Goal: Task Accomplishment & Management: Manage account settings

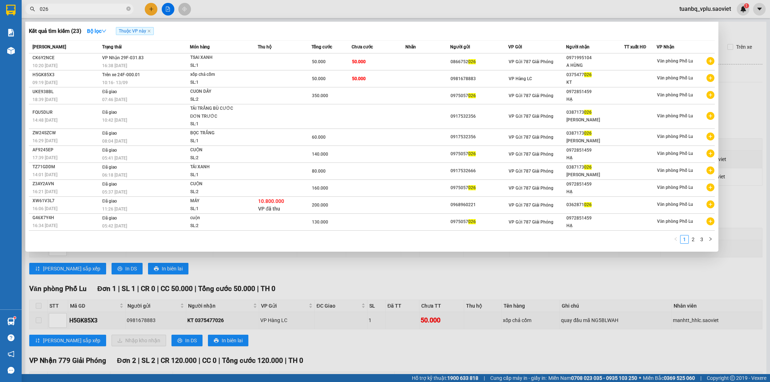
click at [442, 10] on div at bounding box center [385, 191] width 770 height 382
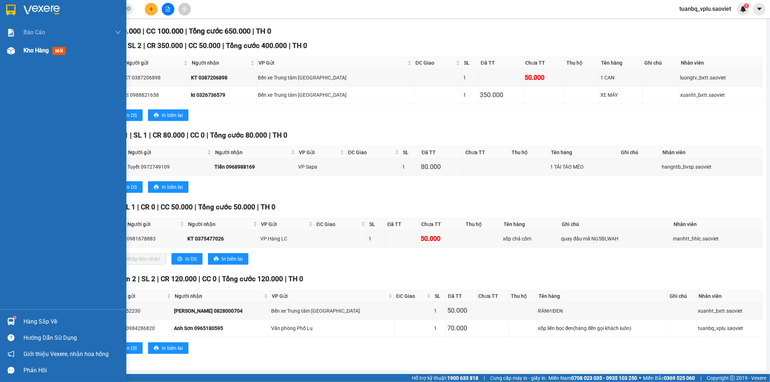
click at [40, 58] on div "Kho hàng mới" at bounding box center [71, 51] width 97 height 18
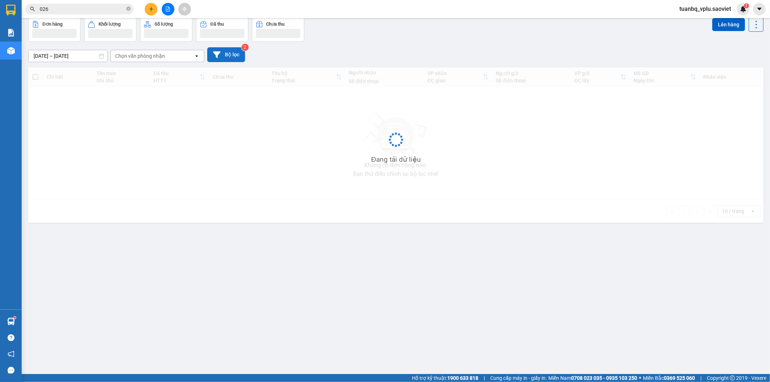
scroll to position [33, 0]
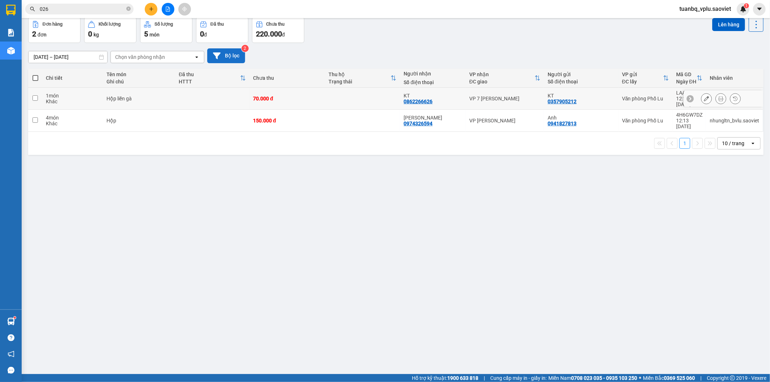
click at [152, 96] on div "Hộp liền gà" at bounding box center [138, 99] width 65 height 6
checkbox input "true"
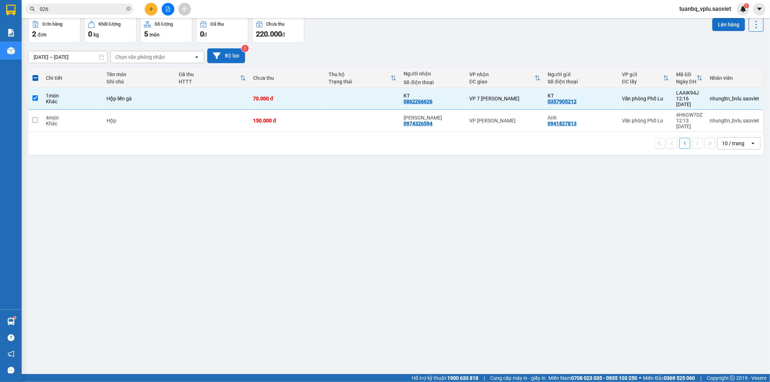
click at [724, 25] on button "Lên hàng" at bounding box center [728, 24] width 33 height 13
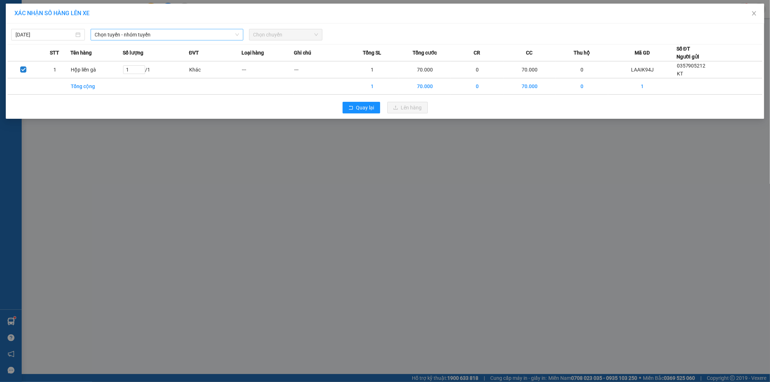
click at [170, 35] on span "Chọn tuyến - nhóm tuyến" at bounding box center [167, 34] width 144 height 11
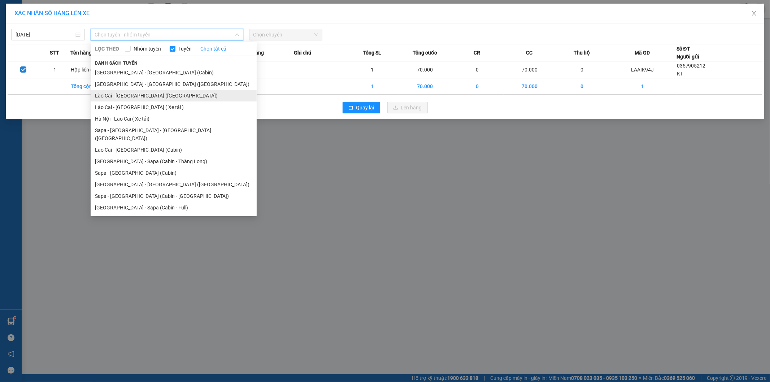
click at [146, 97] on li "Lào Cai - Hà Nội (Giường)" at bounding box center [174, 96] width 166 height 12
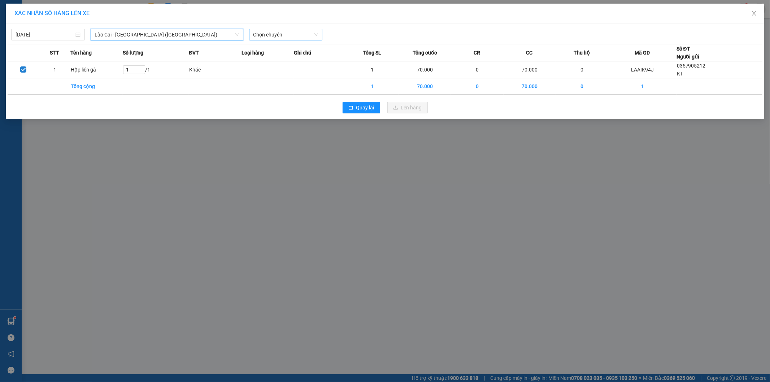
click at [279, 34] on span "Chọn chuyến" at bounding box center [285, 34] width 65 height 11
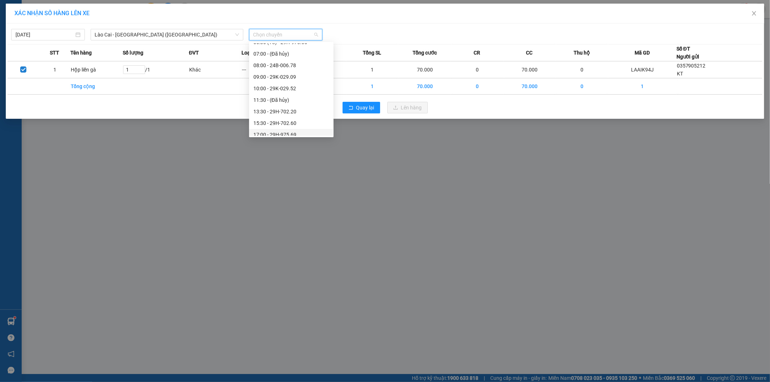
scroll to position [41, 0]
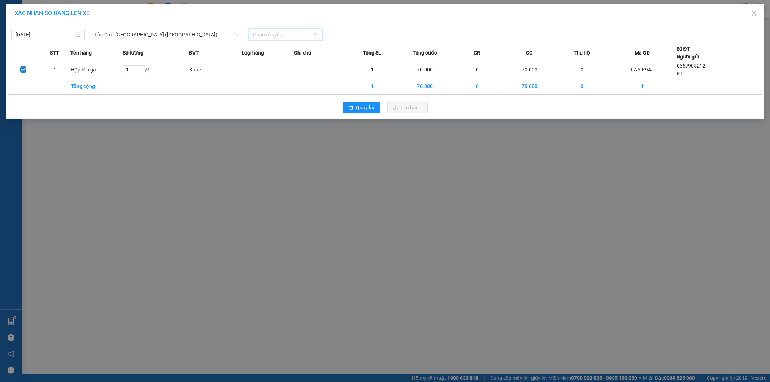
click at [286, 37] on span "Chọn chuyến" at bounding box center [285, 34] width 65 height 11
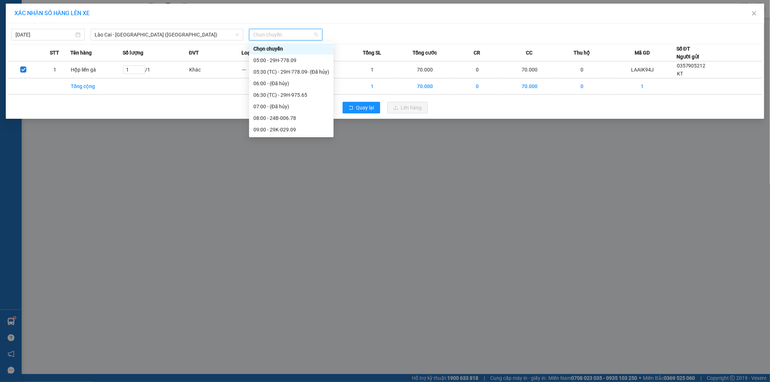
scroll to position [0, 0]
click at [152, 36] on span "Lào Cai - Hà Nội (Giường)" at bounding box center [167, 34] width 144 height 11
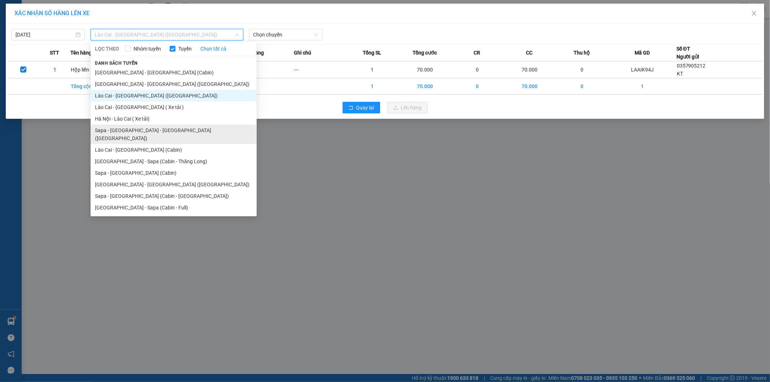
click at [143, 132] on li "Sapa - Lào Cai - Hà Nội (Giường)" at bounding box center [174, 134] width 166 height 19
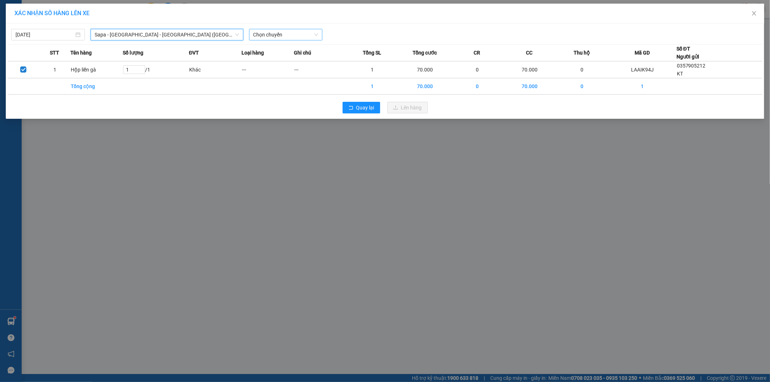
click at [277, 39] on span "Chọn chuyến" at bounding box center [285, 34] width 65 height 11
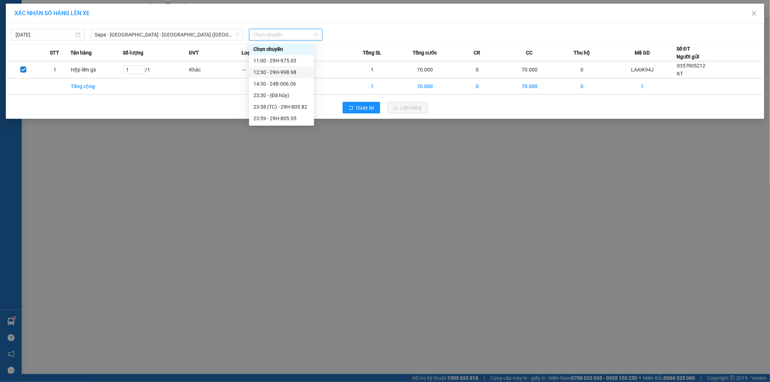
click at [291, 74] on div "12:30 - 29H-998.98" at bounding box center [281, 72] width 56 height 8
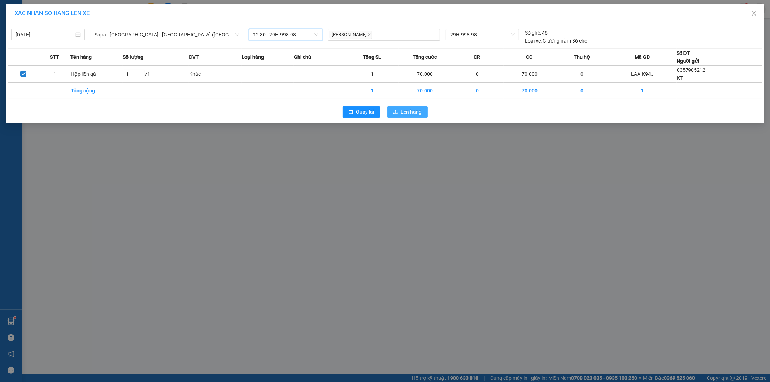
drag, startPoint x: 408, startPoint y: 113, endPoint x: 412, endPoint y: 112, distance: 4.4
click at [408, 113] on span "Lên hàng" at bounding box center [411, 112] width 21 height 8
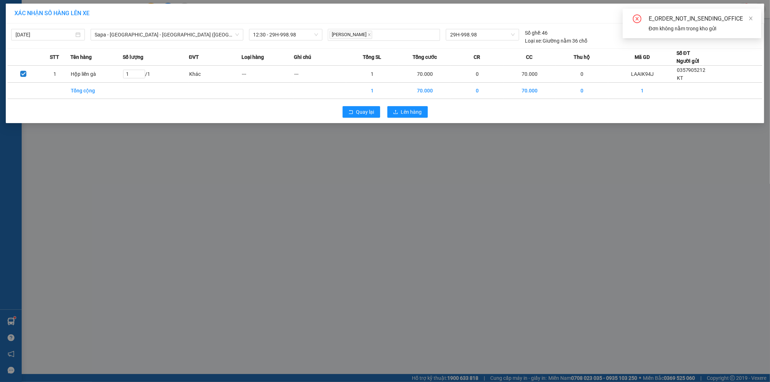
click at [702, 182] on div "XÁC NHẬN SỐ HÀNG LÊN XE 13/09/2025 Sapa - Lào Cai - Hà Nội (Giường) LỌC THEO Nh…" at bounding box center [385, 191] width 770 height 382
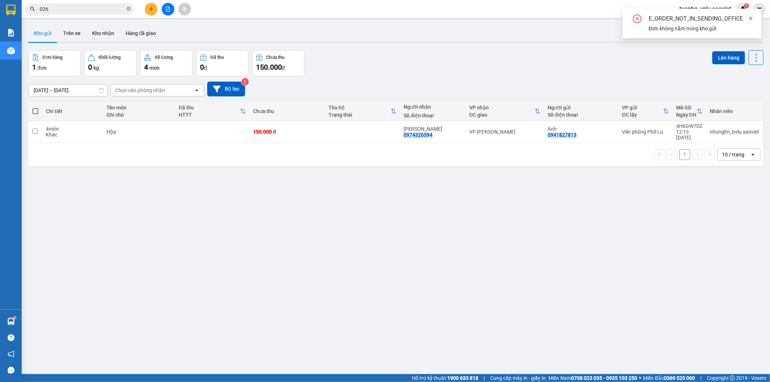
click at [752, 17] on icon "close" at bounding box center [750, 18] width 5 height 5
click at [84, 3] on div "Kết quả tìm kiếm ( 23 ) Bộ lọc Thuộc VP này Mã ĐH Trạng thái Món hàng Thu hộ Tổ…" at bounding box center [70, 9] width 141 height 13
click at [79, 9] on input "026" at bounding box center [82, 9] width 85 height 8
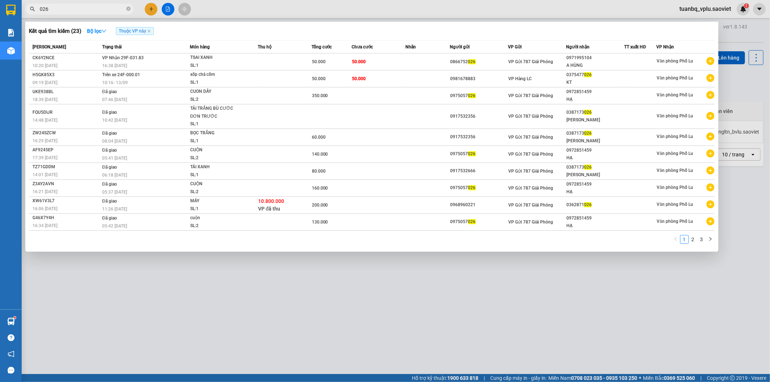
click at [79, 9] on input "026" at bounding box center [82, 9] width 85 height 8
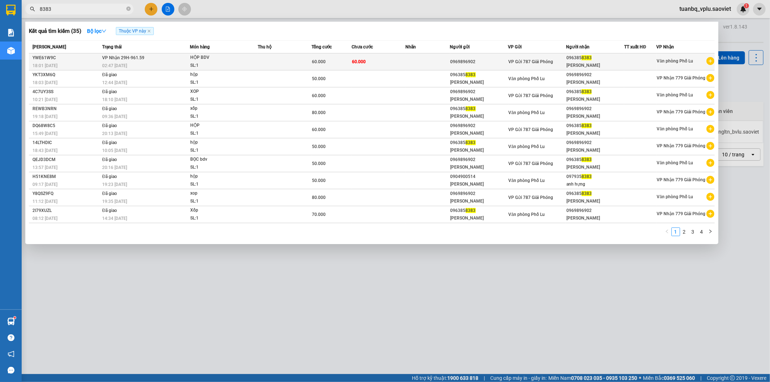
type input "8383"
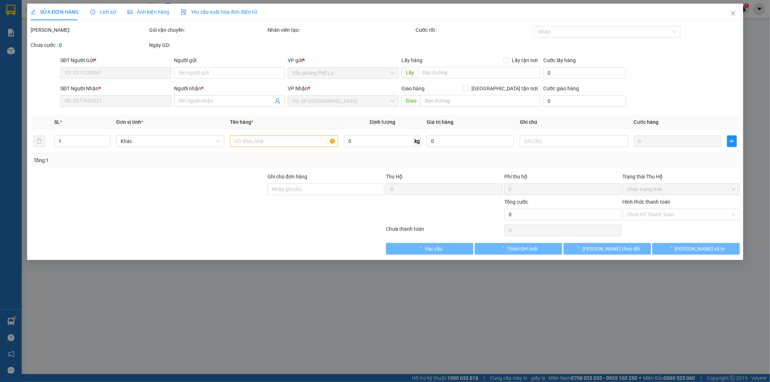
type input "0969896902"
type input "0963858383"
type input "Anh Hoàng"
type input "60.000"
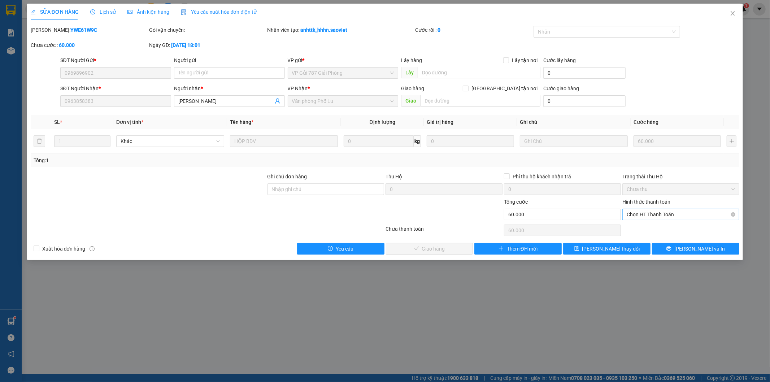
click at [650, 213] on span "Chọn HT Thanh Toán" at bounding box center [681, 214] width 108 height 11
click at [645, 224] on div "Tại văn phòng" at bounding box center [681, 229] width 117 height 12
type input "0"
click at [438, 251] on span "[PERSON_NAME] và Giao hàng" at bounding box center [434, 249] width 69 height 8
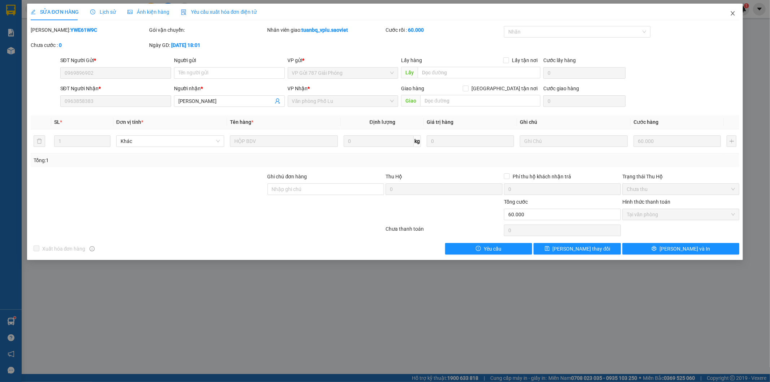
click at [732, 14] on icon "close" at bounding box center [733, 13] width 6 height 6
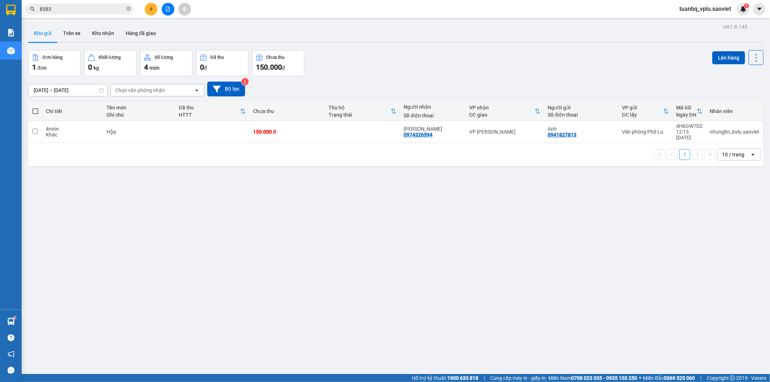
click at [149, 9] on icon "plus" at bounding box center [151, 8] width 5 height 5
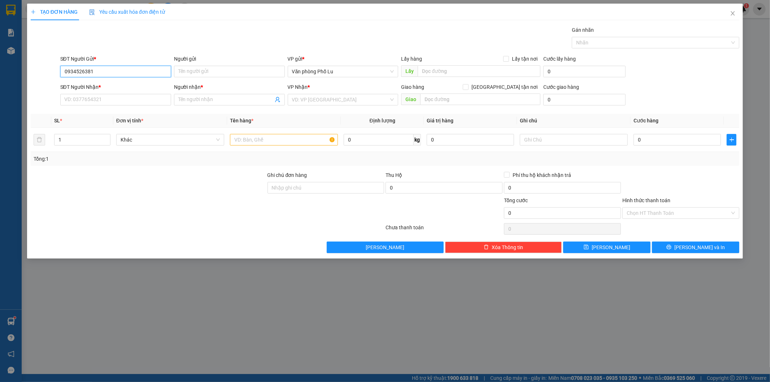
drag, startPoint x: 78, startPoint y: 69, endPoint x: 45, endPoint y: 69, distance: 32.1
click at [45, 69] on div "SĐT Người Gửi * 0934526381 0934526381 Người gửi Tên người gửi VP gửi * Văn phòn…" at bounding box center [385, 67] width 710 height 25
type input "0934526381"
click at [91, 102] on input "SĐT Người Nhận *" at bounding box center [115, 100] width 111 height 12
paste input "0934526381"
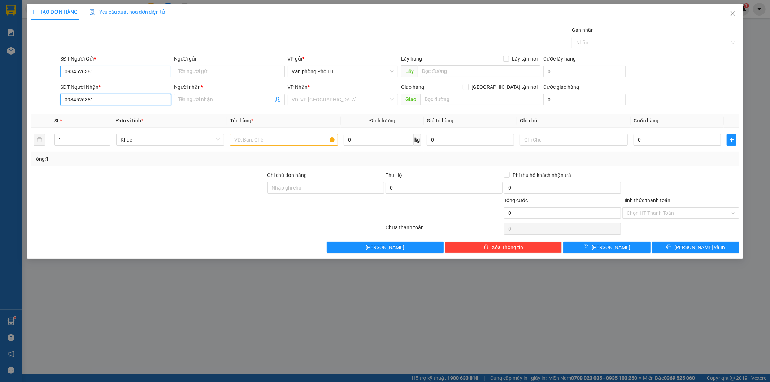
type input "0934526381"
click at [109, 69] on input "0934526381" at bounding box center [115, 72] width 111 height 12
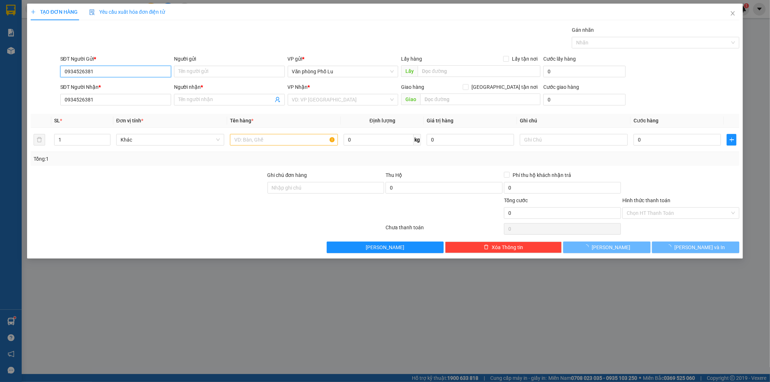
click at [109, 69] on input "0934526381" at bounding box center [115, 72] width 111 height 12
type input "0985969802"
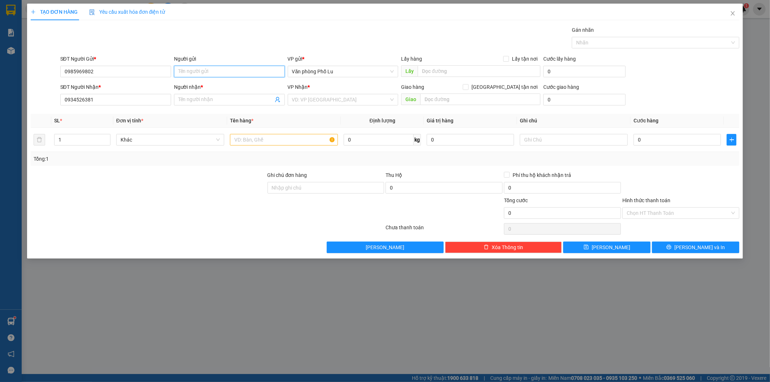
click at [193, 68] on input "Người gửi" at bounding box center [229, 72] width 111 height 12
type input "ks"
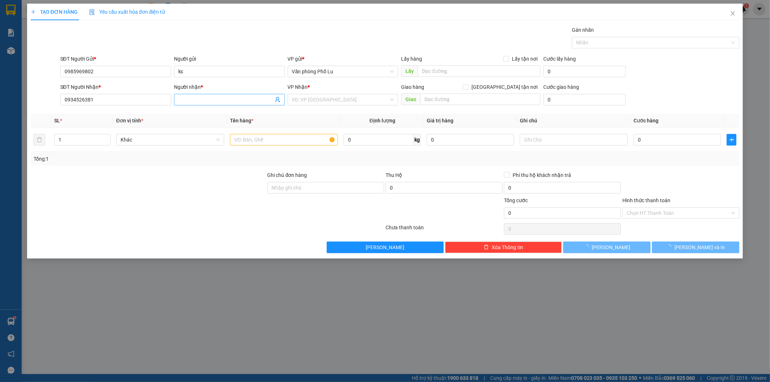
click at [192, 100] on input "Người nhận *" at bounding box center [225, 100] width 95 height 8
type input "kst"
click at [330, 100] on input "search" at bounding box center [340, 99] width 97 height 11
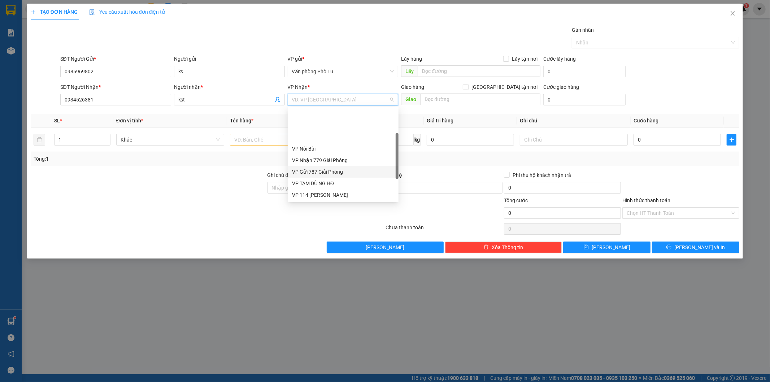
scroll to position [40, 0]
click at [333, 154] on div "VP 114 [PERSON_NAME]" at bounding box center [343, 155] width 102 height 8
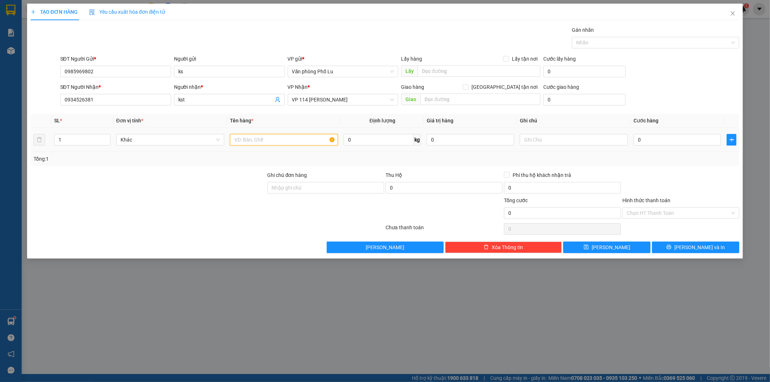
click at [287, 140] on input "text" at bounding box center [284, 140] width 108 height 12
type input "xốp"
click at [235, 188] on div at bounding box center [148, 183] width 237 height 25
click at [652, 139] on input "0" at bounding box center [677, 140] width 87 height 12
paste input "7"
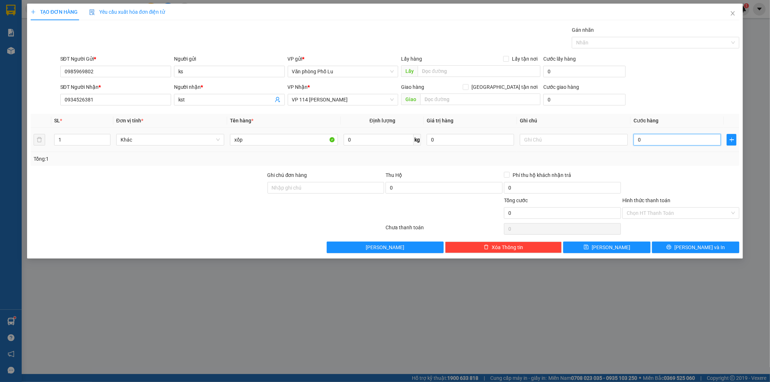
type input "70"
type input "70.000"
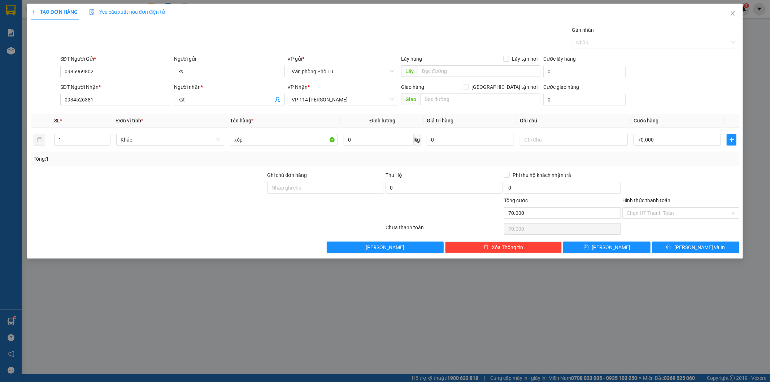
click at [669, 170] on div "Transit Pickup Surcharge Ids Transit Deliver Surcharge Ids Transit Deliver Surc…" at bounding box center [385, 139] width 709 height 227
click at [655, 210] on input "Hình thức thanh toán" at bounding box center [678, 213] width 103 height 11
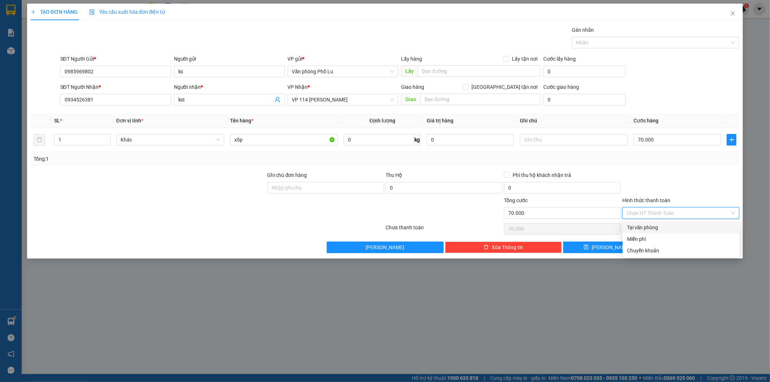
click at [648, 227] on div "Tại văn phòng" at bounding box center [681, 227] width 108 height 8
type input "0"
click at [652, 228] on div "Tại văn phòng" at bounding box center [681, 227] width 108 height 8
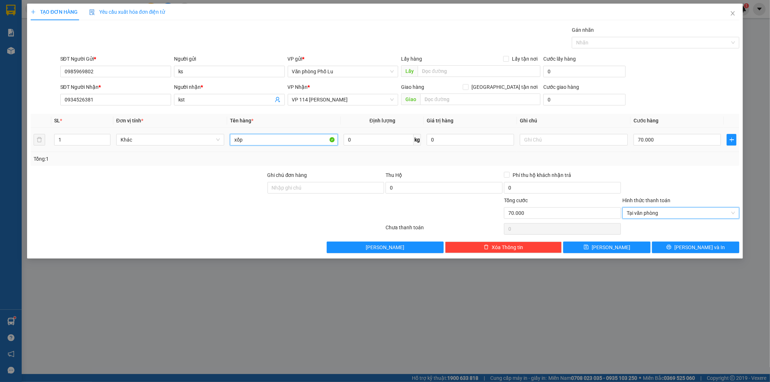
click at [257, 143] on input "xốp" at bounding box center [284, 140] width 108 height 12
type input "xốp(hàng đến gọi khách luôn)"
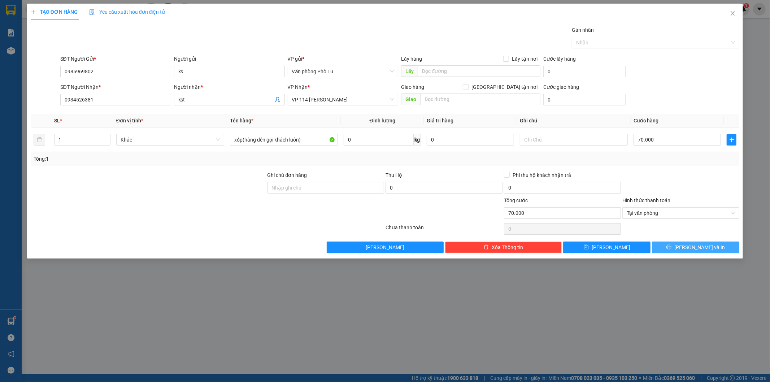
click at [699, 245] on span "[PERSON_NAME] và In" at bounding box center [699, 247] width 51 height 8
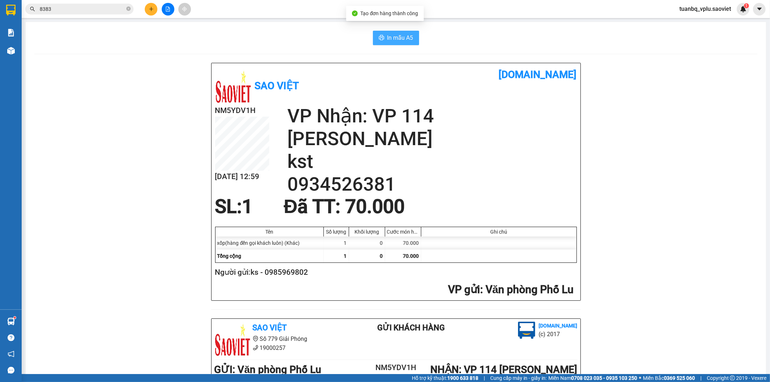
click at [405, 37] on span "In mẫu A5" at bounding box center [400, 37] width 26 height 9
click at [65, 8] on input "8383" at bounding box center [82, 9] width 85 height 8
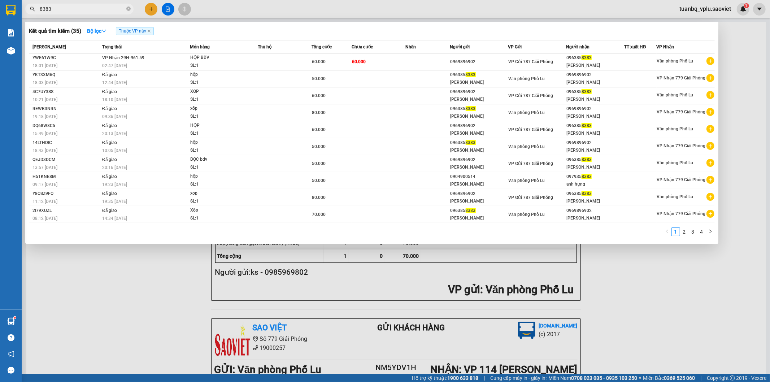
click at [65, 8] on input "8383" at bounding box center [82, 9] width 85 height 8
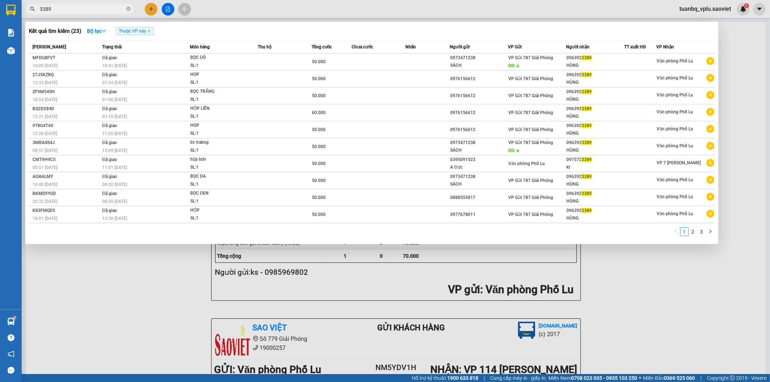
type input "3389"
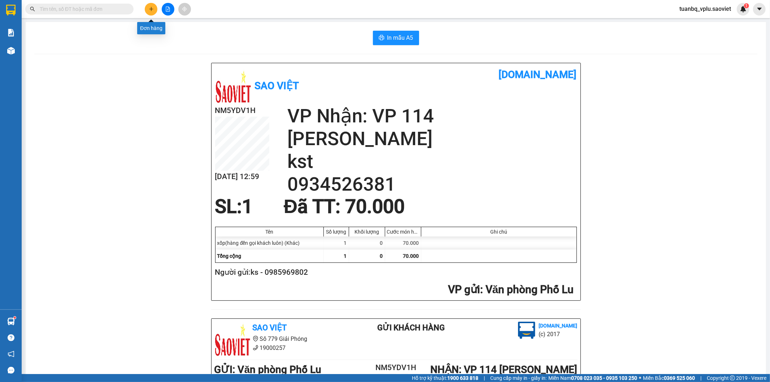
click at [149, 7] on icon "plus" at bounding box center [151, 8] width 5 height 5
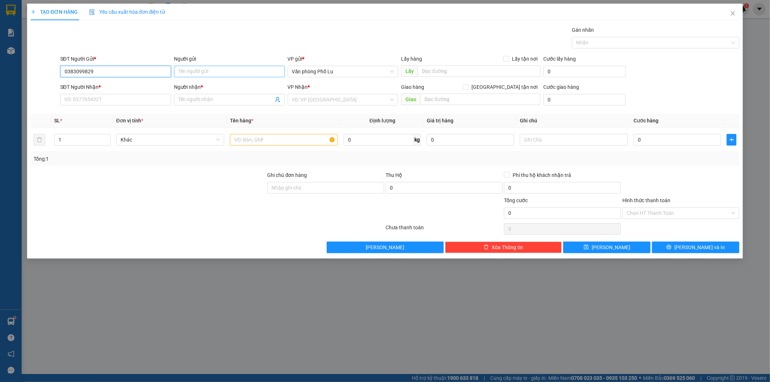
type input "0383099829"
click at [196, 68] on input "Người gửi" at bounding box center [229, 72] width 111 height 12
type input "anh nam"
click at [110, 101] on input "SĐT Người Nhận *" at bounding box center [115, 100] width 111 height 12
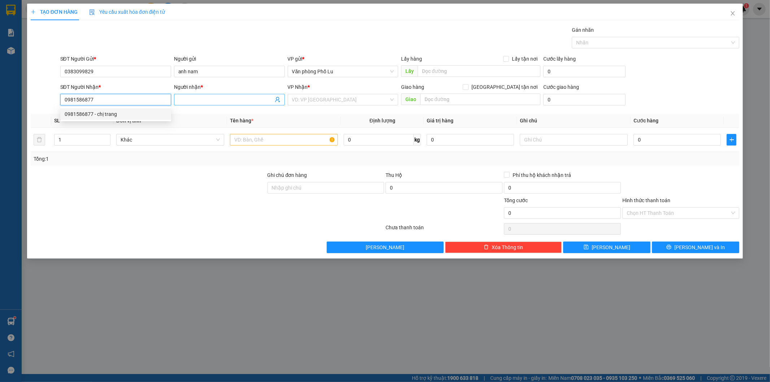
type input "0981586877"
click at [206, 98] on input "Người nhận *" at bounding box center [225, 100] width 95 height 8
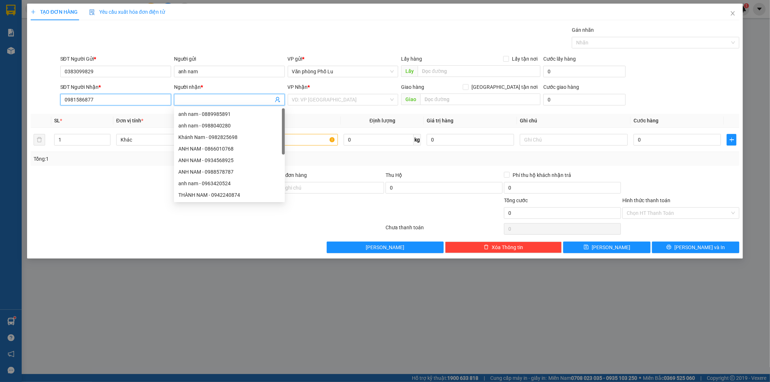
click at [106, 100] on input "0981586877" at bounding box center [115, 100] width 111 height 12
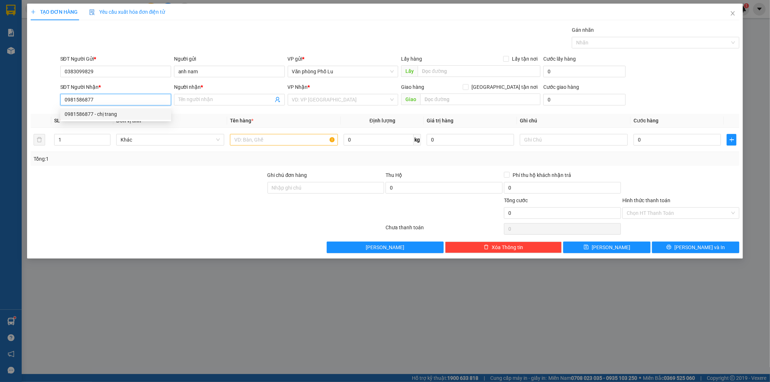
click at [99, 114] on div "0981586877 - chị trang" at bounding box center [116, 114] width 102 height 8
type input "chị trang"
click at [342, 98] on span "VP 114 [PERSON_NAME]" at bounding box center [343, 99] width 102 height 11
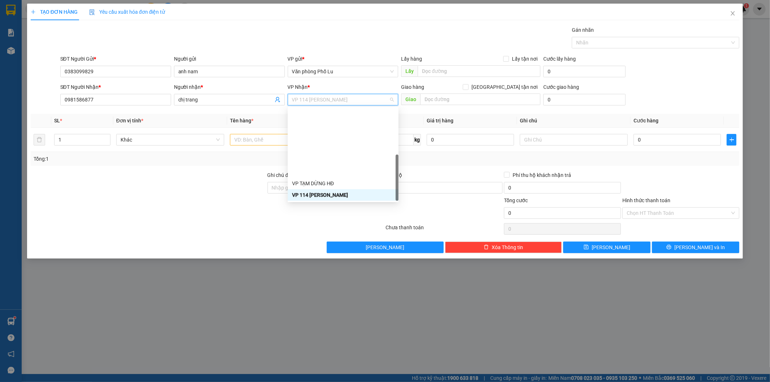
scroll to position [81, 0]
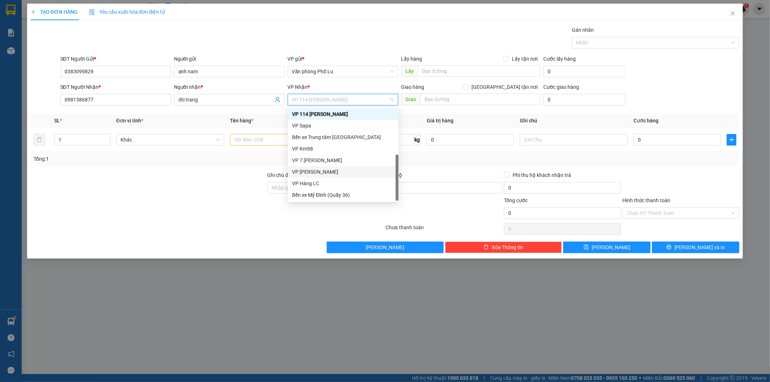
click at [355, 171] on div "VP [PERSON_NAME]" at bounding box center [343, 172] width 102 height 8
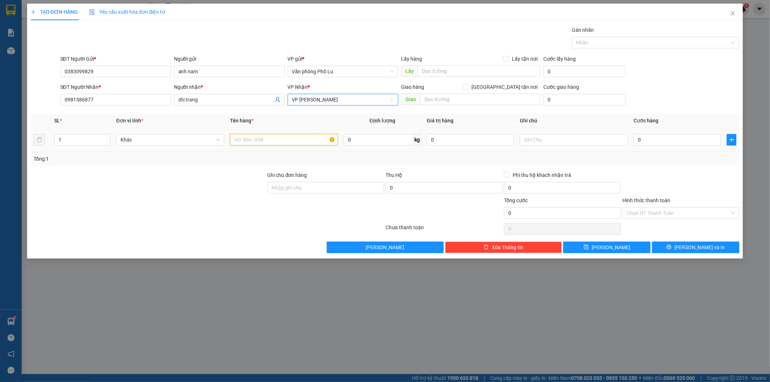
click at [250, 143] on input "text" at bounding box center [284, 140] width 108 height 12
type input "xốp"
paste input "7"
type input "70"
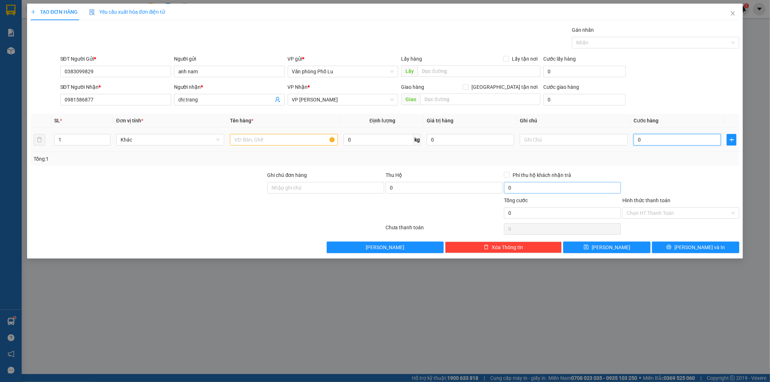
type input "70"
click at [651, 171] on div at bounding box center [681, 183] width 118 height 25
type input "70.000"
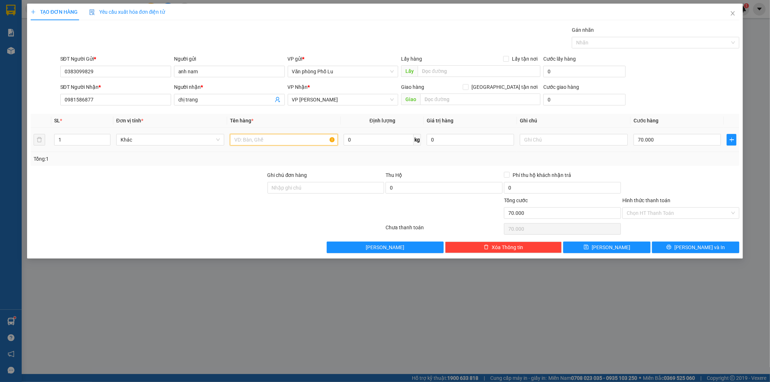
click at [290, 137] on input "text" at bounding box center [284, 140] width 108 height 12
type input "xốp"
click at [695, 244] on span "[PERSON_NAME] và In" at bounding box center [699, 247] width 51 height 8
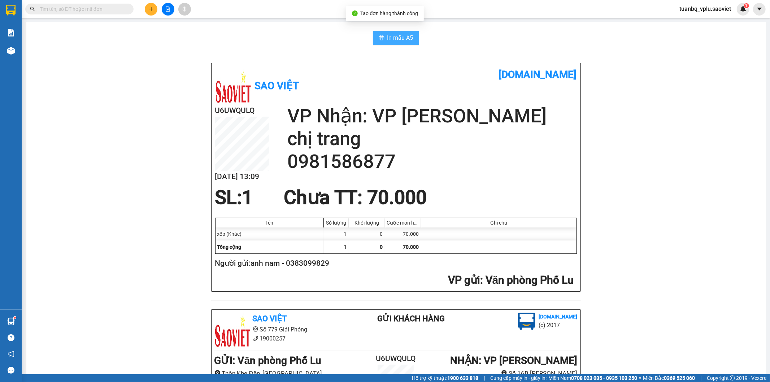
click at [404, 39] on span "In mẫu A5" at bounding box center [400, 37] width 26 height 9
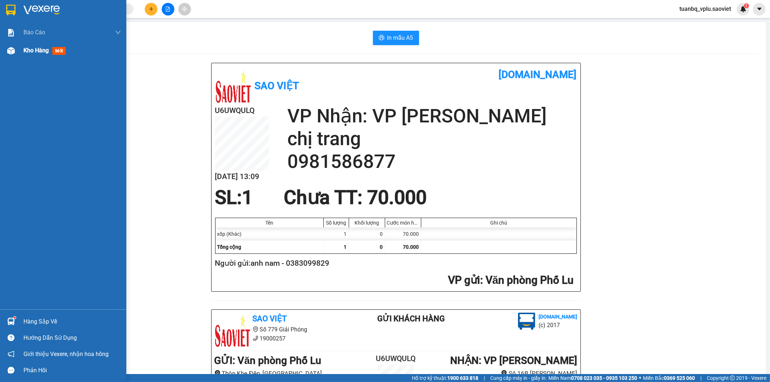
click at [20, 55] on div "Kho hàng mới" at bounding box center [63, 51] width 126 height 18
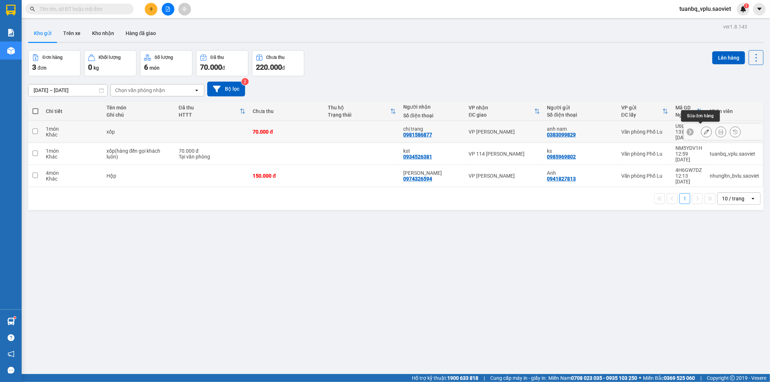
click at [704, 129] on icon at bounding box center [706, 131] width 5 height 5
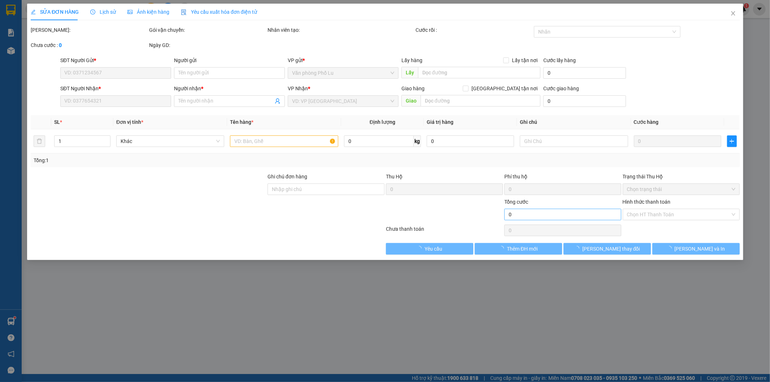
type input "0383099829"
type input "anh nam"
type input "0981586877"
type input "chị trang"
type input "70.000"
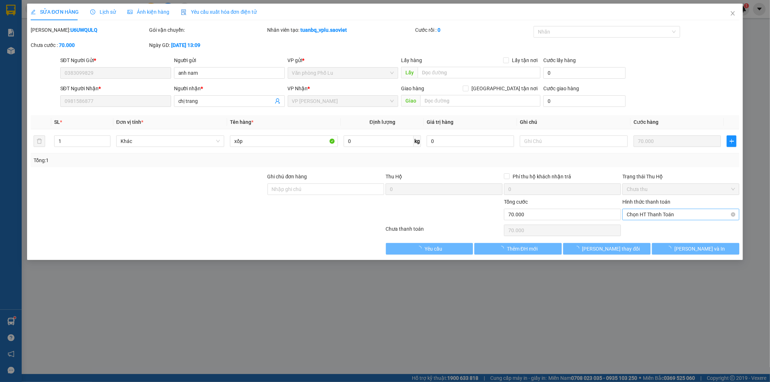
click at [666, 211] on span "Chọn HT Thanh Toán" at bounding box center [681, 214] width 108 height 11
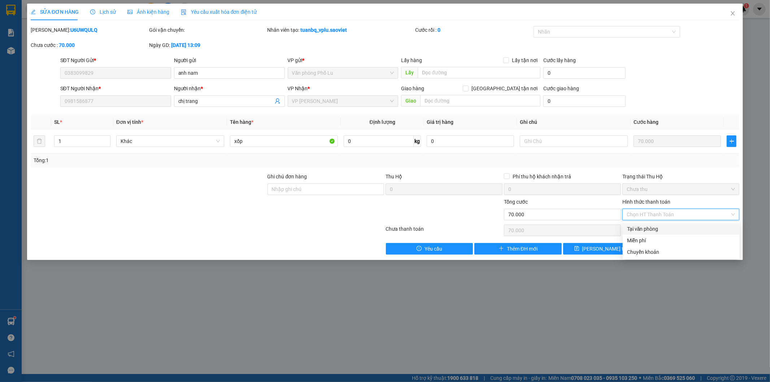
click at [663, 226] on div "Tại văn phòng" at bounding box center [681, 229] width 108 height 8
type input "0"
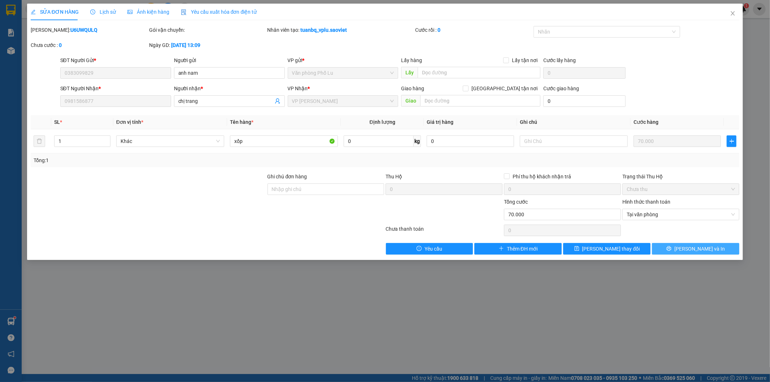
click at [701, 248] on span "[PERSON_NAME] và In" at bounding box center [699, 249] width 51 height 8
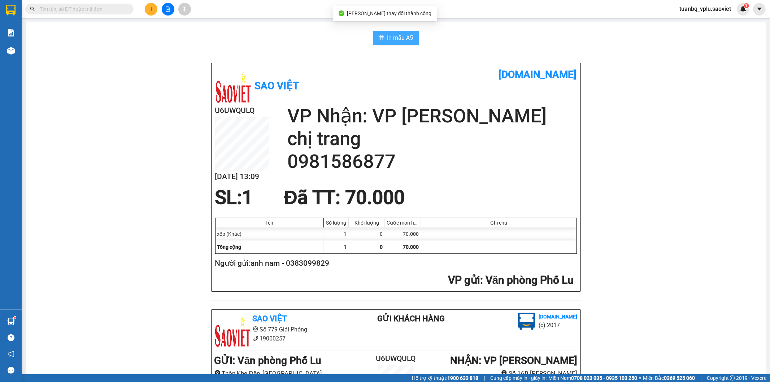
click at [401, 42] on span "In mẫu A5" at bounding box center [400, 37] width 26 height 9
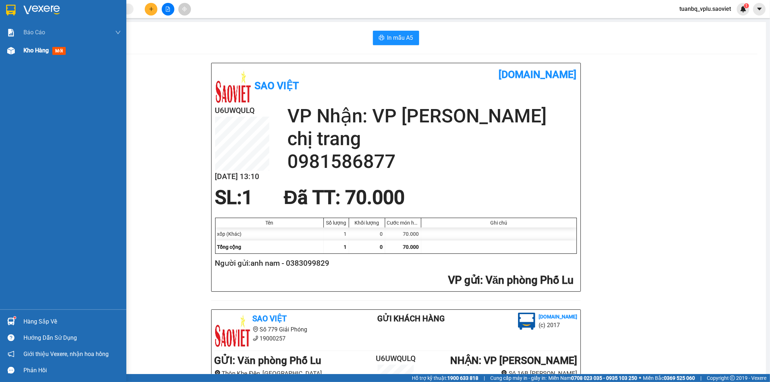
click at [40, 57] on div "Kho hàng mới" at bounding box center [71, 51] width 97 height 18
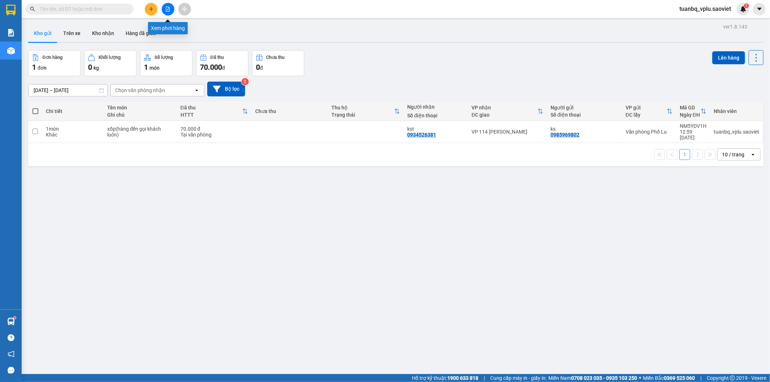
click at [167, 8] on icon "file-add" at bounding box center [167, 8] width 5 height 5
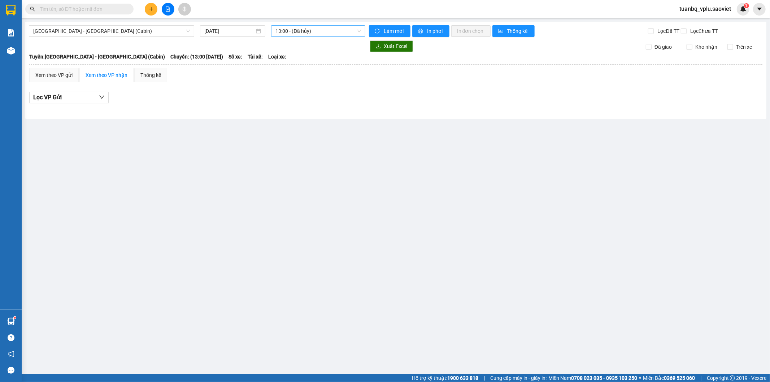
click at [301, 29] on span "13:00 - (Đã hủy)" at bounding box center [317, 31] width 85 height 11
click at [145, 28] on span "Hà Nội - Lào Cai (Cabin)" at bounding box center [111, 31] width 157 height 11
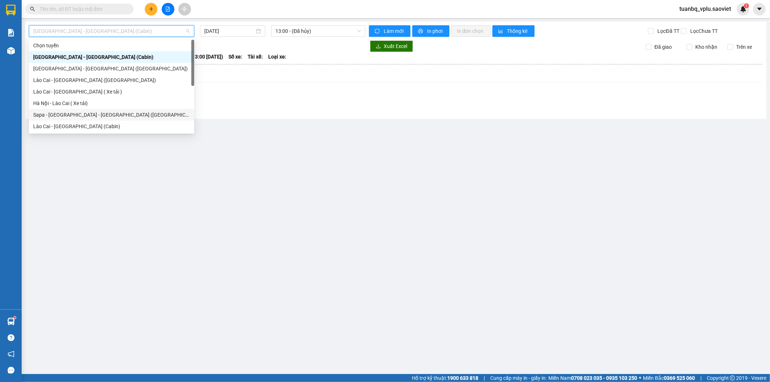
click at [101, 114] on div "Sapa - Lào Cai - Hà Nội (Giường)" at bounding box center [111, 115] width 157 height 8
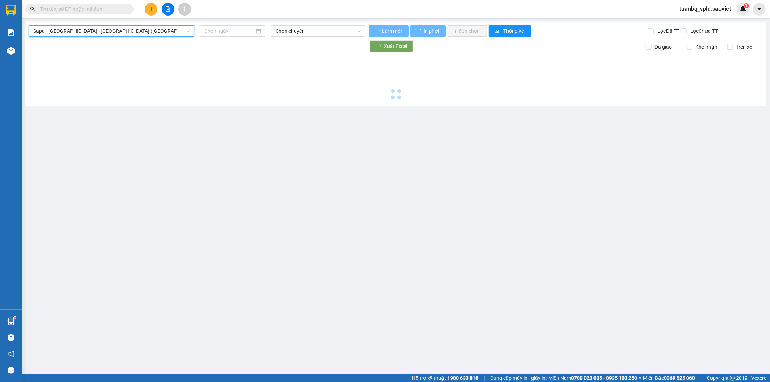
type input "[DATE]"
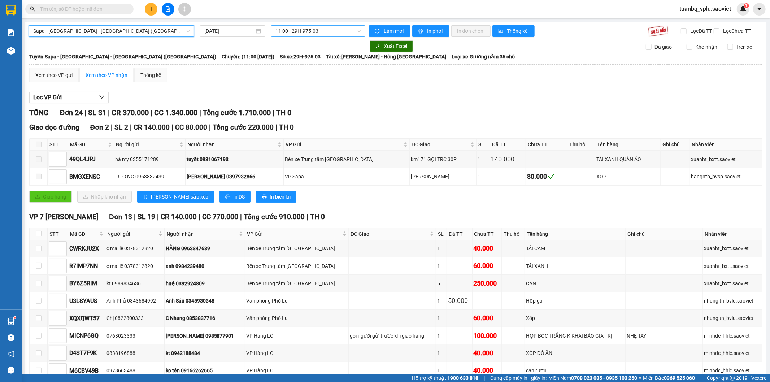
click at [309, 31] on span "11:00 - 29H-975.03" at bounding box center [317, 31] width 85 height 11
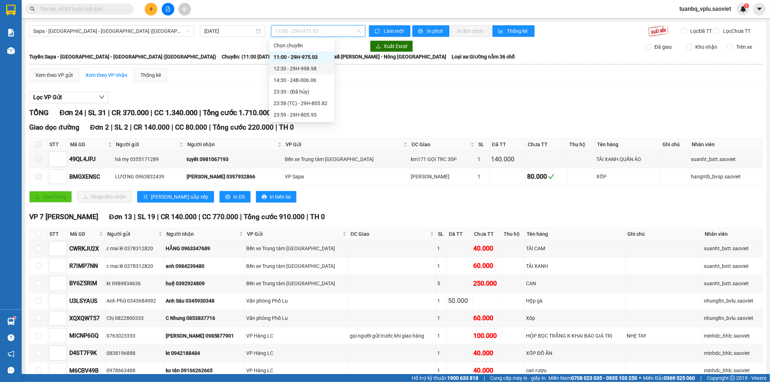
click at [312, 68] on div "12:30 - 29H-998.98" at bounding box center [302, 69] width 56 height 8
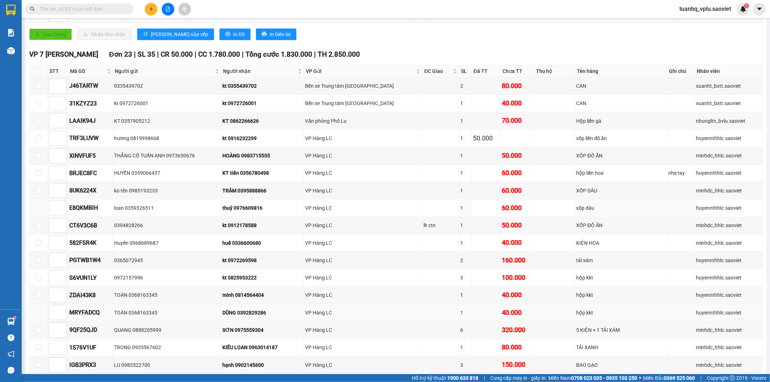
scroll to position [135, 0]
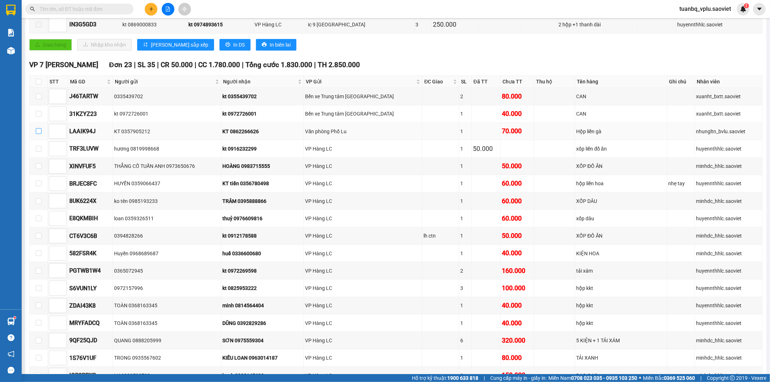
click at [38, 134] on input "checkbox" at bounding box center [39, 131] width 6 height 6
checkbox input "true"
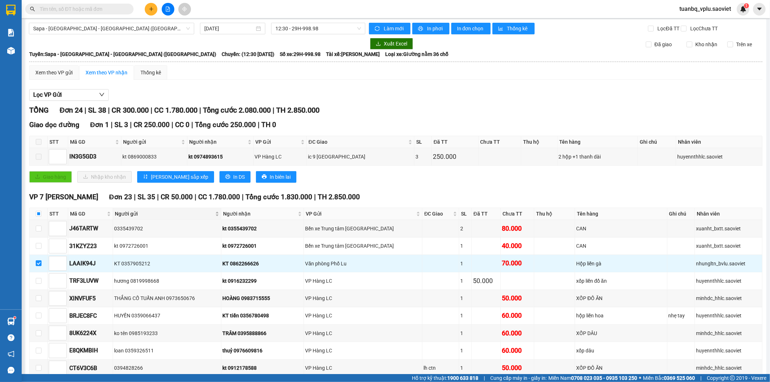
scroll to position [0, 0]
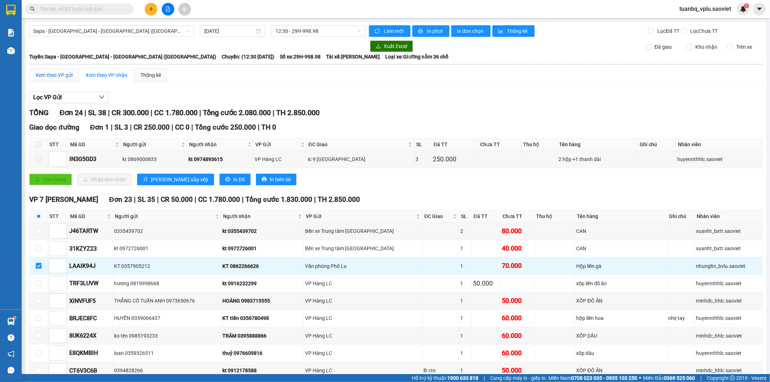
click at [62, 77] on div "Xem theo VP gửi" at bounding box center [53, 75] width 37 height 8
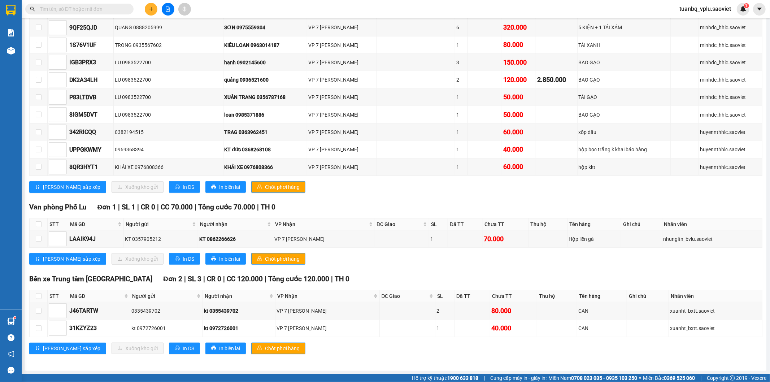
scroll to position [349, 0]
click at [40, 238] on input "checkbox" at bounding box center [39, 238] width 6 height 6
checkbox input "true"
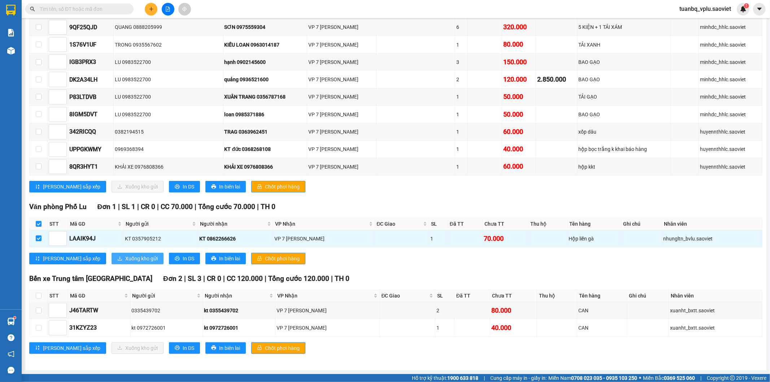
click at [125, 258] on span "Xuống kho gửi" at bounding box center [141, 259] width 32 height 8
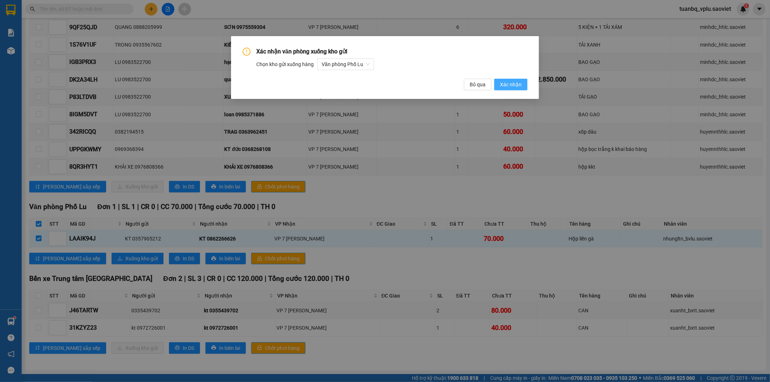
click at [510, 85] on span "Xác nhận" at bounding box center [511, 85] width 22 height 8
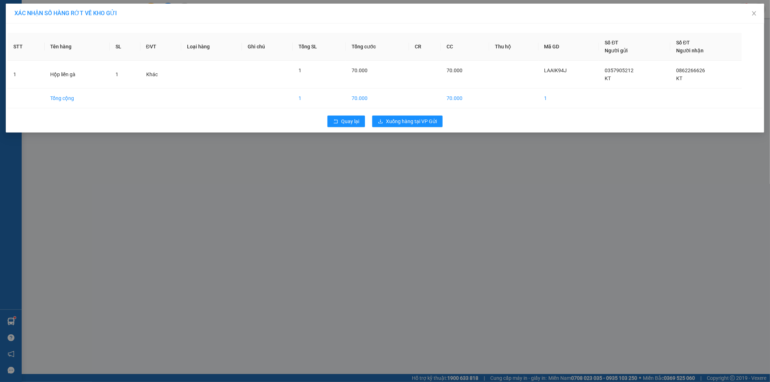
click at [437, 115] on div "Quay lại Xuống hàng tại VP Gửi" at bounding box center [385, 121] width 755 height 19
click at [423, 120] on span "Xuống hàng tại VP Gửi" at bounding box center [411, 121] width 51 height 8
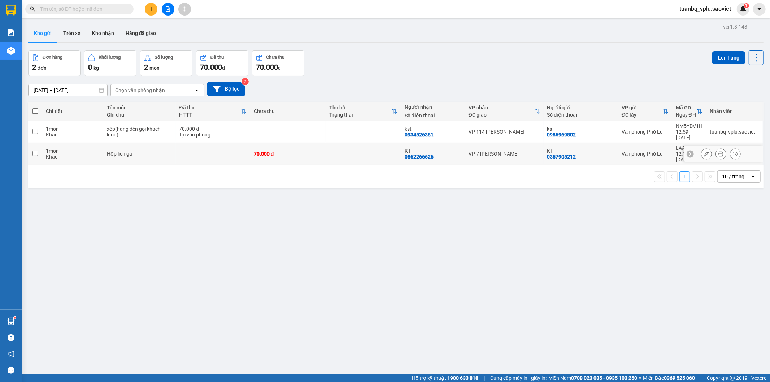
click at [700, 146] on div at bounding box center [723, 154] width 79 height 16
click at [704, 151] on icon at bounding box center [706, 153] width 5 height 5
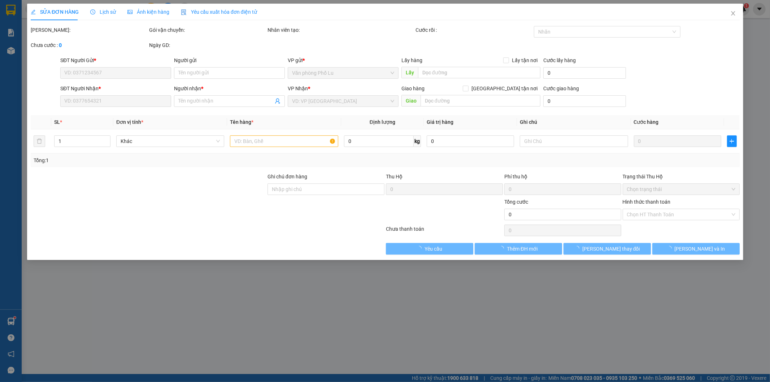
type input "0357905212"
type input "KT"
type input "0862266626"
type input "KT"
type input "70.000"
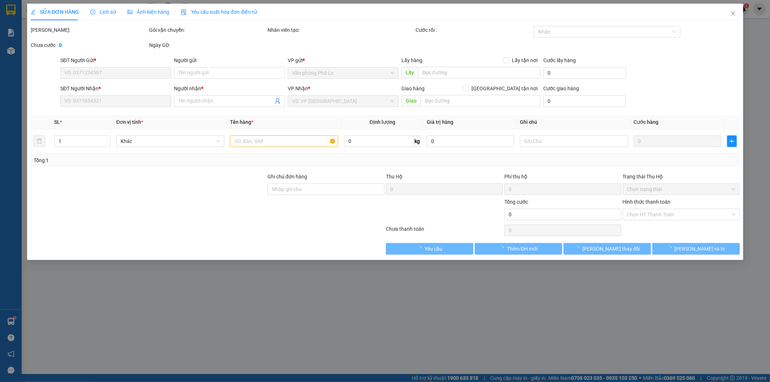
type input "70.000"
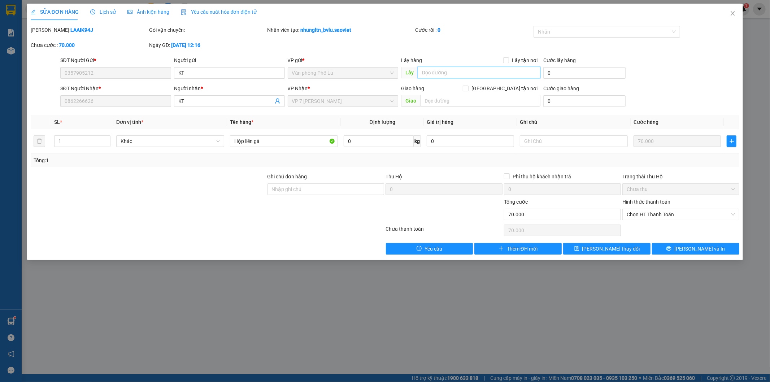
click at [436, 70] on input "text" at bounding box center [479, 73] width 123 height 12
type input "hủy đơn d, khách ko gửi hàng nữa"
click at [633, 247] on button "[PERSON_NAME] thay đổi" at bounding box center [606, 249] width 87 height 12
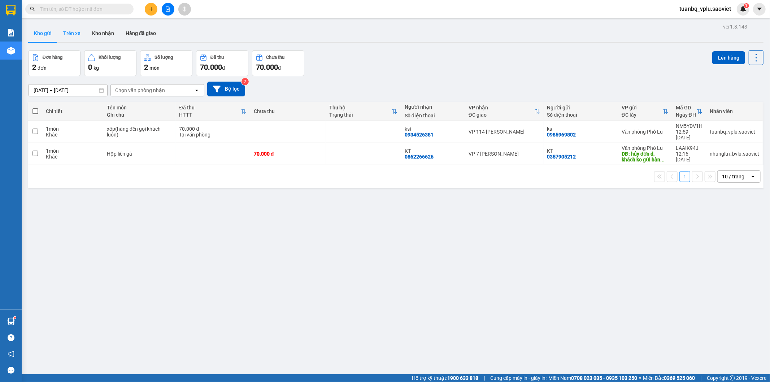
click at [77, 35] on button "Trên xe" at bounding box center [71, 33] width 29 height 17
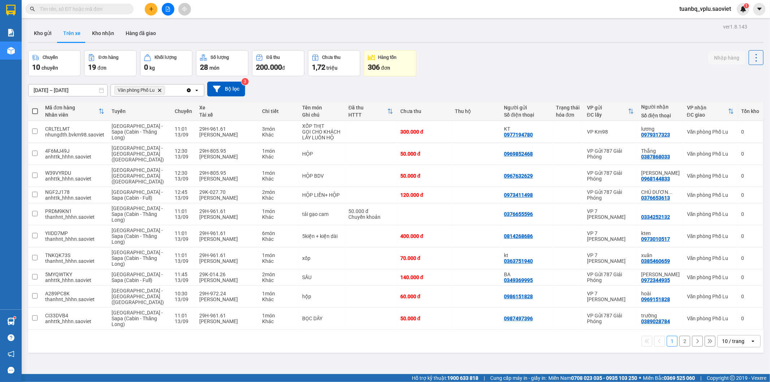
click at [679, 336] on button "2" at bounding box center [684, 341] width 11 height 11
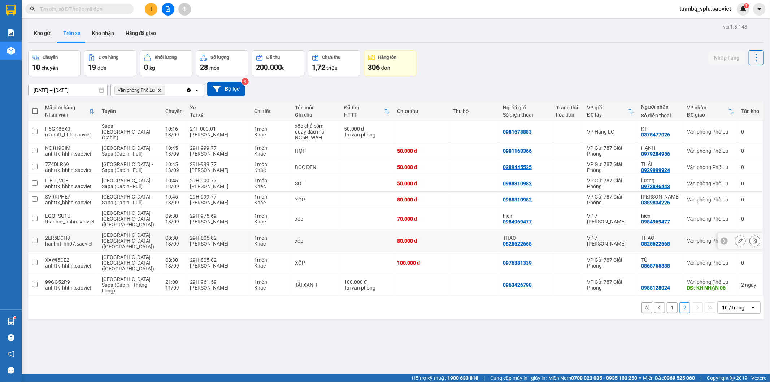
click at [225, 235] on div "29H-805.82" at bounding box center [218, 238] width 57 height 6
checkbox input "true"
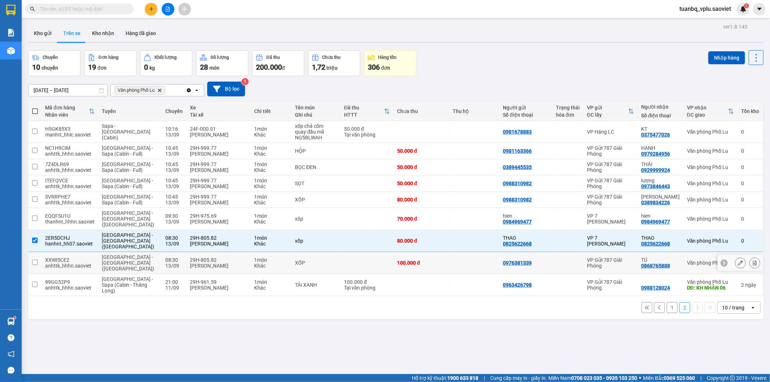
click at [228, 263] on div "Vũ Đức Thọ" at bounding box center [218, 266] width 57 height 6
checkbox input "true"
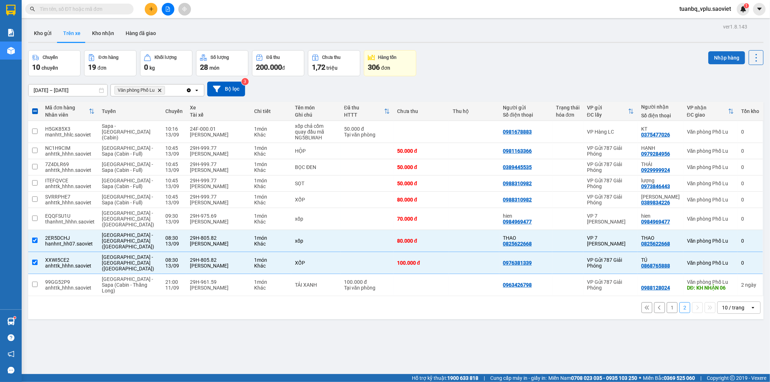
click at [712, 55] on button "Nhập hàng" at bounding box center [726, 57] width 37 height 13
checkbox input "false"
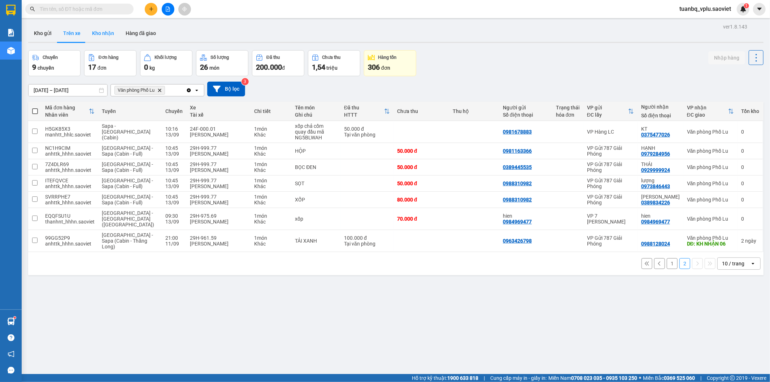
click at [103, 38] on button "Kho nhận" at bounding box center [103, 33] width 34 height 17
type input "[DATE] – [DATE]"
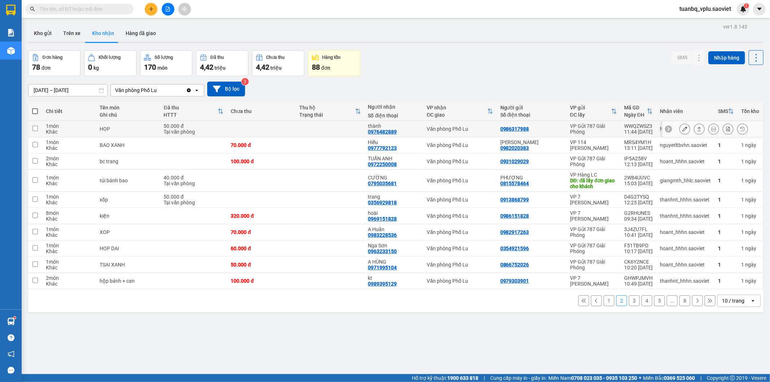
click at [277, 125] on td at bounding box center [261, 129] width 69 height 16
checkbox input "true"
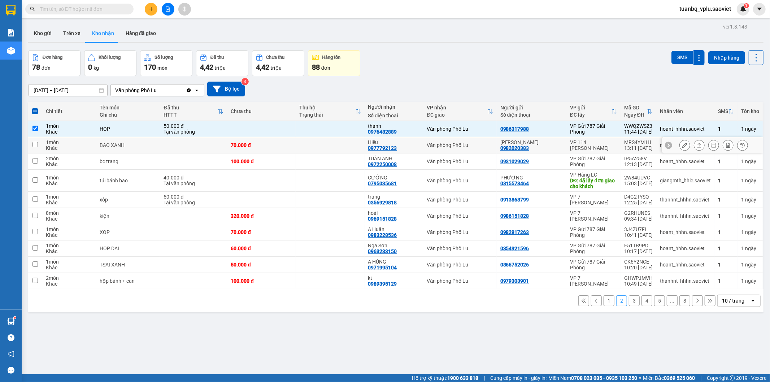
click at [273, 139] on td "70.000 đ" at bounding box center [261, 145] width 69 height 16
checkbox input "true"
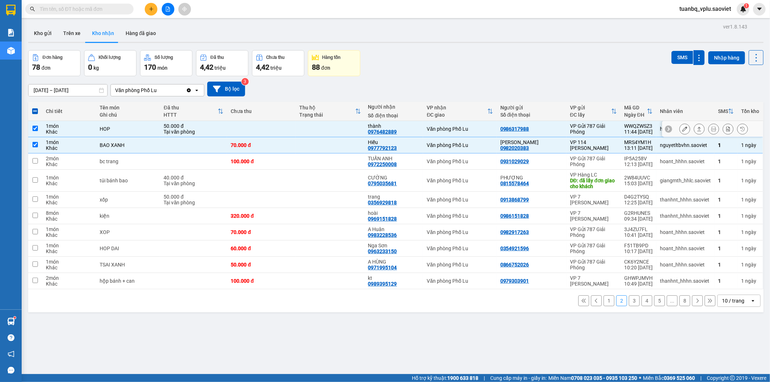
click at [279, 118] on th "Chưa thu" at bounding box center [261, 111] width 69 height 19
click at [604, 301] on button "1" at bounding box center [609, 300] width 11 height 11
checkbox input "false"
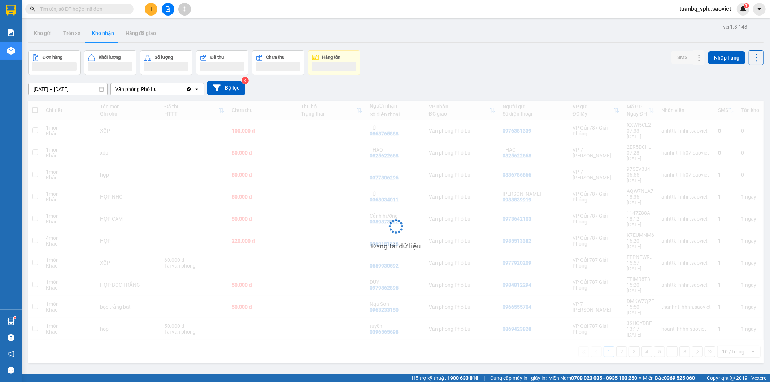
click at [251, 125] on td "100.000 đ" at bounding box center [262, 131] width 69 height 22
checkbox input "true"
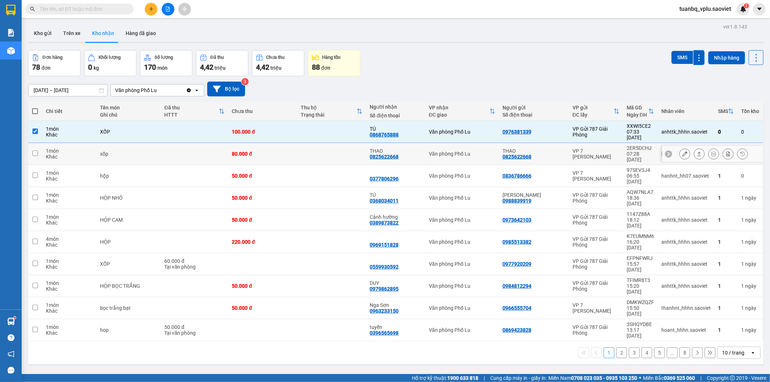
click at [254, 143] on td "80.000 đ" at bounding box center [262, 154] width 69 height 22
checkbox input "true"
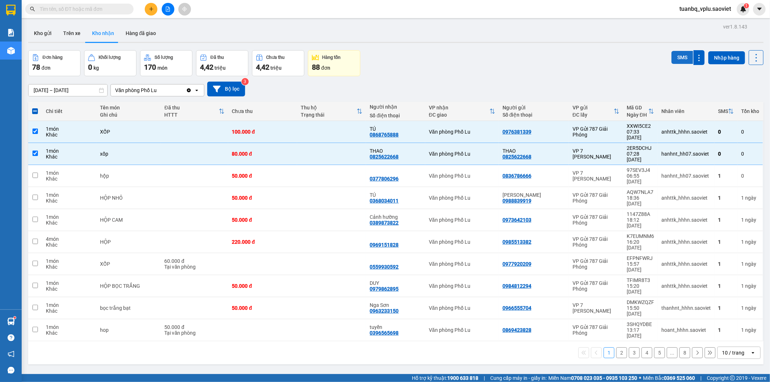
click at [674, 59] on button "SMS" at bounding box center [682, 57] width 22 height 13
click at [70, 34] on button "Trên xe" at bounding box center [71, 33] width 29 height 17
type input "[DATE] – [DATE]"
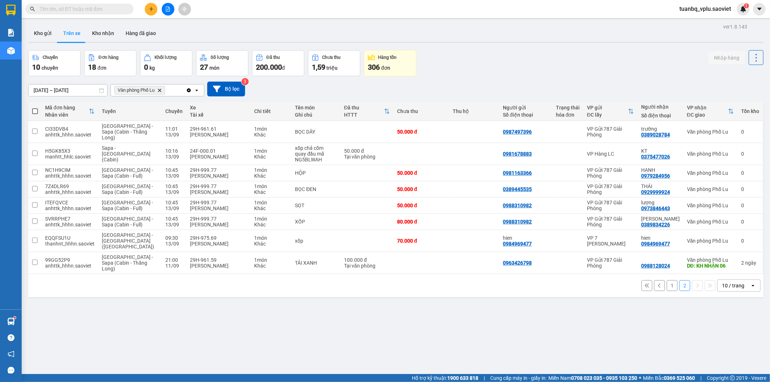
click at [151, 15] on button at bounding box center [151, 9] width 13 height 13
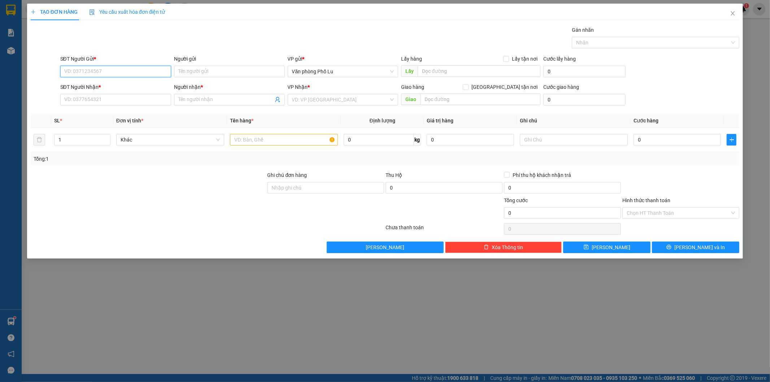
click at [132, 70] on input "SĐT Người Gửi *" at bounding box center [115, 72] width 111 height 12
type input "0334867149"
click at [187, 71] on input "Người gửi" at bounding box center [229, 72] width 111 height 12
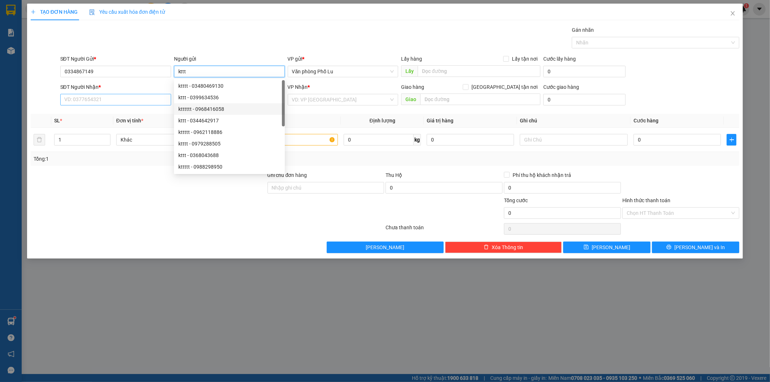
type input "kttt"
click at [120, 105] on input "SĐT Người Nhận *" at bounding box center [115, 100] width 111 height 12
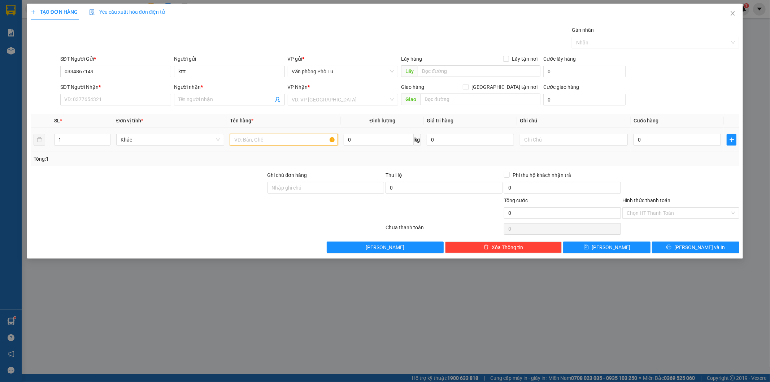
click at [255, 145] on input "text" at bounding box center [284, 140] width 108 height 12
type input "hôp"
click at [340, 102] on input "search" at bounding box center [340, 99] width 97 height 11
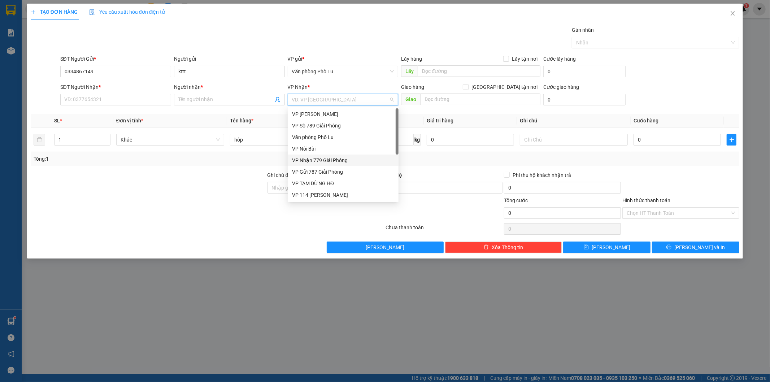
click at [333, 161] on div "VP Nhận 779 Giải Phóng" at bounding box center [343, 160] width 102 height 8
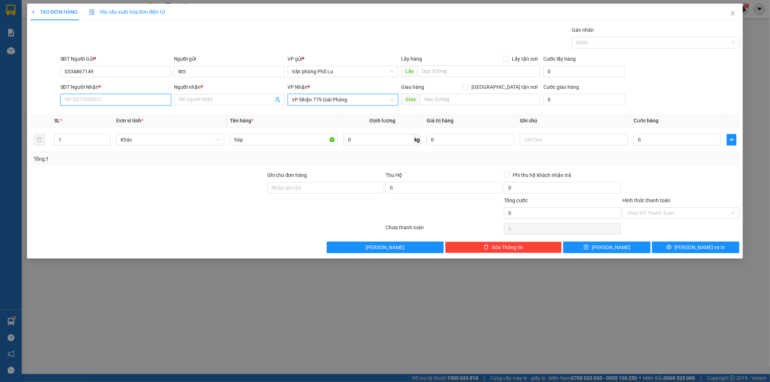
click at [102, 95] on input "SĐT Người Nhận *" at bounding box center [115, 100] width 111 height 12
type input "0976700677"
click at [194, 101] on input "Người nhận *" at bounding box center [225, 100] width 95 height 8
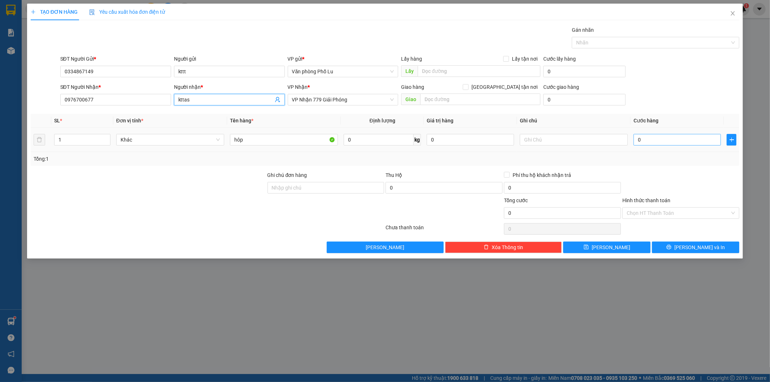
type input "kttas"
click at [656, 136] on td "0" at bounding box center [677, 140] width 93 height 24
click at [644, 141] on input "0" at bounding box center [677, 140] width 87 height 12
paste input "5"
type input "50"
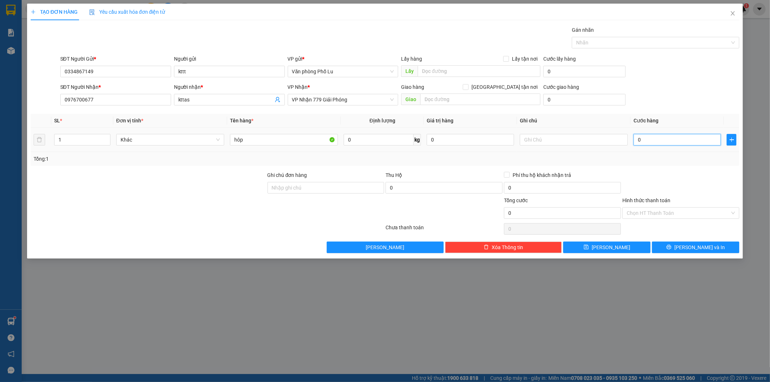
type input "50"
type input "50.000"
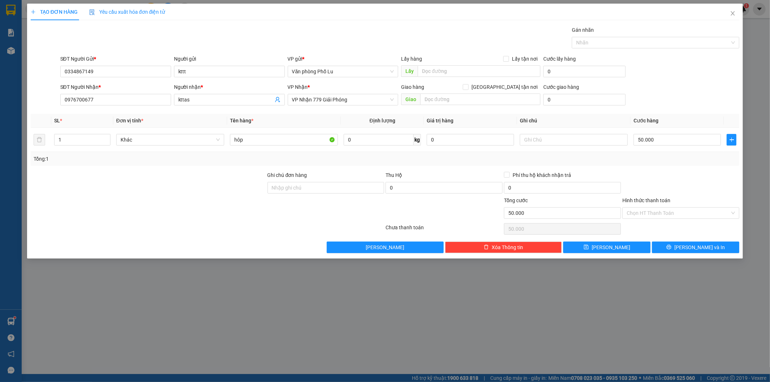
click at [651, 170] on div "Transit Pickup Surcharge Ids Transit Deliver Surcharge Ids Transit Deliver Surc…" at bounding box center [385, 139] width 709 height 227
click at [661, 210] on input "Hình thức thanh toán" at bounding box center [678, 213] width 103 height 11
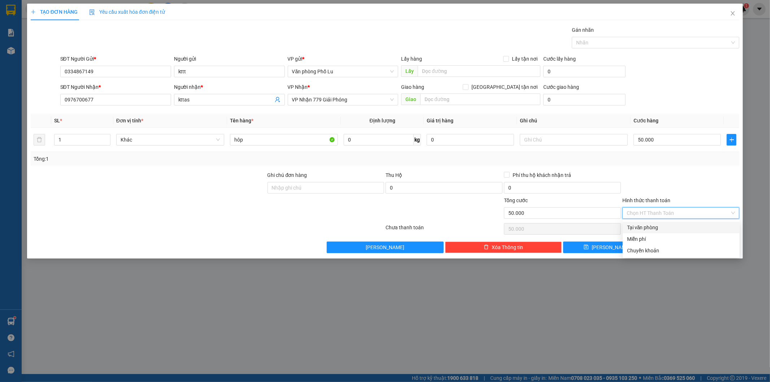
click at [670, 171] on div at bounding box center [681, 183] width 118 height 25
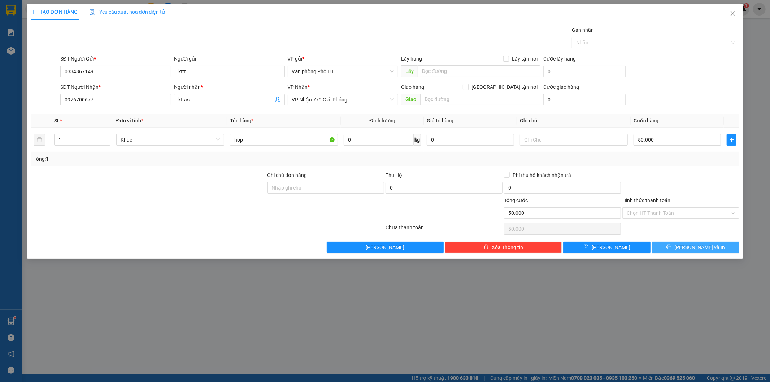
click at [691, 244] on span "[PERSON_NAME] và In" at bounding box center [699, 247] width 51 height 8
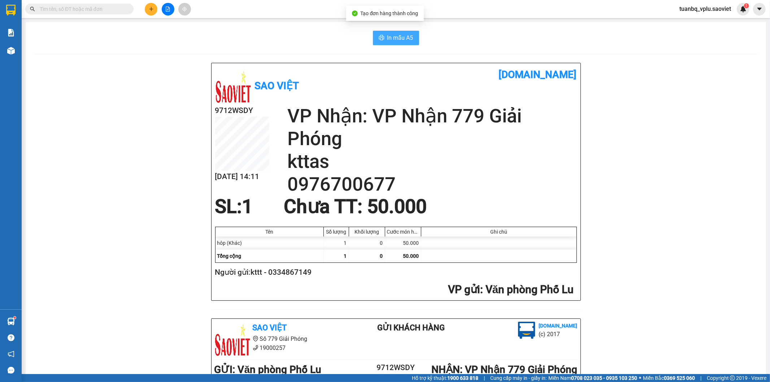
click at [392, 32] on button "In mẫu A5" at bounding box center [396, 38] width 46 height 14
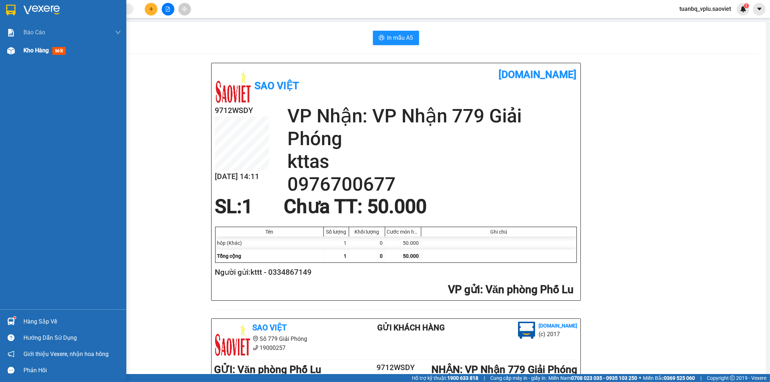
click at [45, 50] on span "Kho hàng" at bounding box center [35, 50] width 25 height 7
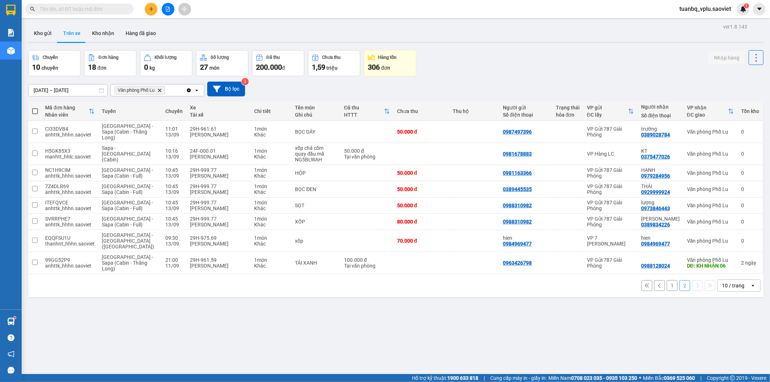
click at [667, 280] on button "1" at bounding box center [672, 285] width 11 height 11
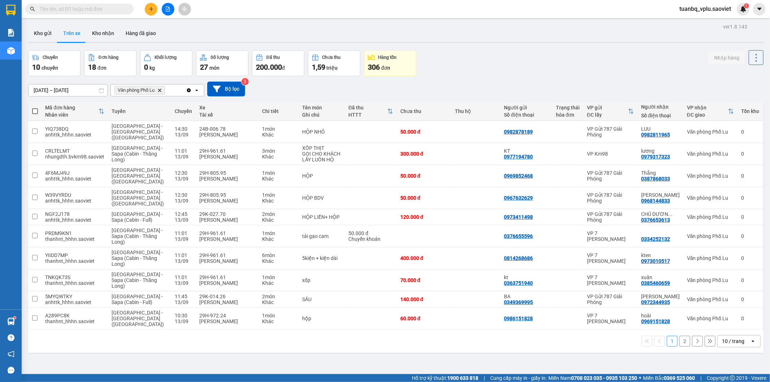
click at [680, 336] on button "2" at bounding box center [684, 341] width 11 height 11
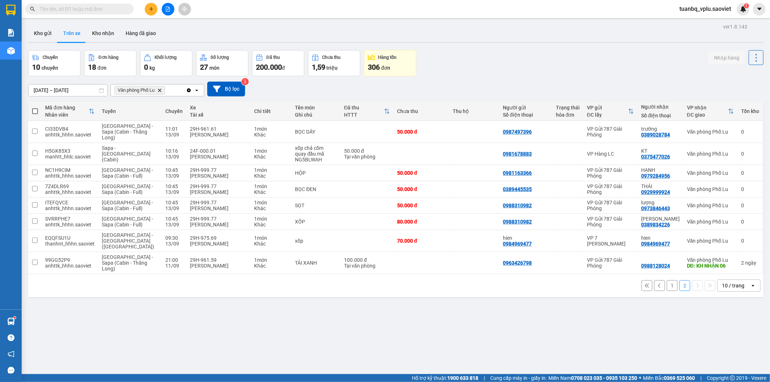
click at [667, 280] on button "1" at bounding box center [672, 285] width 11 height 11
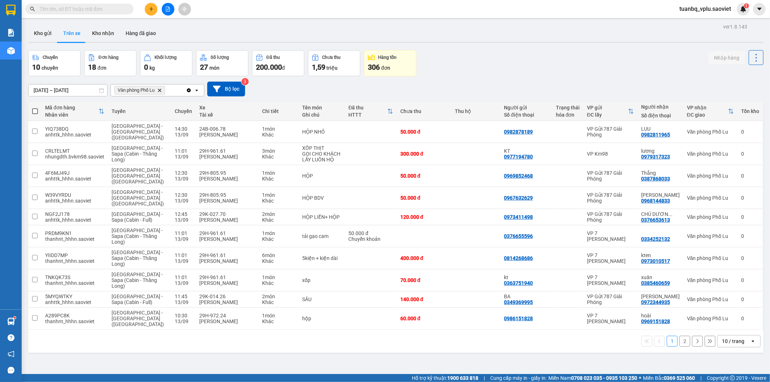
click at [679, 336] on button "2" at bounding box center [684, 341] width 11 height 11
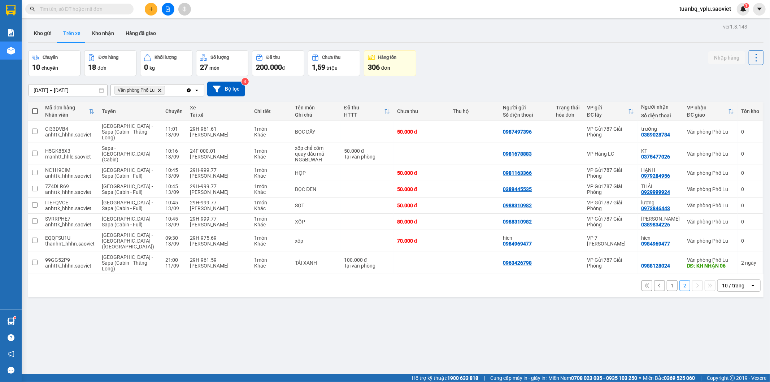
click at [667, 280] on button "1" at bounding box center [672, 285] width 11 height 11
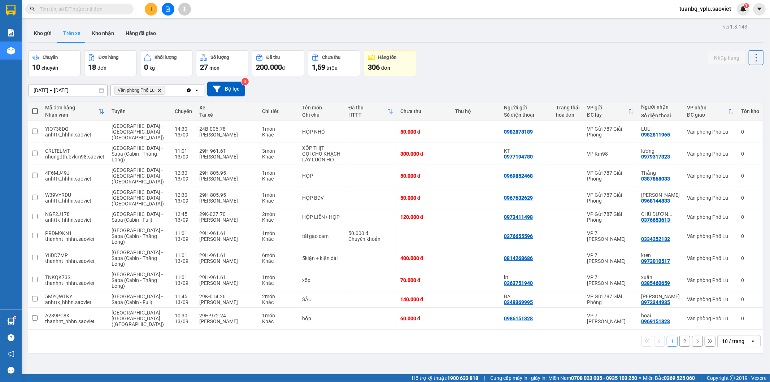
click at [679, 336] on button "2" at bounding box center [684, 341] width 11 height 11
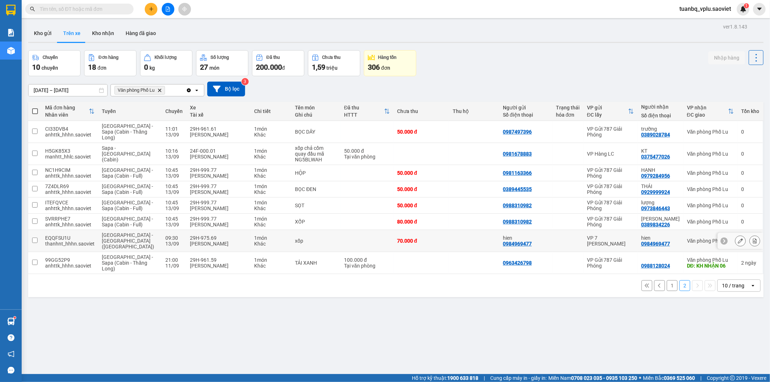
click at [228, 235] on div "29H-975.69" at bounding box center [218, 238] width 57 height 6
checkbox input "true"
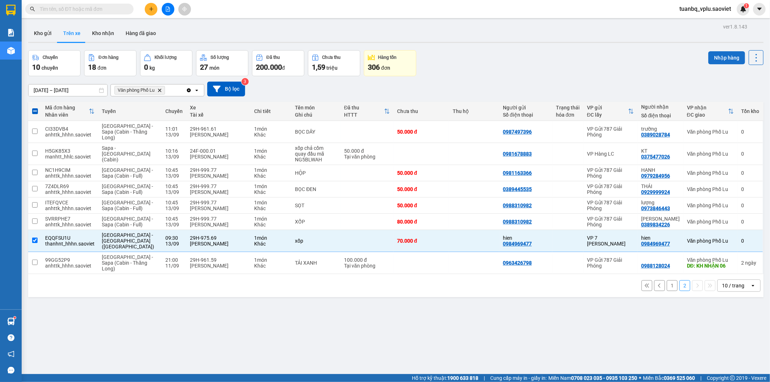
click at [709, 54] on button "Nhập hàng" at bounding box center [726, 57] width 37 height 13
click at [105, 36] on button "Kho nhận" at bounding box center [103, 33] width 34 height 17
type input "[DATE] – [DATE]"
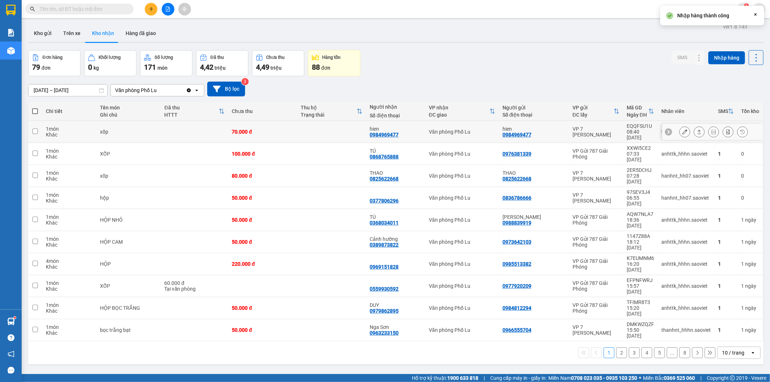
click at [125, 132] on td "xốp" at bounding box center [128, 132] width 64 height 22
checkbox input "true"
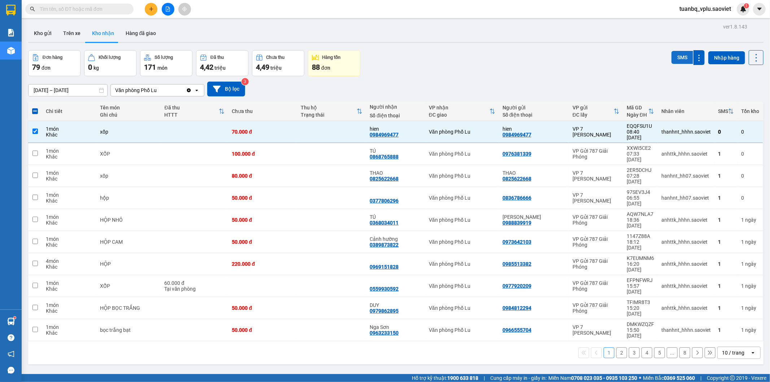
click at [672, 56] on button "SMS" at bounding box center [682, 57] width 22 height 13
click at [682, 173] on icon at bounding box center [684, 175] width 5 height 5
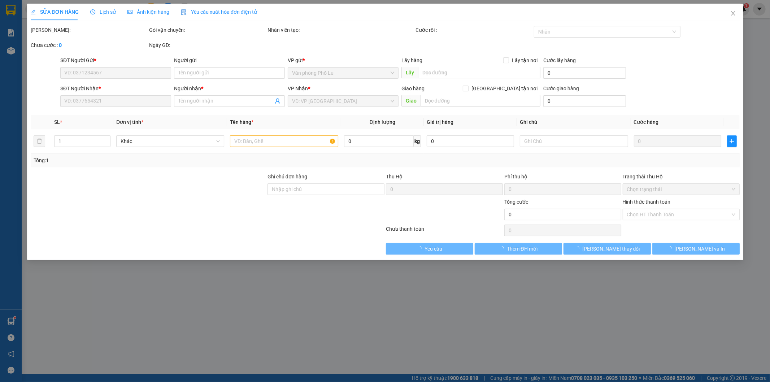
type input "0825622668"
type input "THAO"
type input "0825622668"
type input "THAO"
type input "80.000"
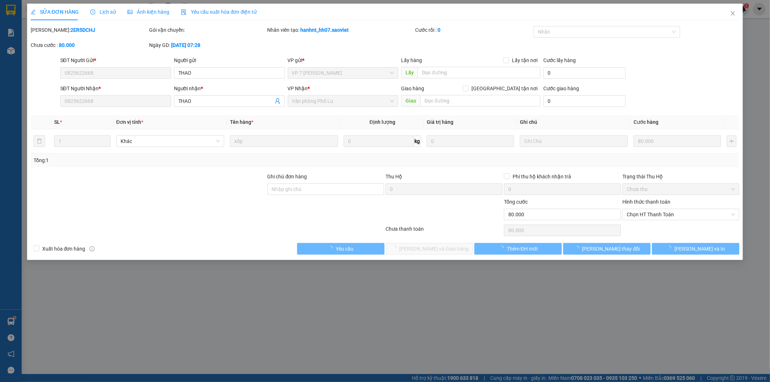
click at [651, 214] on span "Chọn HT Thanh Toán" at bounding box center [681, 214] width 108 height 11
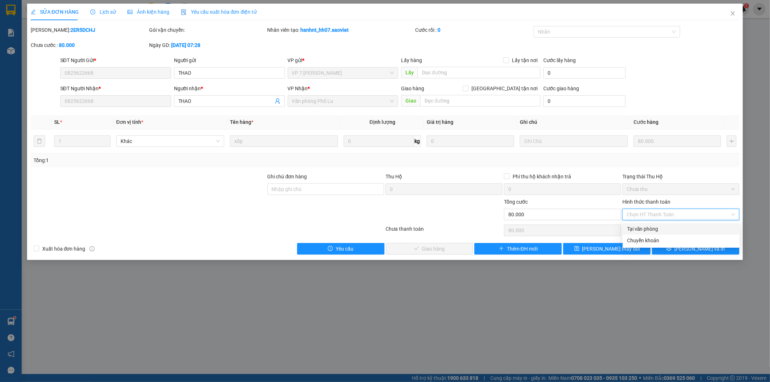
click at [645, 226] on div "Tại văn phòng" at bounding box center [681, 229] width 108 height 8
type input "0"
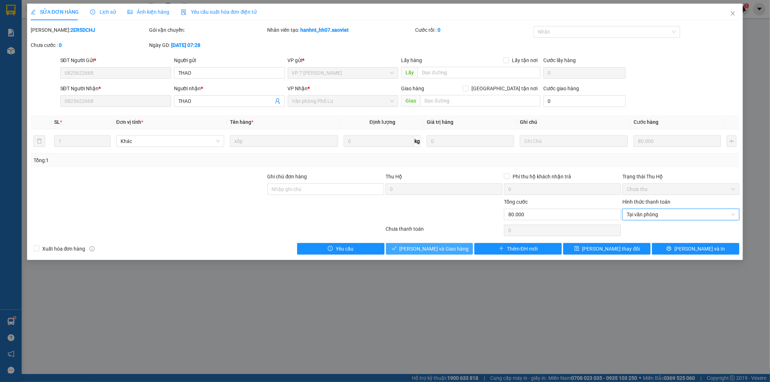
click at [442, 248] on span "[PERSON_NAME] và Giao hàng" at bounding box center [434, 249] width 69 height 8
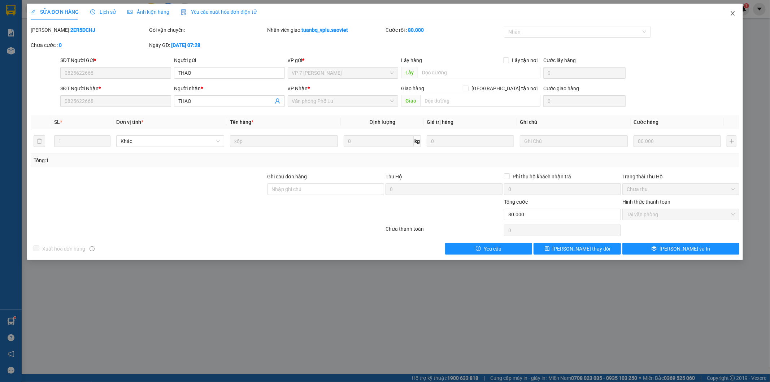
click at [736, 16] on span "Close" at bounding box center [733, 14] width 20 height 20
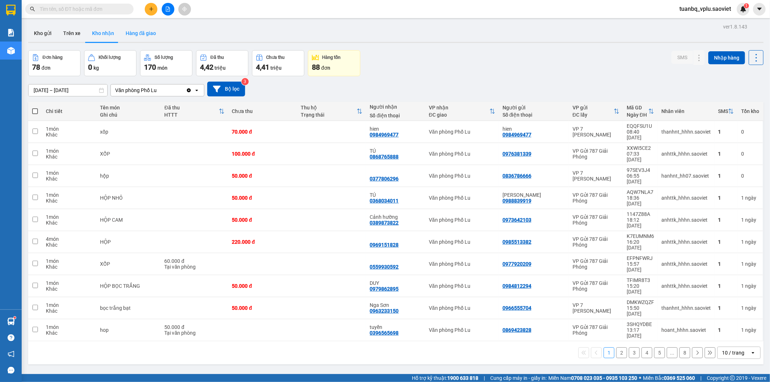
click at [136, 33] on button "Hàng đã giao" at bounding box center [141, 33] width 42 height 17
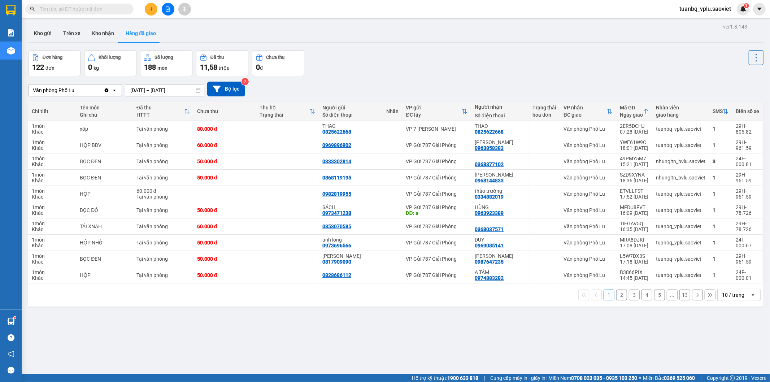
click at [616, 298] on button "2" at bounding box center [621, 295] width 11 height 11
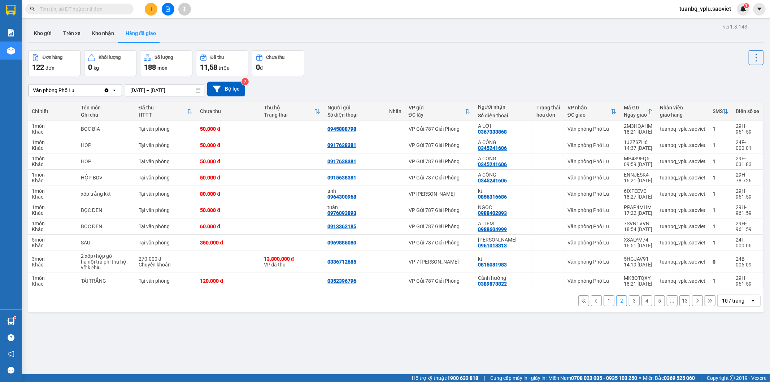
click at [604, 304] on button "1" at bounding box center [609, 300] width 11 height 11
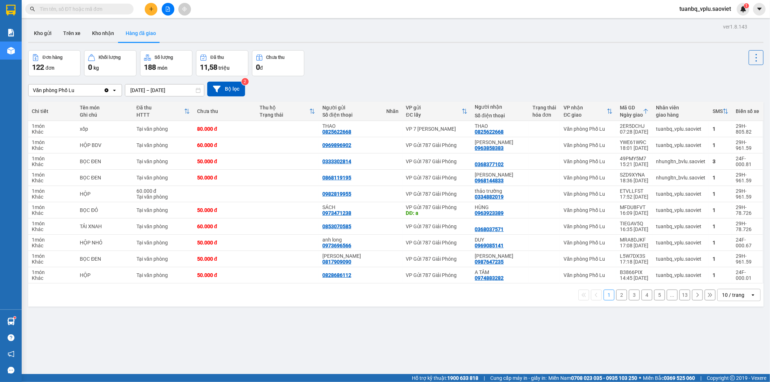
click at [616, 297] on button "2" at bounding box center [621, 295] width 11 height 11
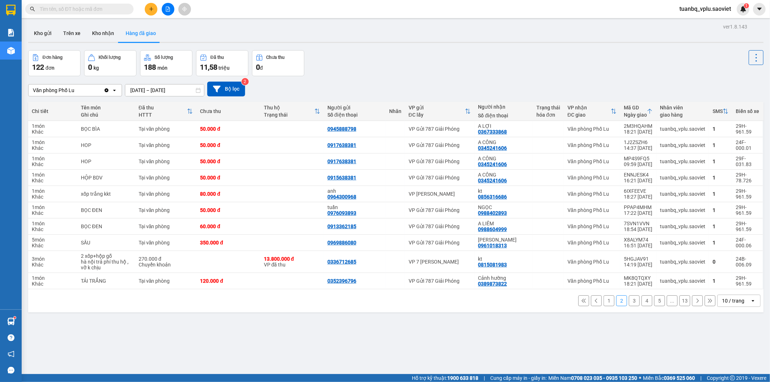
click at [629, 301] on button "3" at bounding box center [634, 300] width 11 height 11
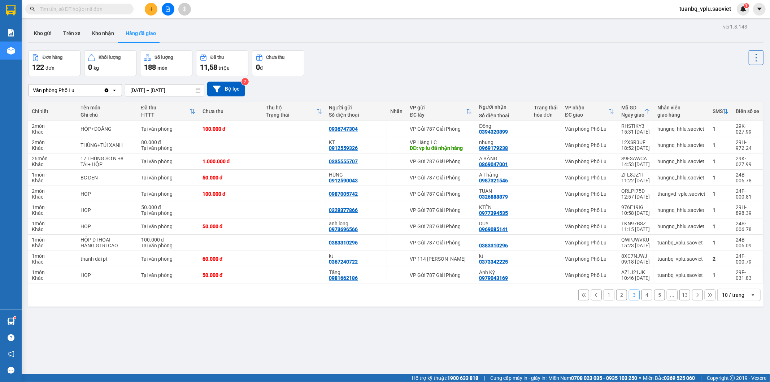
click at [616, 297] on button "2" at bounding box center [621, 295] width 11 height 11
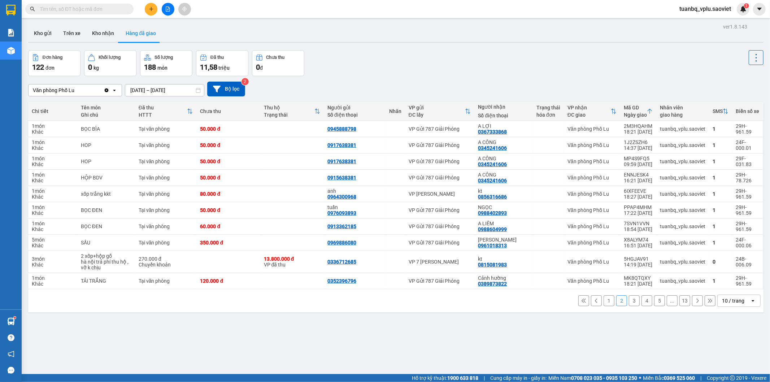
click at [604, 301] on button "1" at bounding box center [609, 300] width 11 height 11
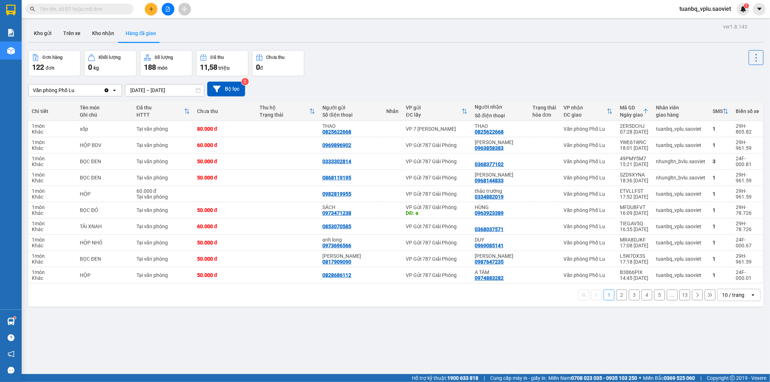
click at [642, 299] on button "4" at bounding box center [647, 295] width 11 height 11
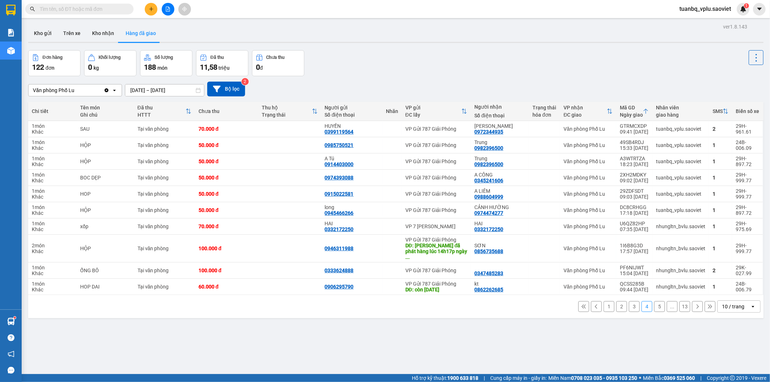
click at [654, 303] on button "5" at bounding box center [659, 306] width 11 height 11
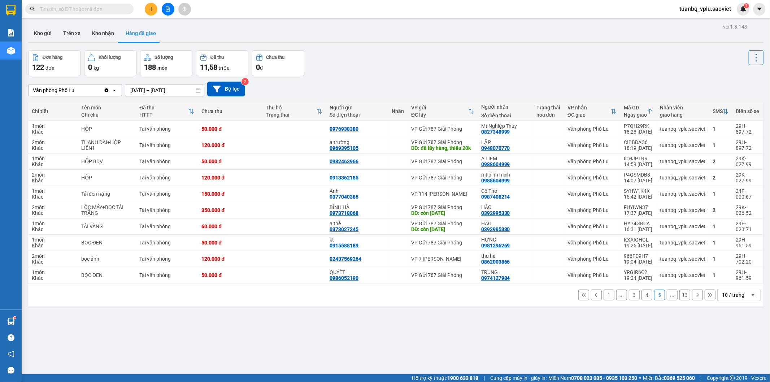
click at [632, 300] on button "3" at bounding box center [634, 295] width 11 height 11
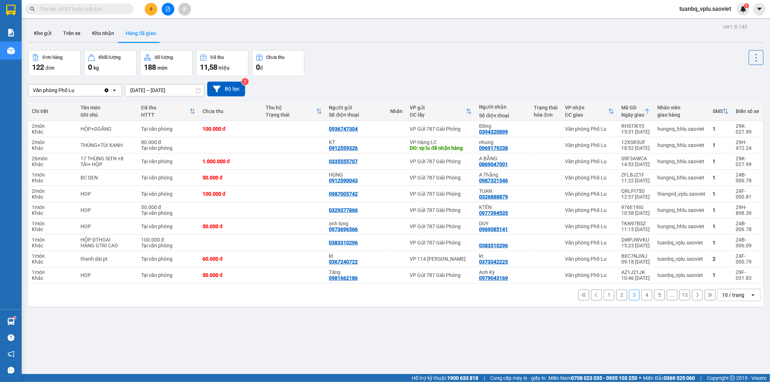
click at [617, 295] on button "2" at bounding box center [621, 295] width 11 height 11
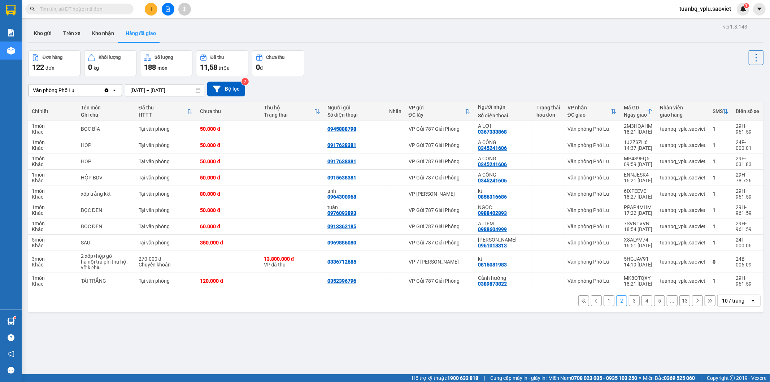
click at [629, 303] on button "3" at bounding box center [634, 300] width 11 height 11
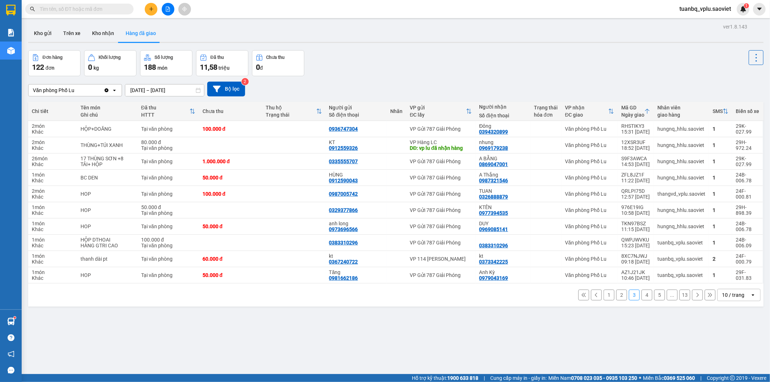
click at [82, 7] on input "text" at bounding box center [82, 9] width 85 height 8
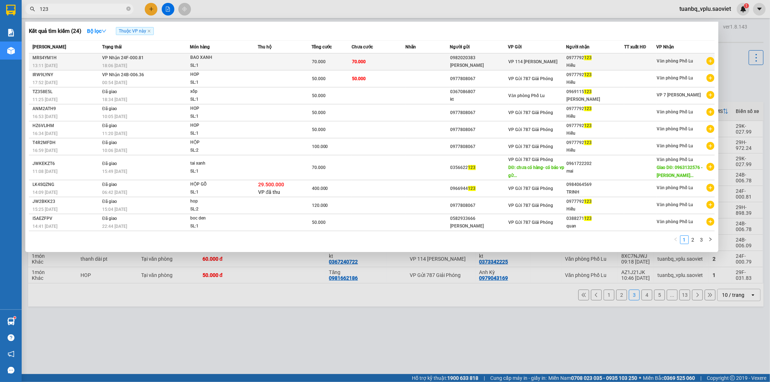
type input "123"
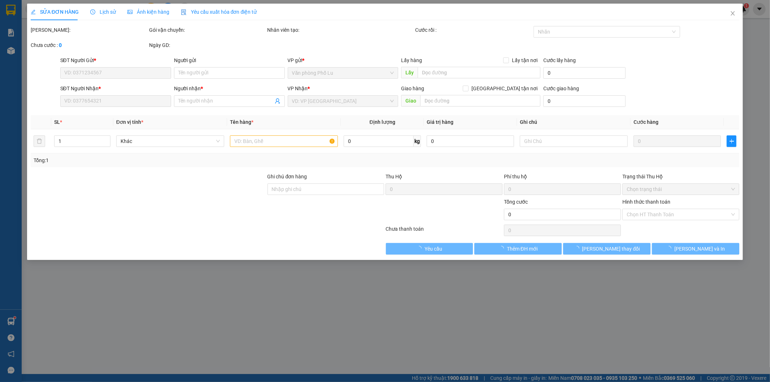
type input "0982020383"
type input "Thái Huyền"
type input "0977792123"
type input "Hiếu"
type input "70.000"
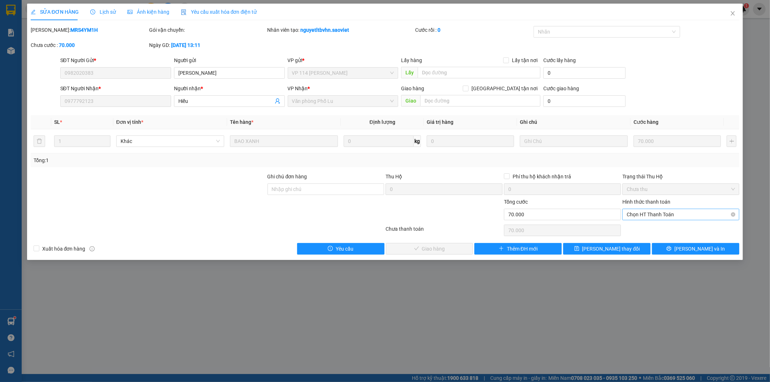
click at [653, 215] on span "Chọn HT Thanh Toán" at bounding box center [681, 214] width 108 height 11
click at [643, 228] on div "Tại văn phòng" at bounding box center [681, 229] width 108 height 8
type input "0"
click at [416, 247] on span "[PERSON_NAME] và Giao hàng" at bounding box center [434, 249] width 69 height 8
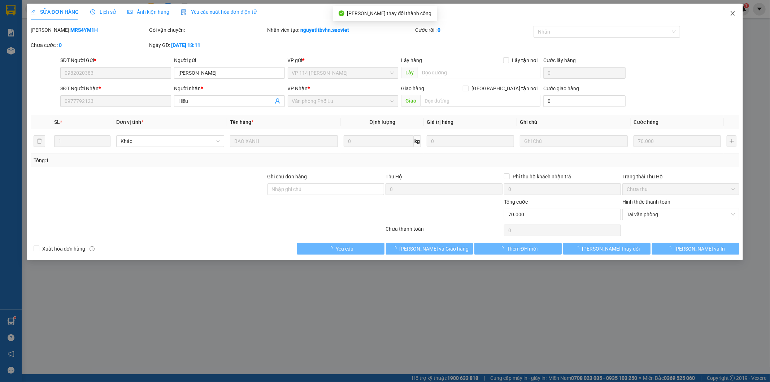
click at [732, 16] on icon "close" at bounding box center [733, 13] width 6 height 6
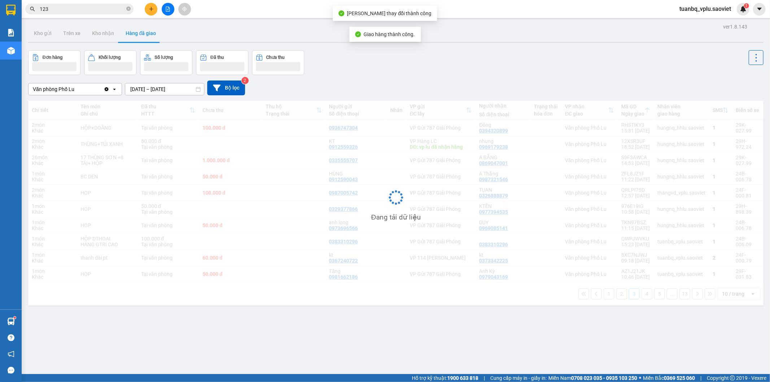
click at [64, 11] on input "123" at bounding box center [82, 9] width 85 height 8
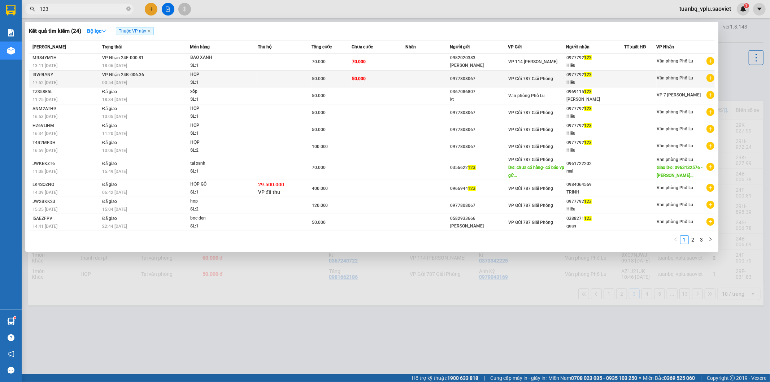
click at [475, 75] on div "0977808067" at bounding box center [479, 79] width 57 height 8
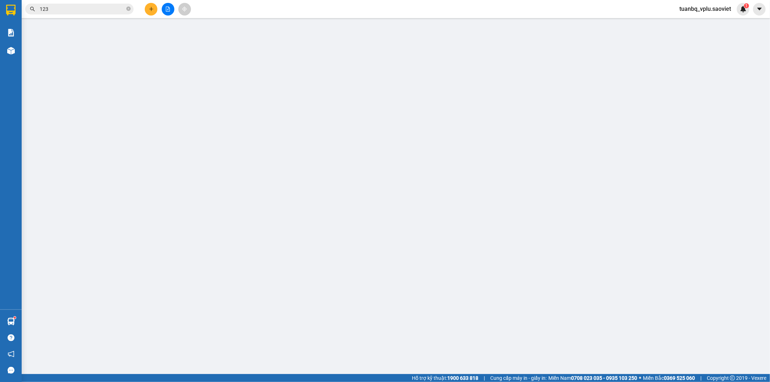
type input "0977808067"
type input "0977792123"
type input "Hiếu"
type input "50.000"
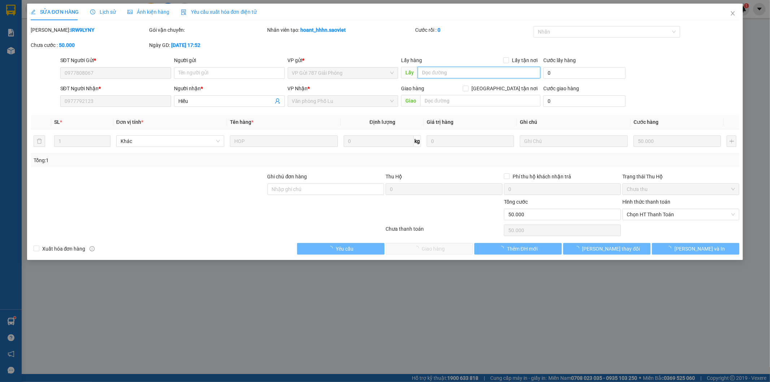
click at [453, 74] on input "text" at bounding box center [479, 73] width 123 height 12
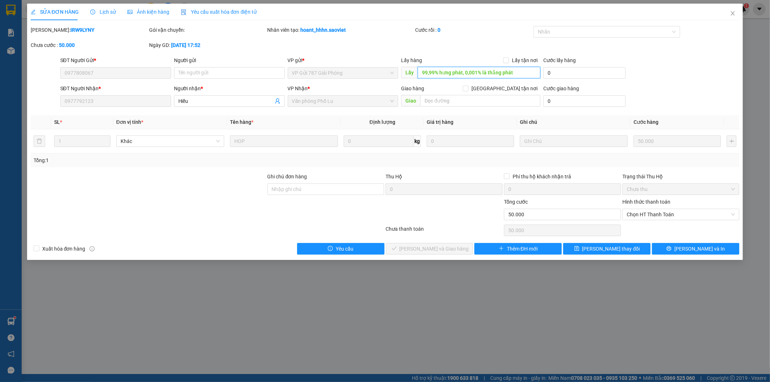
click at [475, 69] on input "99,99% hưng phát, 0,001% là thắng phát" at bounding box center [479, 73] width 123 height 12
type input "99,99% hưng phát, 0,01% là thắng phát"
click at [610, 250] on span "[PERSON_NAME] thay đổi" at bounding box center [611, 249] width 58 height 8
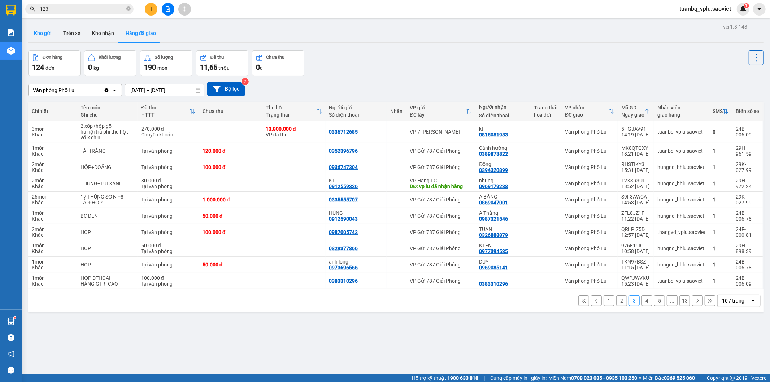
click at [42, 35] on button "Kho gửi" at bounding box center [42, 33] width 29 height 17
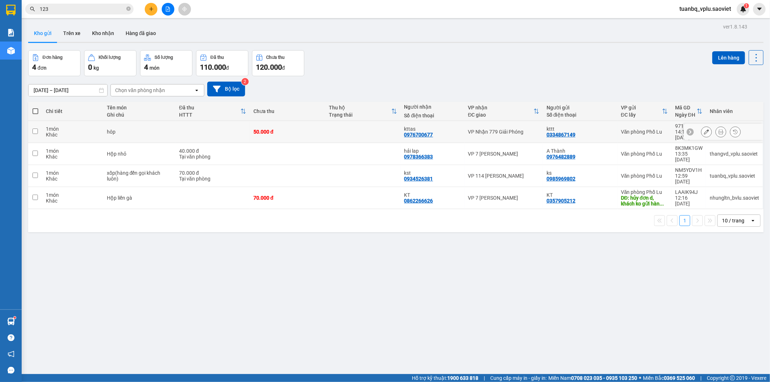
click at [352, 125] on td at bounding box center [362, 132] width 75 height 22
checkbox input "true"
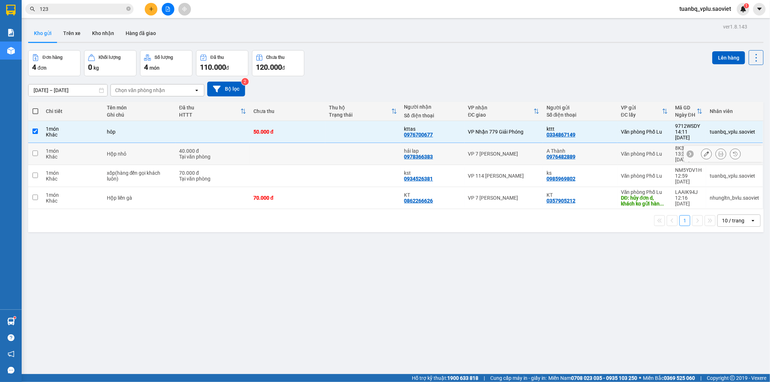
click at [352, 143] on td at bounding box center [362, 154] width 75 height 22
checkbox input "true"
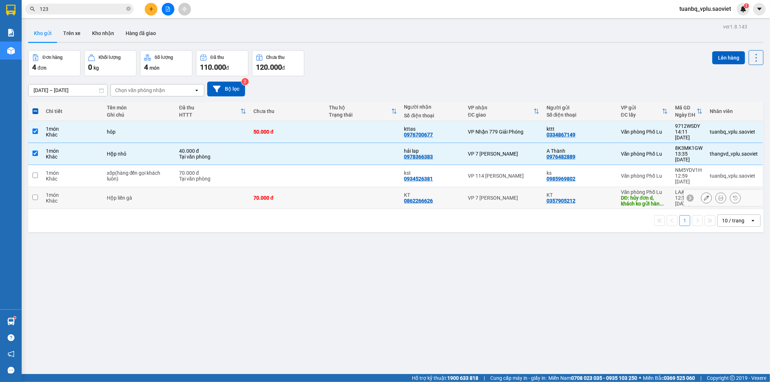
click at [370, 187] on td at bounding box center [362, 198] width 75 height 22
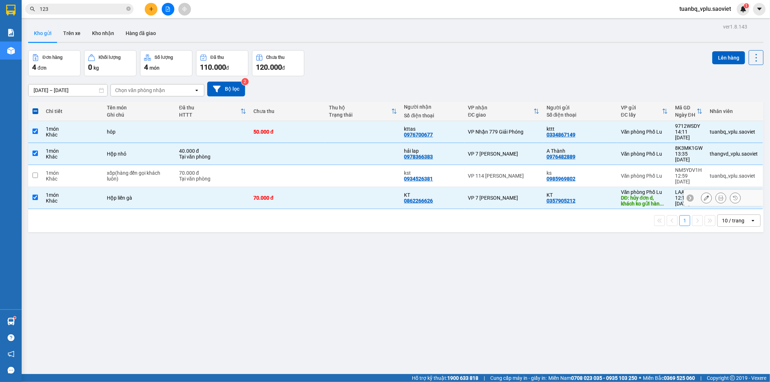
click at [358, 187] on td at bounding box center [362, 198] width 75 height 22
checkbox input "false"
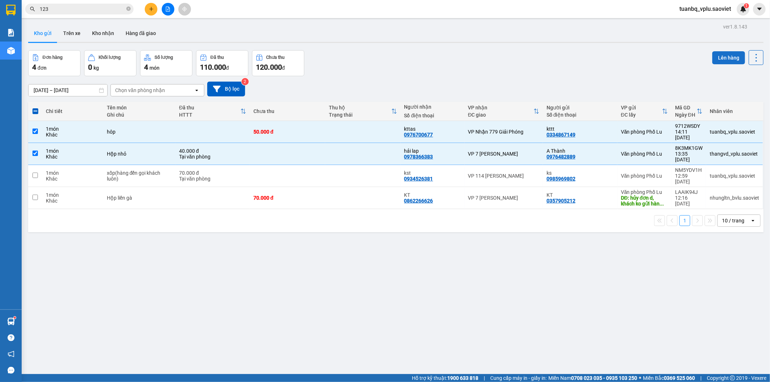
click at [717, 56] on button "Lên hàng" at bounding box center [728, 57] width 33 height 13
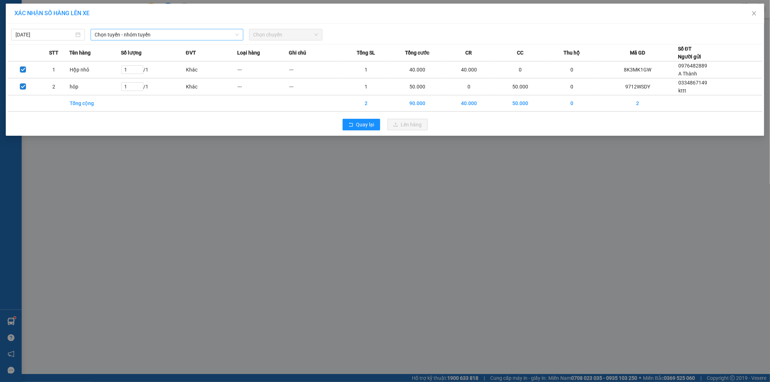
click at [178, 36] on span "Chọn tuyến - nhóm tuyến" at bounding box center [167, 34] width 144 height 11
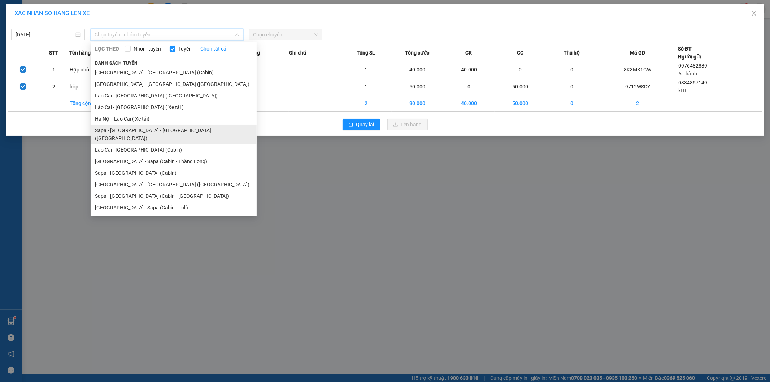
click at [141, 130] on li "Sapa - Lào Cai - Hà Nội (Giường)" at bounding box center [174, 134] width 166 height 19
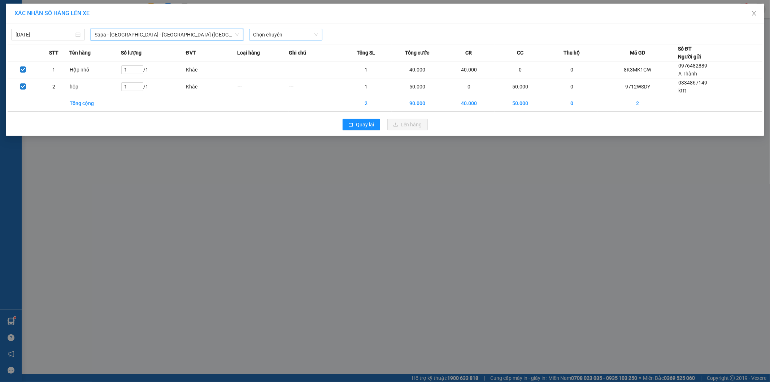
click at [303, 39] on span "Chọn chuyến" at bounding box center [285, 34] width 65 height 11
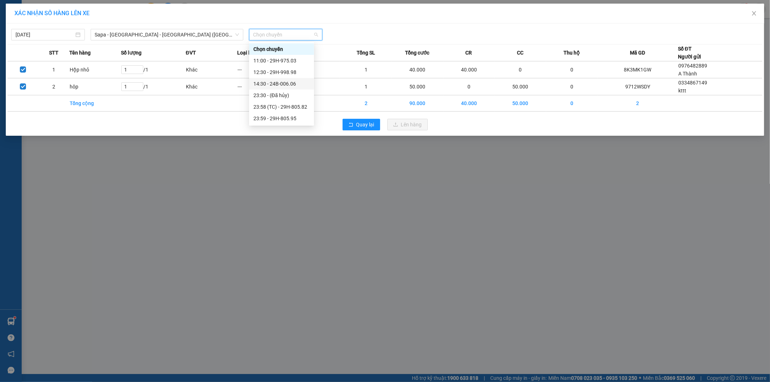
click at [294, 84] on div "14:30 - 24B-006.06" at bounding box center [281, 84] width 56 height 8
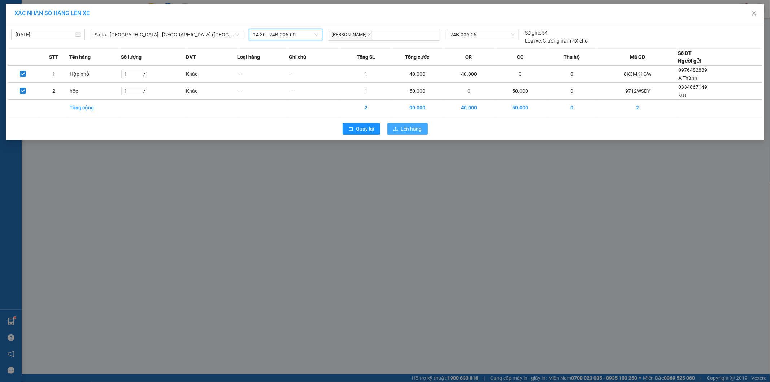
click at [414, 132] on span "Lên hàng" at bounding box center [411, 129] width 21 height 8
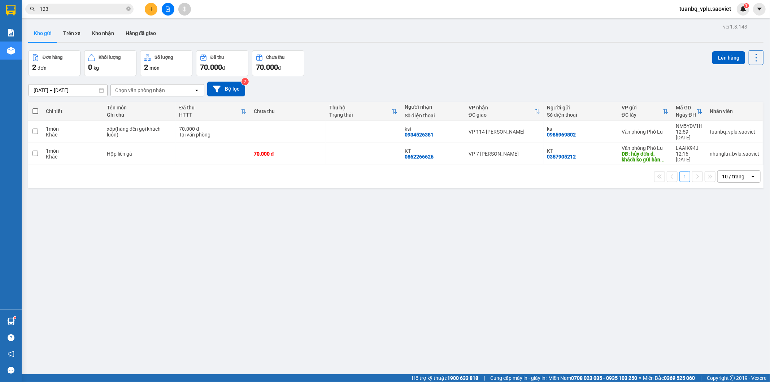
click at [170, 9] on icon "file-add" at bounding box center [168, 8] width 4 height 5
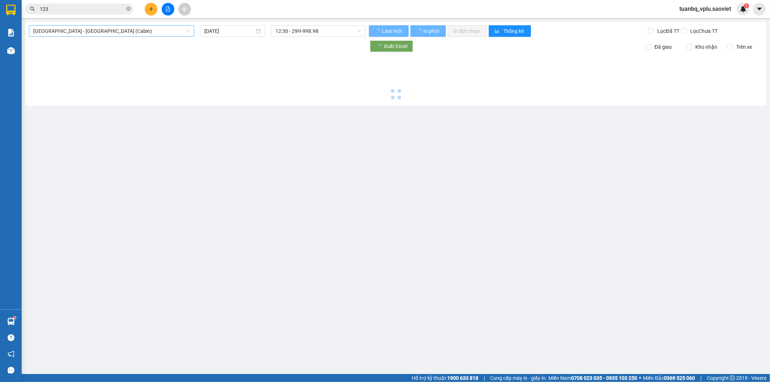
click at [140, 28] on span "Hà Nội - Lào Cai (Cabin)" at bounding box center [111, 31] width 157 height 11
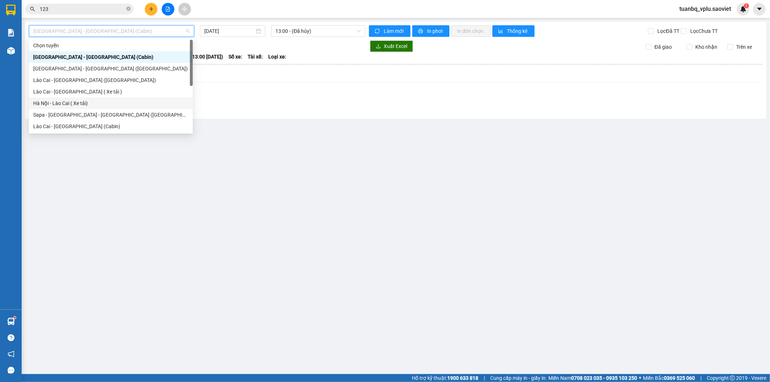
scroll to position [58, 0]
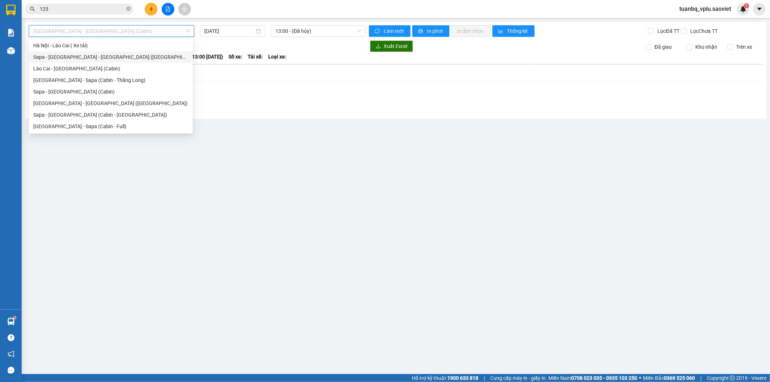
click at [92, 56] on div "Sapa - Lào Cai - Hà Nội (Giường)" at bounding box center [110, 57] width 155 height 8
type input "[DATE]"
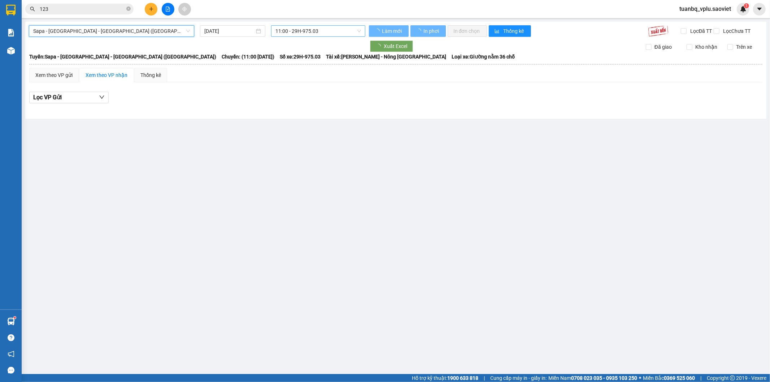
click at [303, 29] on span "11:00 - 29H-975.03" at bounding box center [317, 31] width 85 height 11
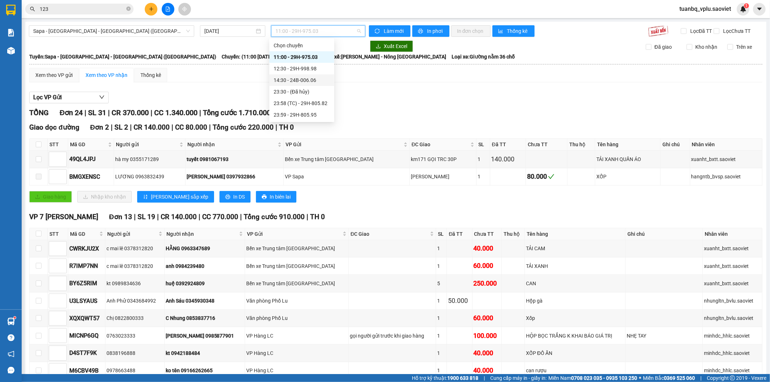
click at [313, 81] on div "14:30 - 24B-006.06" at bounding box center [302, 80] width 56 height 8
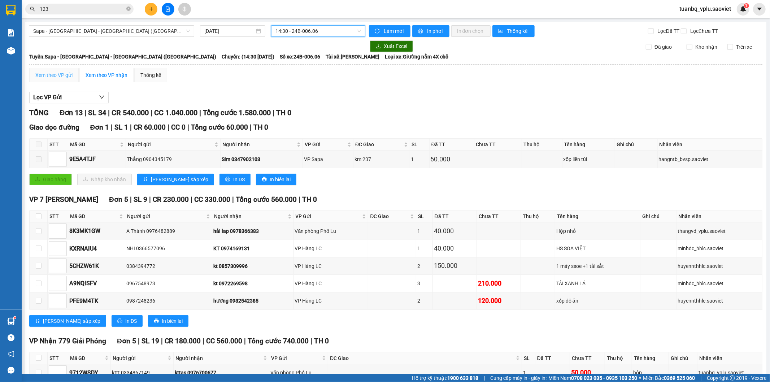
click at [61, 77] on div "Xem theo VP gửi" at bounding box center [53, 75] width 49 height 14
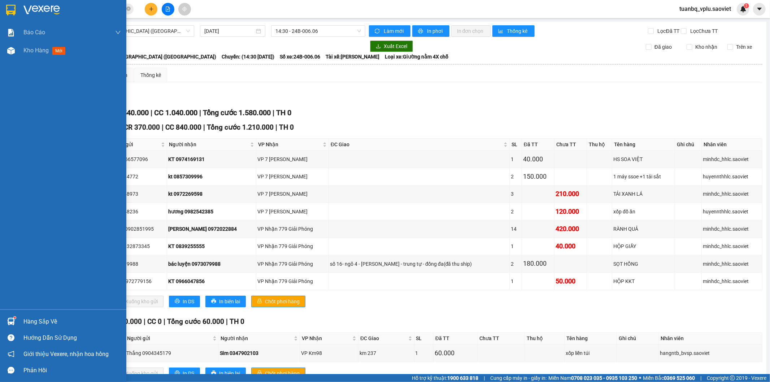
click at [38, 43] on div "Kho hàng mới" at bounding box center [71, 51] width 97 height 18
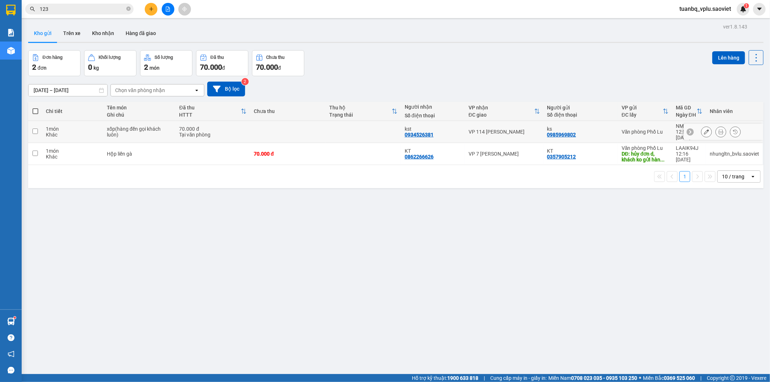
click at [147, 129] on div "xốp(hàng đến gọi khách luôn)" at bounding box center [139, 132] width 65 height 12
checkbox input "true"
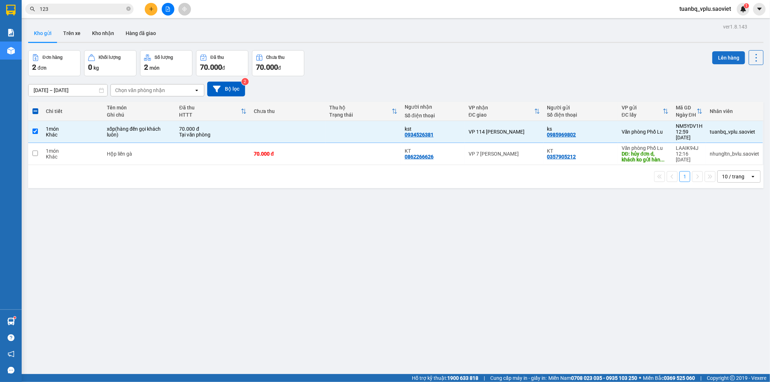
click at [730, 54] on button "Lên hàng" at bounding box center [728, 57] width 33 height 13
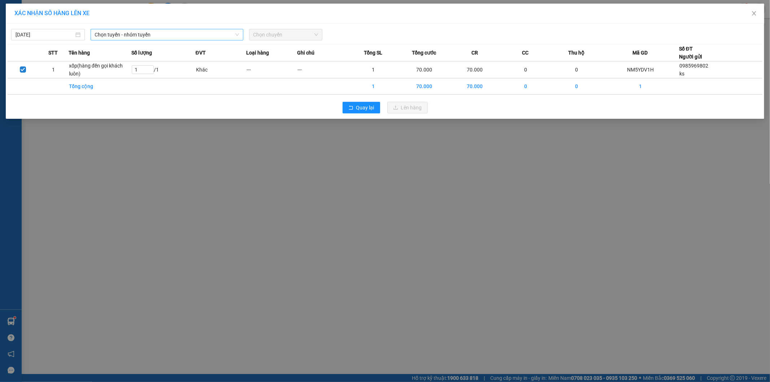
click at [145, 36] on span "Chọn tuyến - nhóm tuyến" at bounding box center [167, 34] width 144 height 11
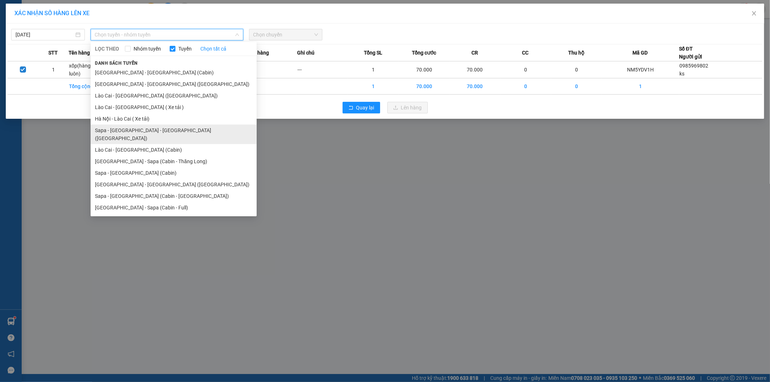
click at [159, 131] on li "Sapa - Lào Cai - Hà Nội (Giường)" at bounding box center [174, 134] width 166 height 19
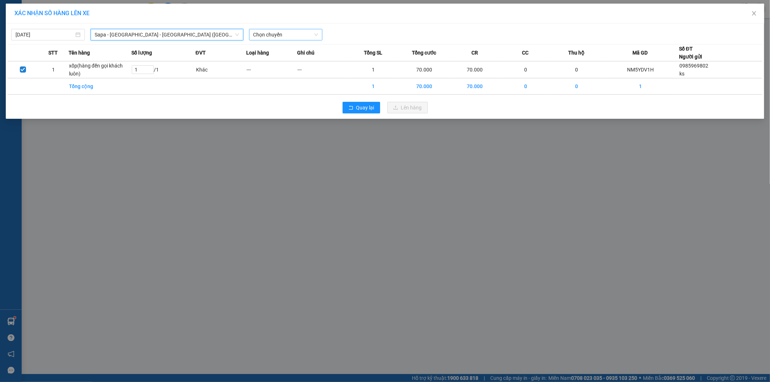
click at [279, 33] on span "Chọn chuyến" at bounding box center [285, 34] width 65 height 11
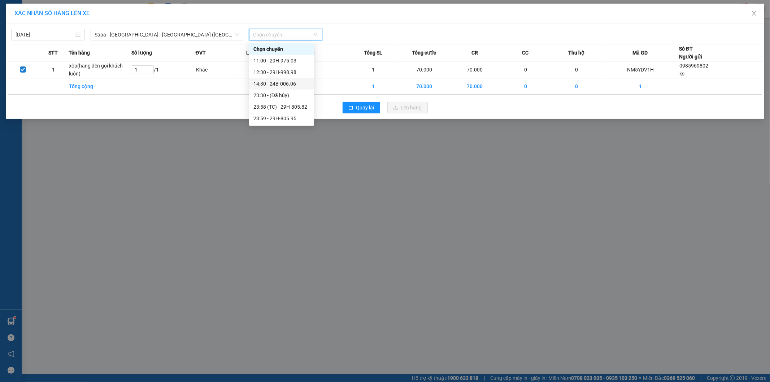
click at [295, 84] on div "14:30 - 24B-006.06" at bounding box center [281, 84] width 56 height 8
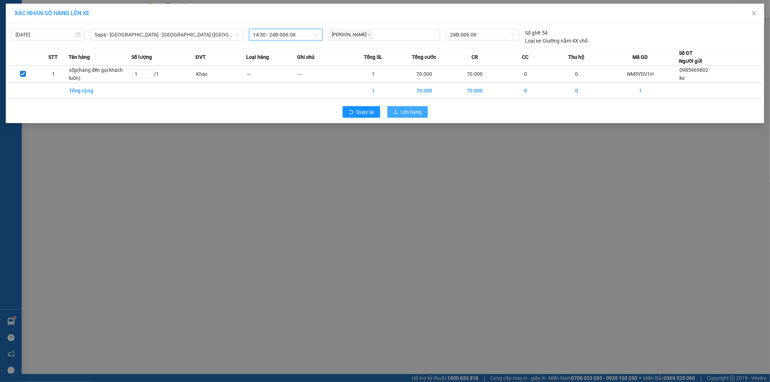
click at [416, 111] on span "Lên hàng" at bounding box center [411, 112] width 21 height 8
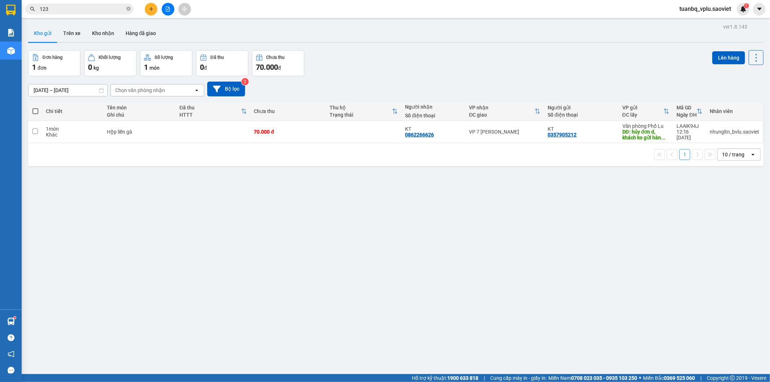
click at [170, 7] on icon "file-add" at bounding box center [167, 8] width 5 height 5
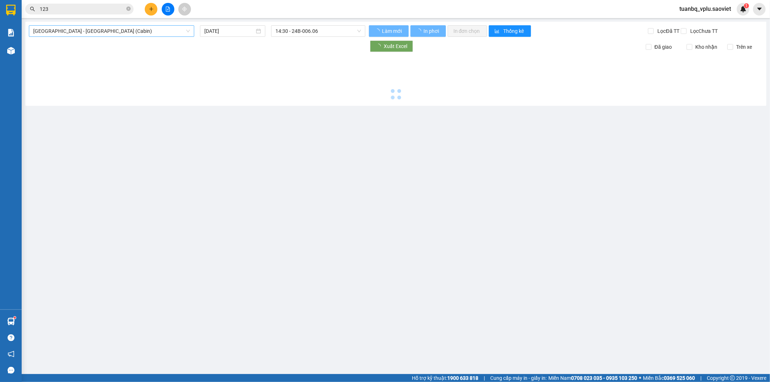
click at [105, 27] on span "Hà Nội - Lào Cai (Cabin)" at bounding box center [111, 31] width 157 height 11
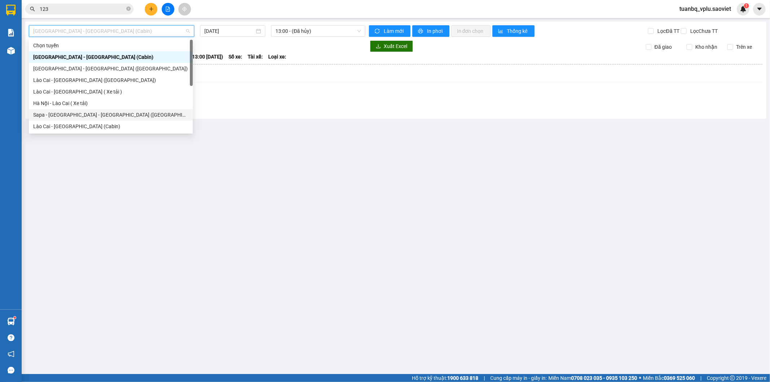
click at [95, 114] on div "Sapa - Lào Cai - Hà Nội (Giường)" at bounding box center [110, 115] width 155 height 8
type input "[DATE]"
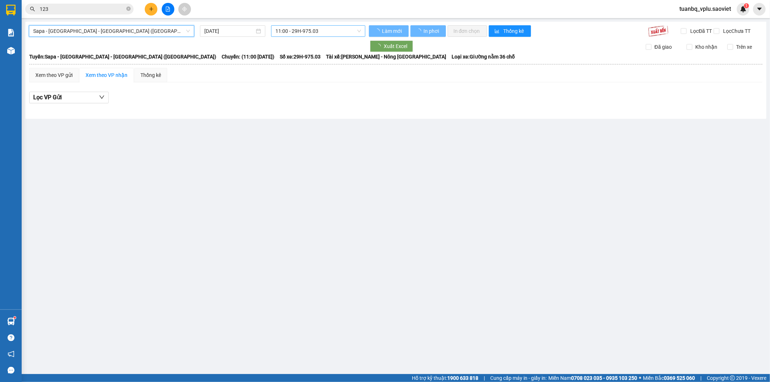
click at [295, 30] on span "11:00 - 29H-975.03" at bounding box center [317, 31] width 85 height 11
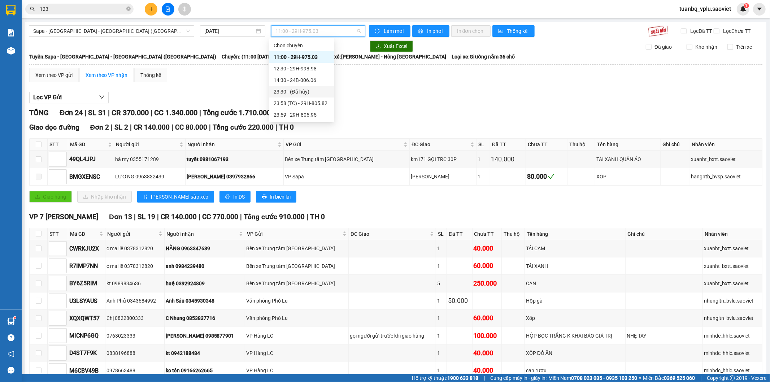
click at [319, 78] on div "14:30 - 24B-006.06" at bounding box center [302, 80] width 56 height 8
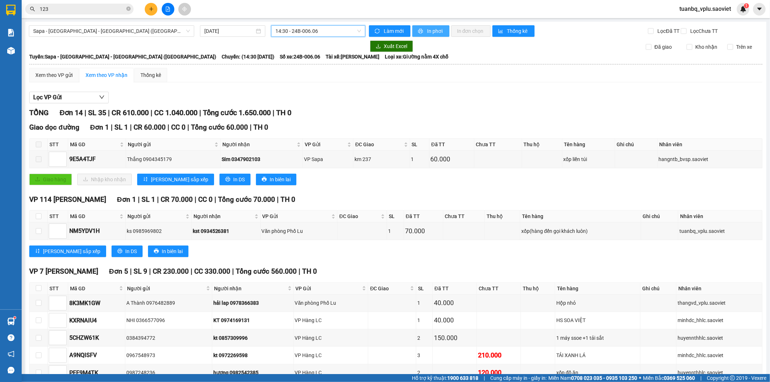
click at [427, 33] on span "In phơi" at bounding box center [435, 31] width 17 height 8
click at [69, 12] on input "123" at bounding box center [82, 9] width 85 height 8
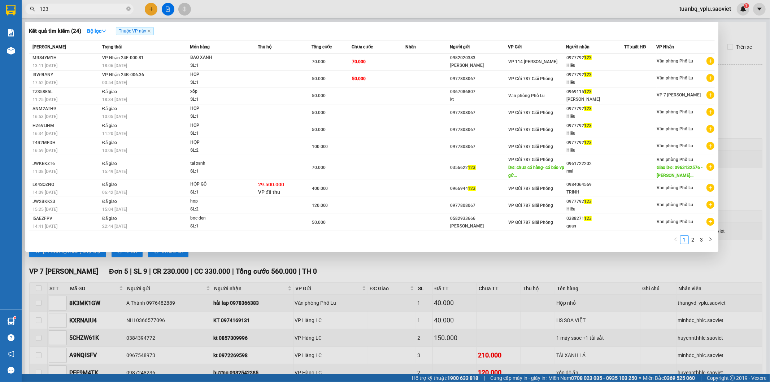
click at [69, 12] on input "123" at bounding box center [82, 9] width 85 height 8
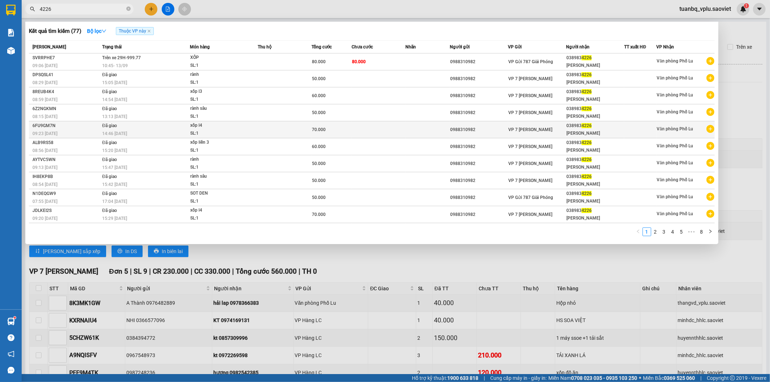
type input "4226"
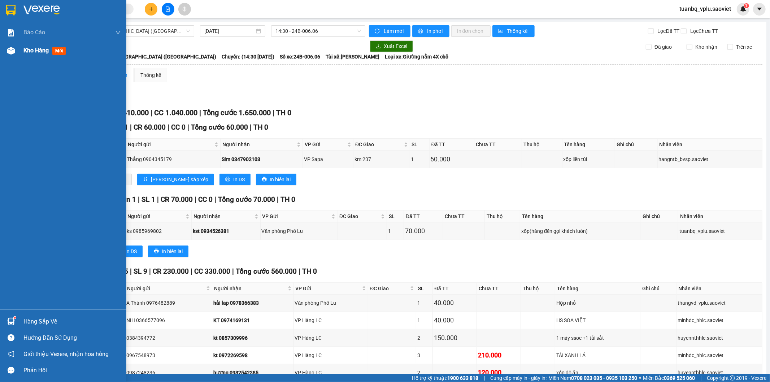
click at [45, 52] on span "Kho hàng" at bounding box center [35, 50] width 25 height 7
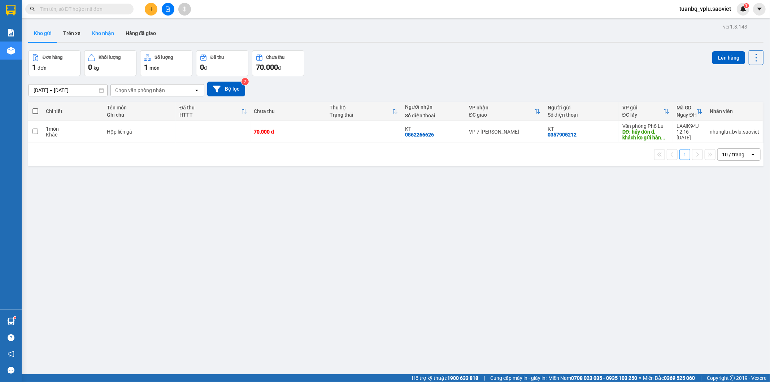
click at [104, 34] on button "Kho nhận" at bounding box center [103, 33] width 34 height 17
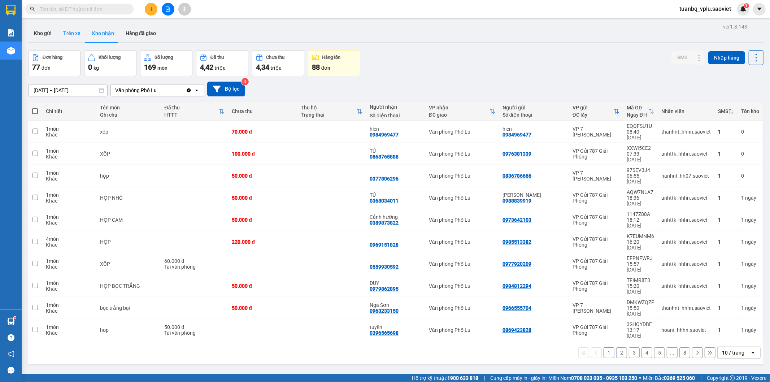
click at [71, 37] on button "Trên xe" at bounding box center [71, 33] width 29 height 17
type input "[DATE] – [DATE]"
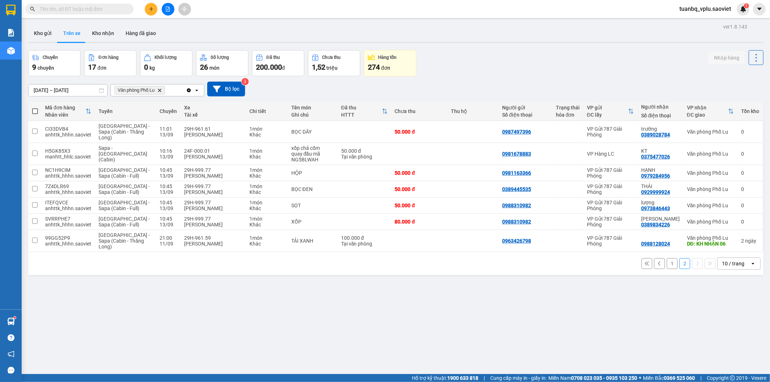
click at [667, 265] on button "1" at bounding box center [672, 263] width 11 height 11
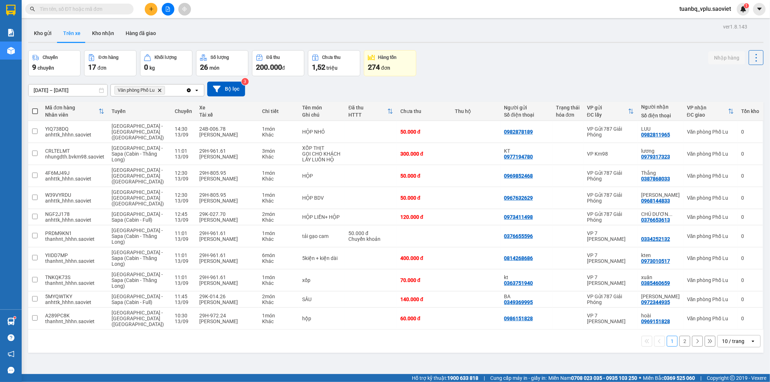
click at [51, 7] on input "text" at bounding box center [82, 9] width 85 height 8
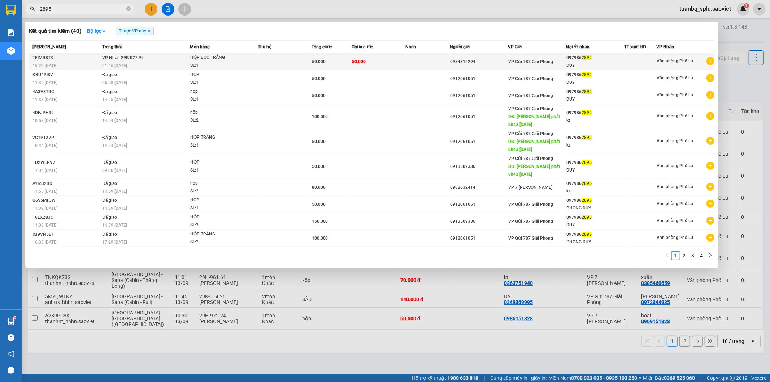
type input "2895"
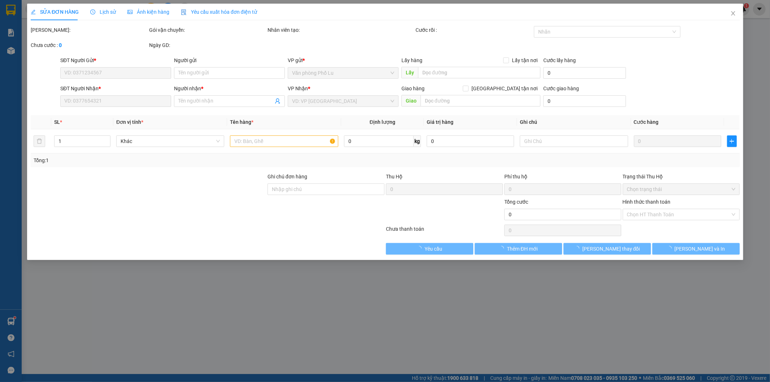
type input "0984812294"
type input "0979862895"
type input "DUY"
type input "50.000"
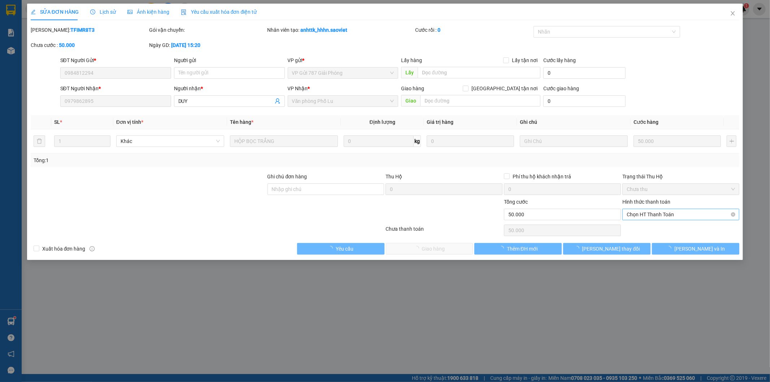
click at [652, 214] on span "Chọn HT Thanh Toán" at bounding box center [681, 214] width 108 height 11
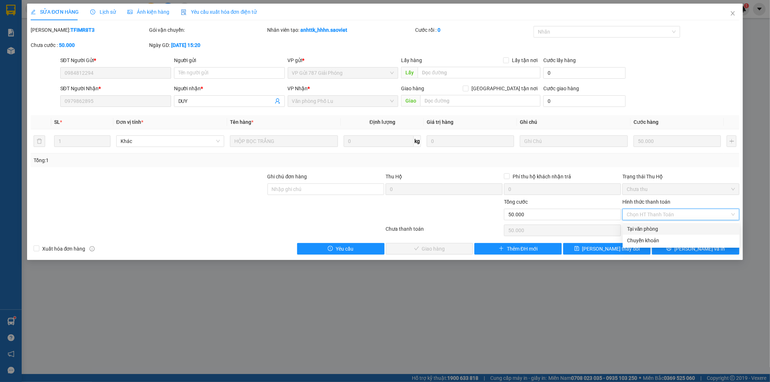
click at [645, 228] on div "Tại văn phòng" at bounding box center [681, 229] width 108 height 8
type input "0"
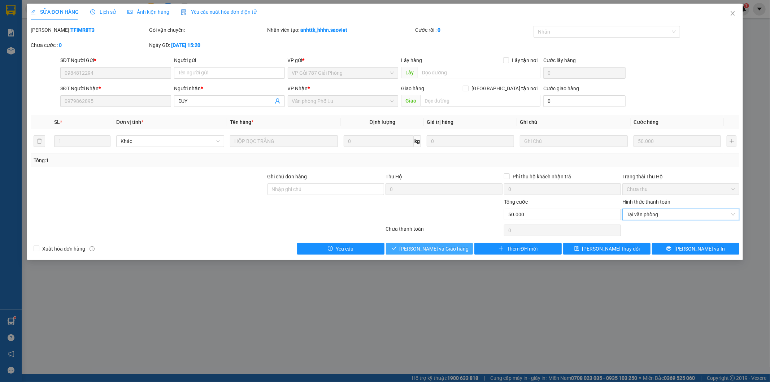
click at [448, 247] on span "[PERSON_NAME] và Giao hàng" at bounding box center [434, 249] width 69 height 8
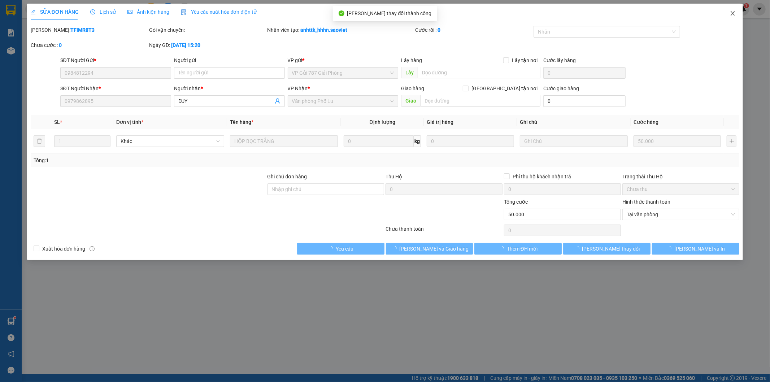
click at [734, 11] on icon "close" at bounding box center [733, 13] width 6 height 6
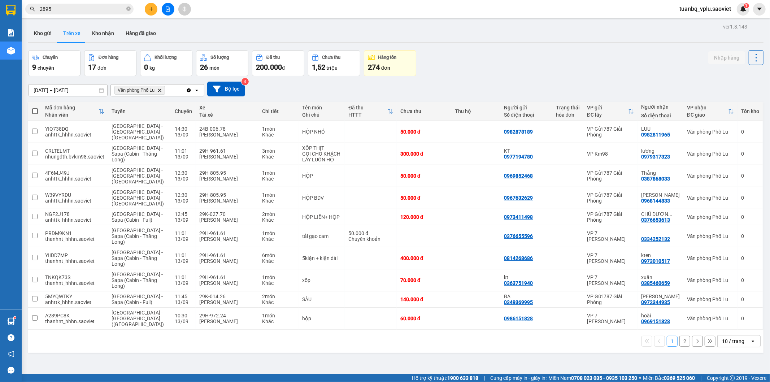
click at [151, 6] on icon "plus" at bounding box center [151, 8] width 5 height 5
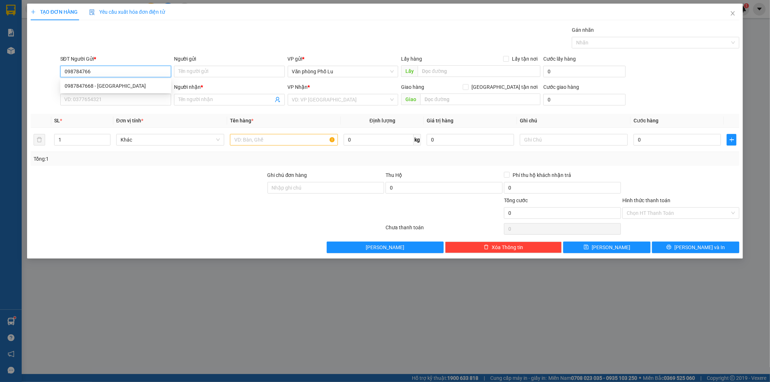
type input "0987847668"
click at [94, 86] on div "0987847668 - Cô Minh" at bounding box center [116, 86] width 102 height 8
type input "[PERSON_NAME]"
type input "0372147686"
type input "[PERSON_NAME]"
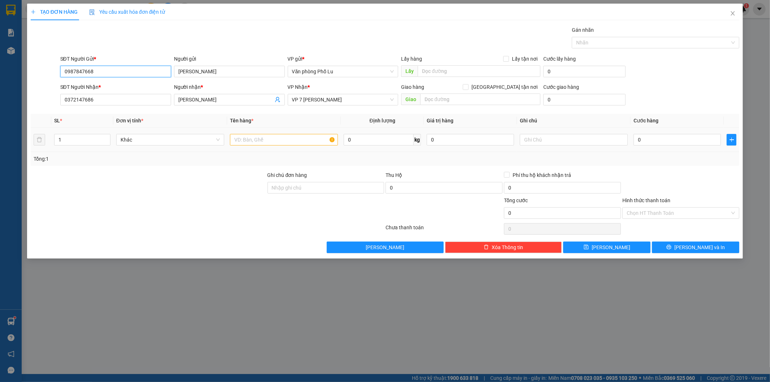
type input "0987847668"
click at [257, 145] on input "text" at bounding box center [284, 140] width 108 height 12
type input "hộp"
click at [213, 183] on div at bounding box center [148, 183] width 237 height 25
click at [652, 139] on input "0" at bounding box center [677, 140] width 87 height 12
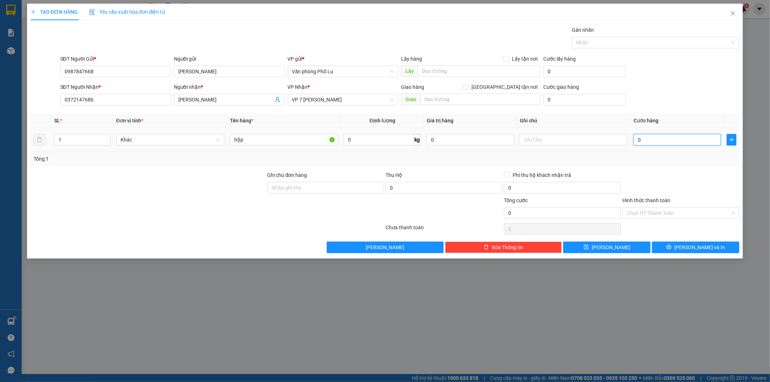
paste input "5"
type input "50"
type input "50.000"
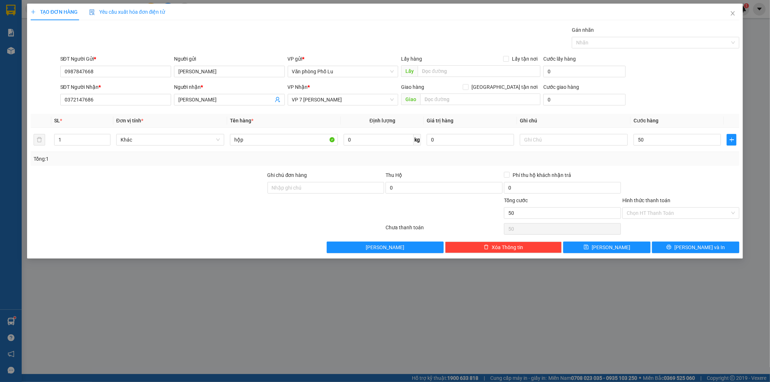
type input "50.000"
click at [670, 170] on div "Transit Pickup Surcharge Ids Transit Deliver Surcharge Ids Transit Deliver Surc…" at bounding box center [385, 139] width 709 height 227
click at [658, 209] on input "Hình thức thanh toán" at bounding box center [678, 213] width 103 height 11
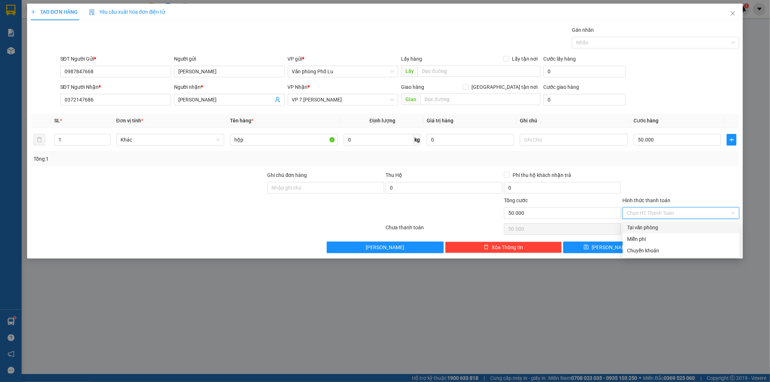
click at [641, 226] on div "Tại văn phòng" at bounding box center [681, 227] width 108 height 8
type input "0"
click at [698, 247] on span "[PERSON_NAME] và In" at bounding box center [699, 247] width 51 height 8
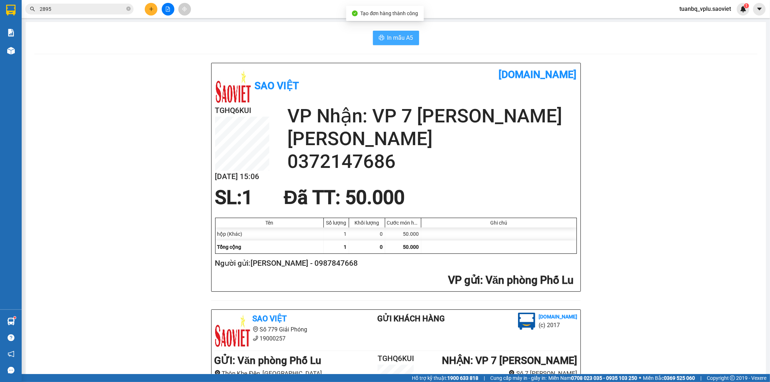
click at [388, 42] on button "In mẫu A5" at bounding box center [396, 38] width 46 height 14
click at [402, 35] on span "In mẫu A5" at bounding box center [400, 37] width 26 height 9
click at [398, 40] on span "In mẫu A5" at bounding box center [400, 37] width 26 height 9
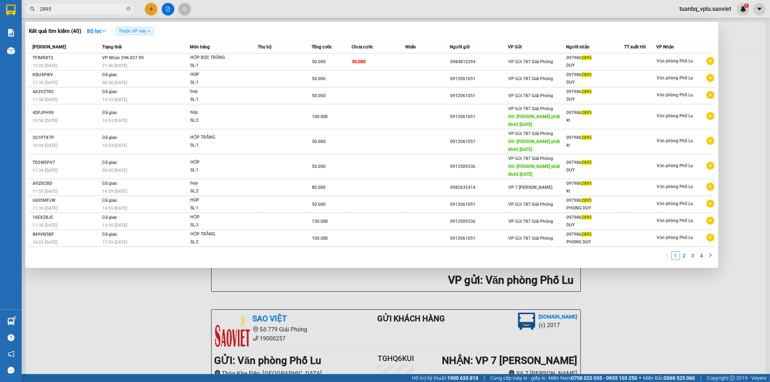
click at [110, 12] on input "2895" at bounding box center [82, 9] width 85 height 8
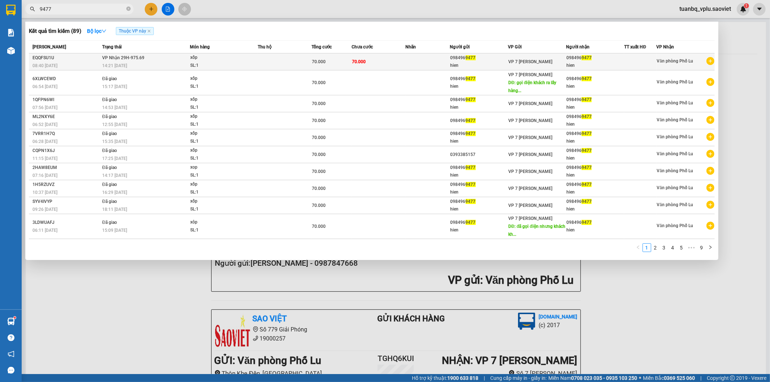
type input "9477"
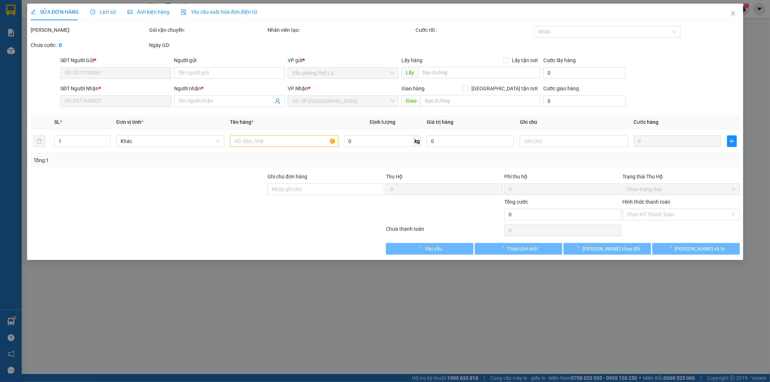
type input "0984969477"
type input "hien"
type input "0984969477"
type input "hien"
type input "70.000"
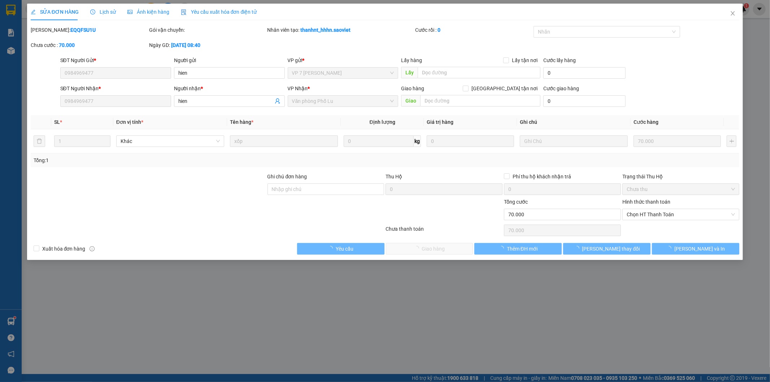
click at [650, 201] on label "Hình thức thanh toán" at bounding box center [646, 202] width 48 height 6
click at [650, 209] on input "Hình thức thanh toán" at bounding box center [678, 214] width 103 height 11
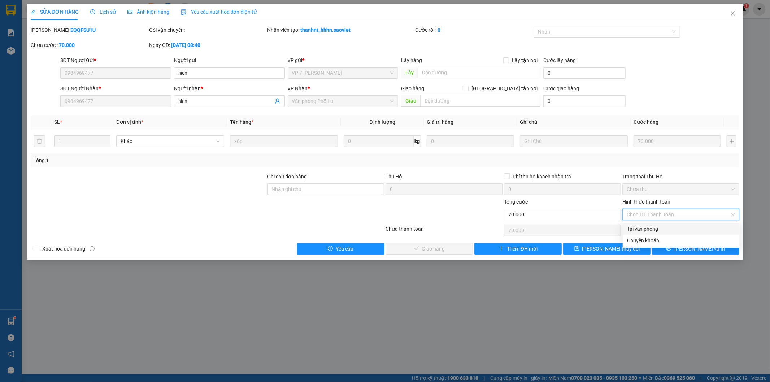
click at [640, 229] on div "Tại văn phòng" at bounding box center [681, 229] width 108 height 8
type input "0"
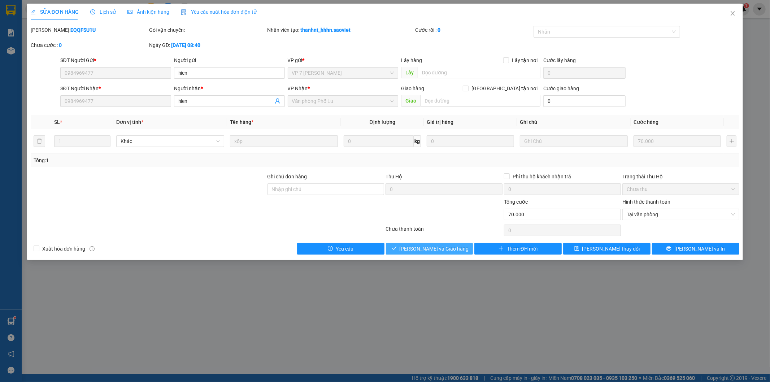
click at [434, 254] on button "[PERSON_NAME] và Giao hàng" at bounding box center [429, 249] width 87 height 12
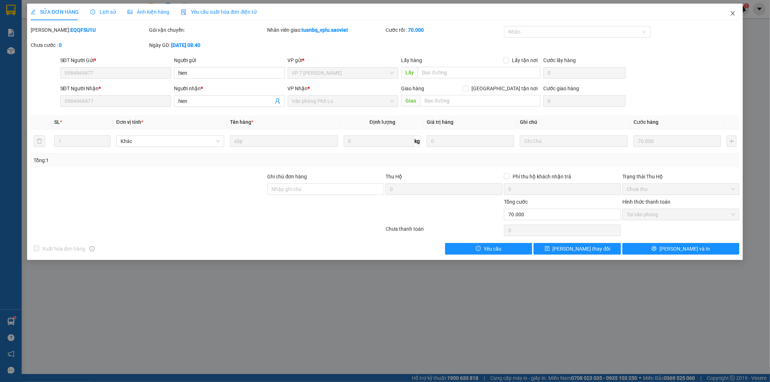
click at [733, 12] on icon "close" at bounding box center [733, 13] width 6 height 6
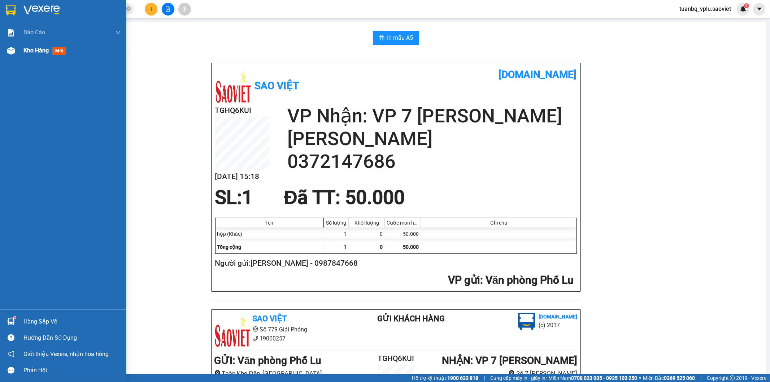
click at [42, 55] on div "Kho hàng mới" at bounding box center [71, 51] width 97 height 18
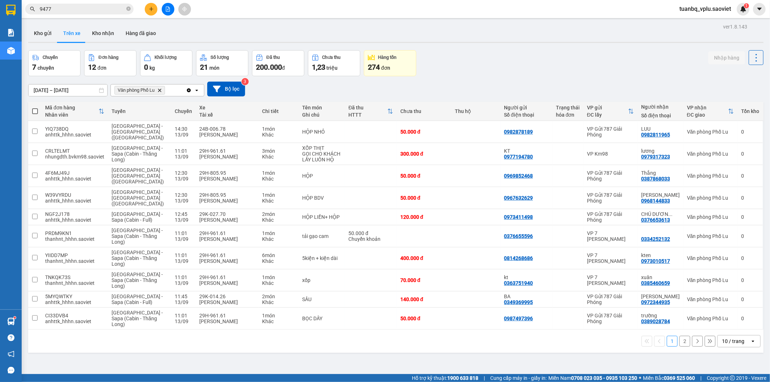
click at [681, 336] on button "2" at bounding box center [684, 341] width 11 height 11
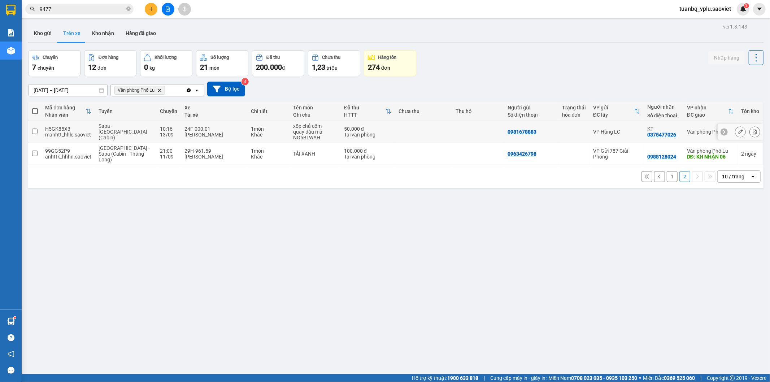
click at [351, 127] on div "50.000 đ" at bounding box center [367, 129] width 47 height 6
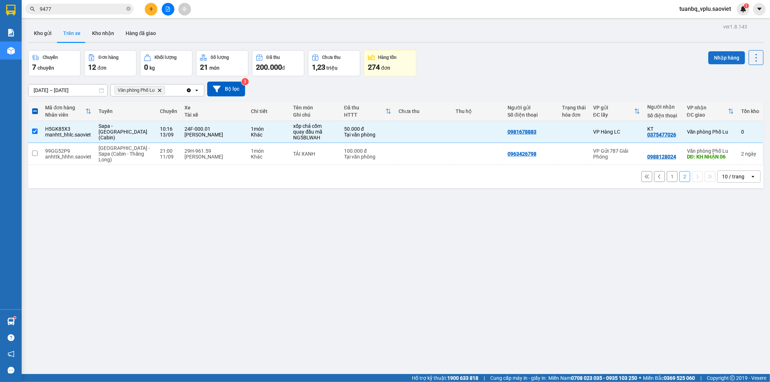
click at [719, 56] on button "Nhập hàng" at bounding box center [726, 57] width 37 height 13
checkbox input "false"
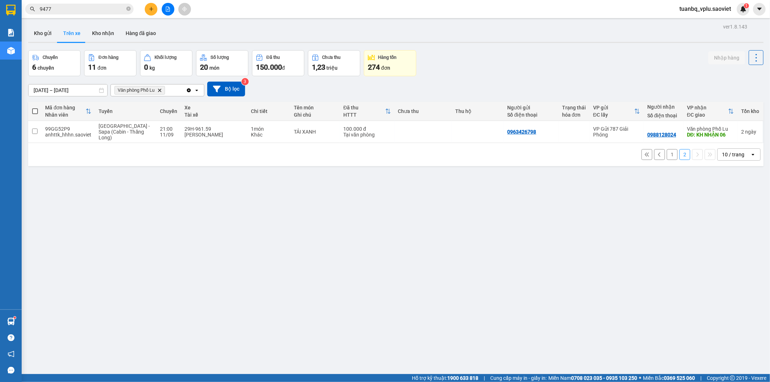
click at [667, 157] on button "1" at bounding box center [672, 154] width 11 height 11
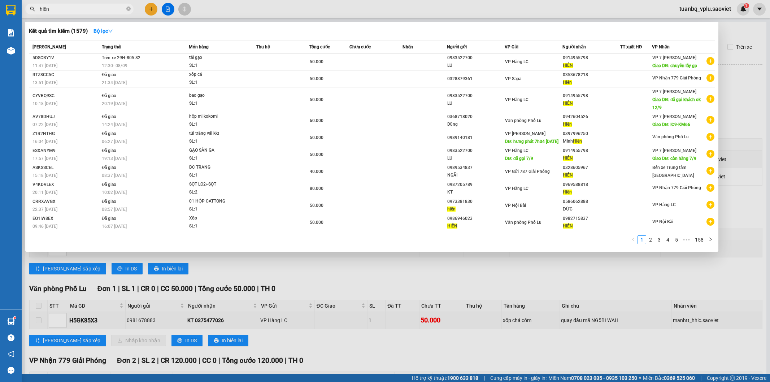
click at [87, 11] on input "hiên" at bounding box center [82, 9] width 85 height 8
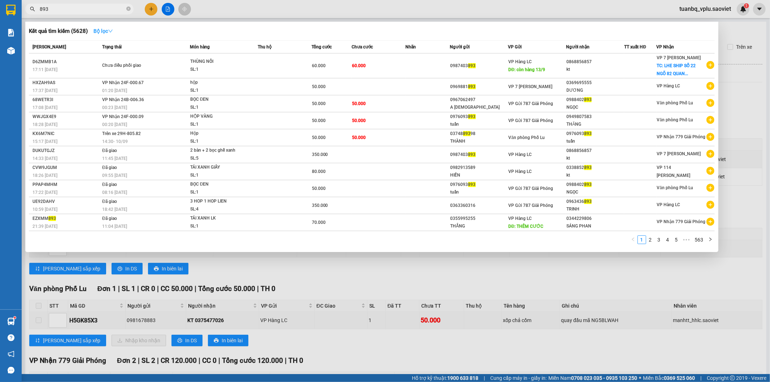
type input "893"
click at [100, 31] on strong "Bộ lọc" at bounding box center [103, 31] width 19 height 6
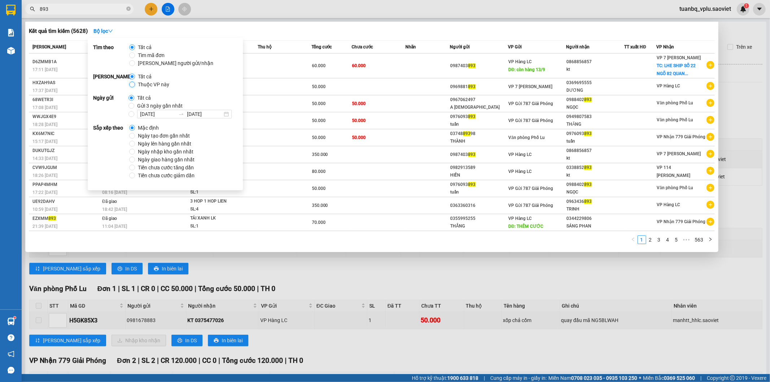
click at [134, 85] on input "Thuộc VP này" at bounding box center [132, 85] width 6 height 6
radio input "true"
radio input "false"
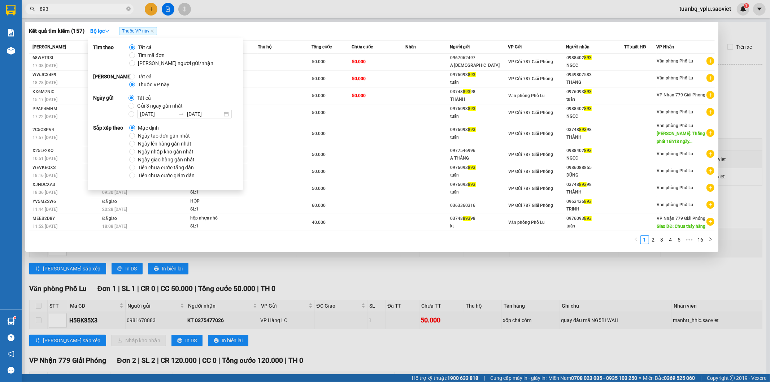
click at [597, 5] on div at bounding box center [385, 191] width 770 height 382
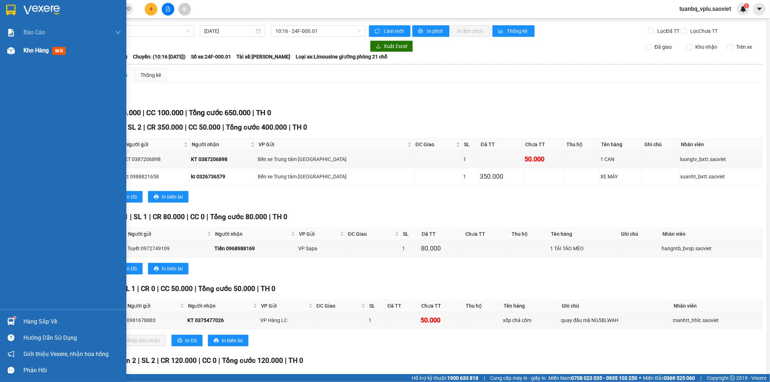
click at [33, 51] on span "Kho hàng" at bounding box center [35, 50] width 25 height 7
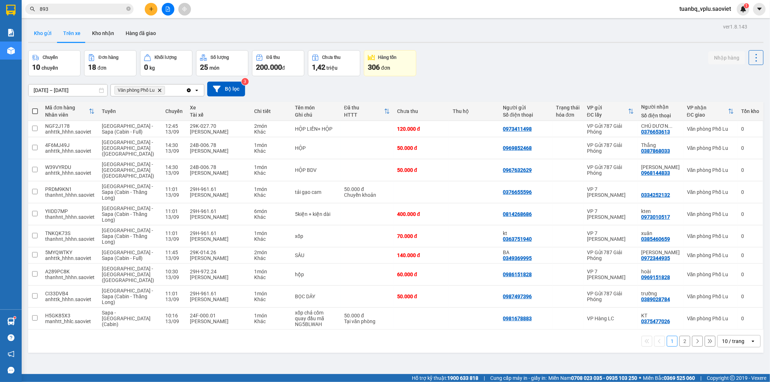
click at [49, 34] on button "Kho gửi" at bounding box center [42, 33] width 29 height 17
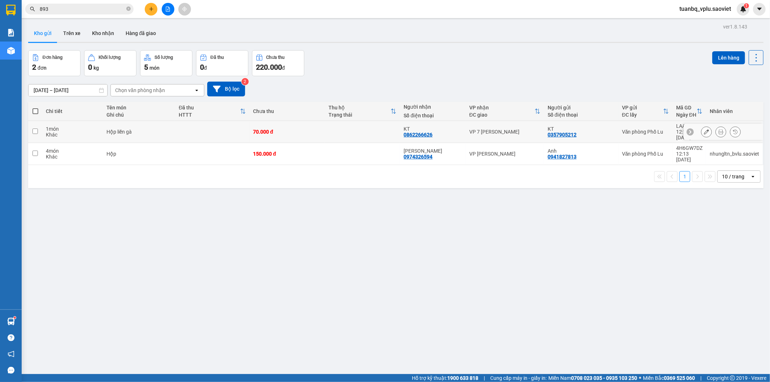
click at [260, 129] on div "70.000 đ" at bounding box center [287, 132] width 68 height 6
checkbox input "true"
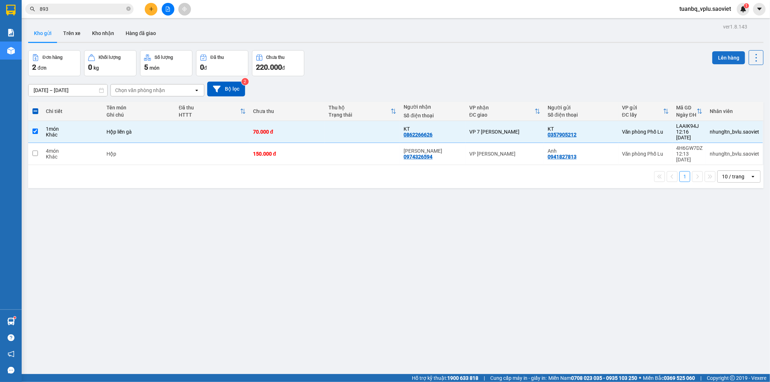
click at [719, 54] on button "Lên hàng" at bounding box center [728, 57] width 33 height 13
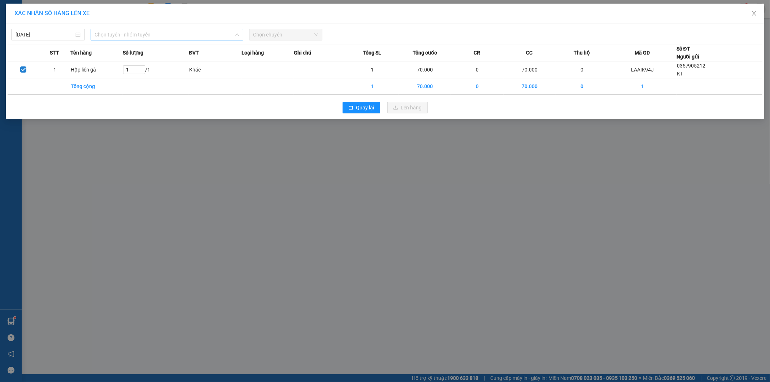
click at [169, 34] on span "Chọn tuyến - nhóm tuyến" at bounding box center [167, 34] width 144 height 11
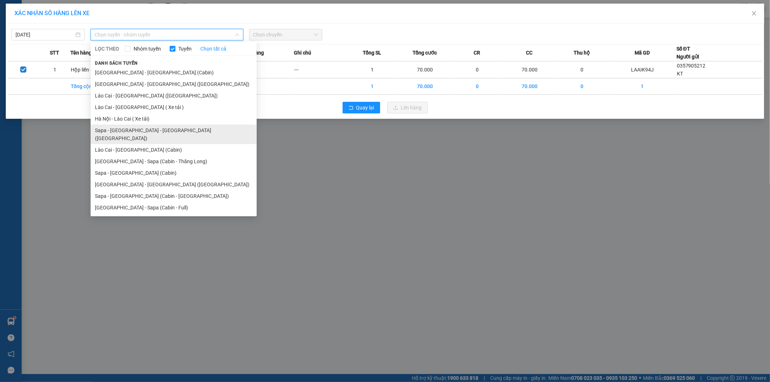
click at [160, 127] on li "Sapa - Lào Cai - Hà Nội (Giường)" at bounding box center [174, 134] width 166 height 19
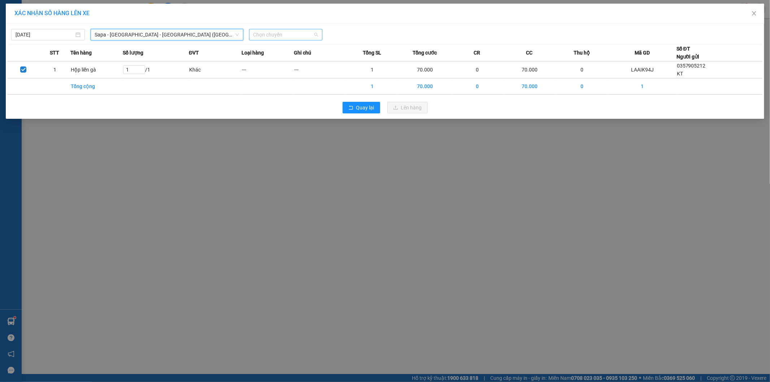
click at [274, 35] on span "Chọn chuyến" at bounding box center [285, 34] width 65 height 11
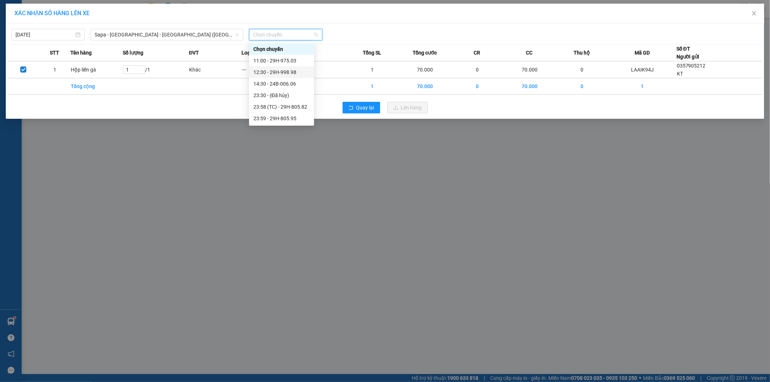
click at [286, 70] on div "12:30 - 29H-998.98" at bounding box center [281, 72] width 56 height 8
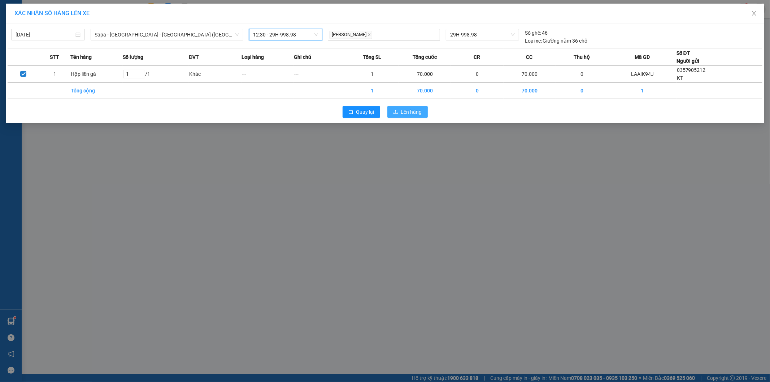
click at [412, 110] on span "Lên hàng" at bounding box center [411, 112] width 21 height 8
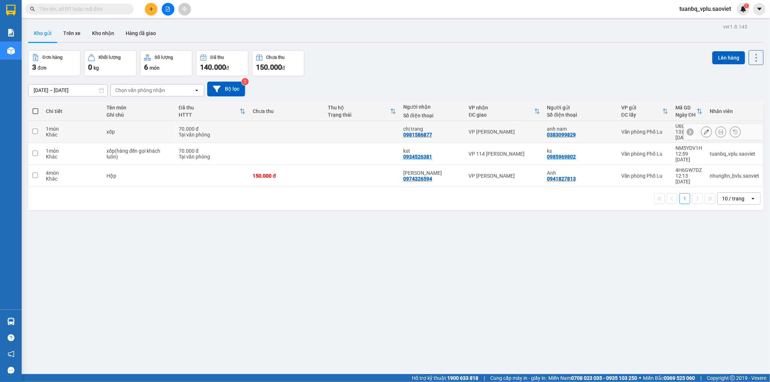
click at [271, 136] on td at bounding box center [286, 132] width 75 height 22
checkbox input "true"
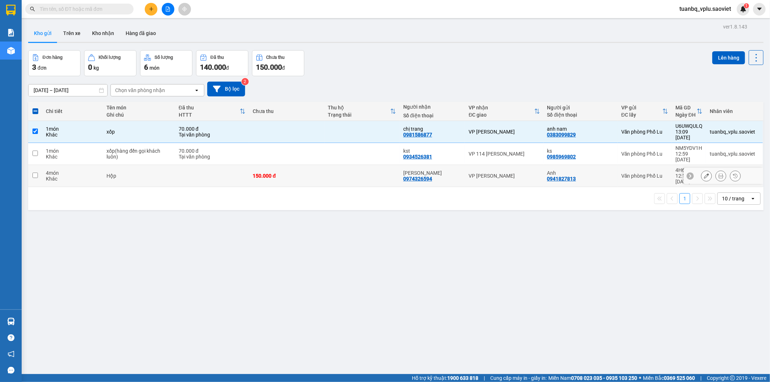
click at [304, 168] on td "150.000 đ" at bounding box center [286, 176] width 75 height 22
checkbox input "true"
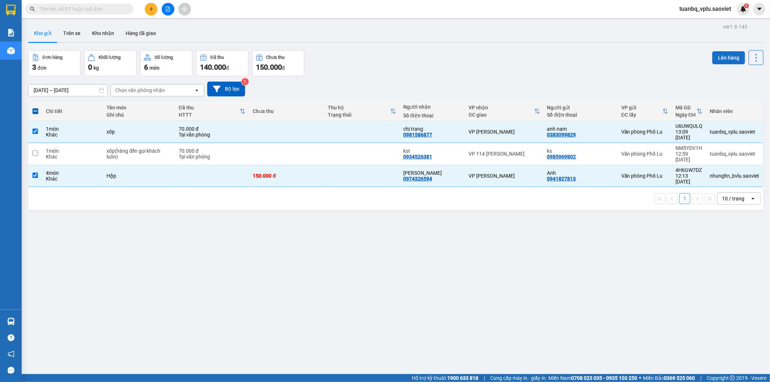
click at [739, 57] on button "Lên hàng" at bounding box center [728, 57] width 33 height 13
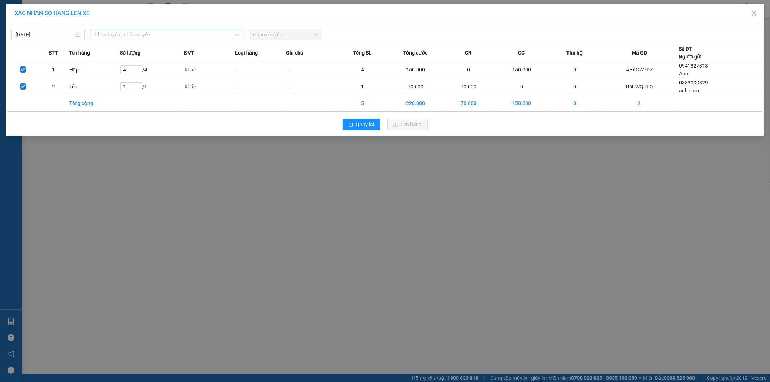
click at [186, 34] on span "Chọn tuyến - nhóm tuyến" at bounding box center [167, 34] width 144 height 11
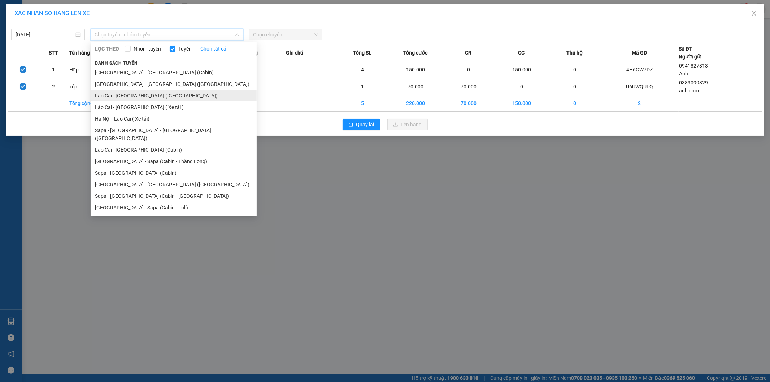
click at [144, 95] on li "Lào Cai - [GEOGRAPHIC_DATA] ([GEOGRAPHIC_DATA])" at bounding box center [174, 96] width 166 height 12
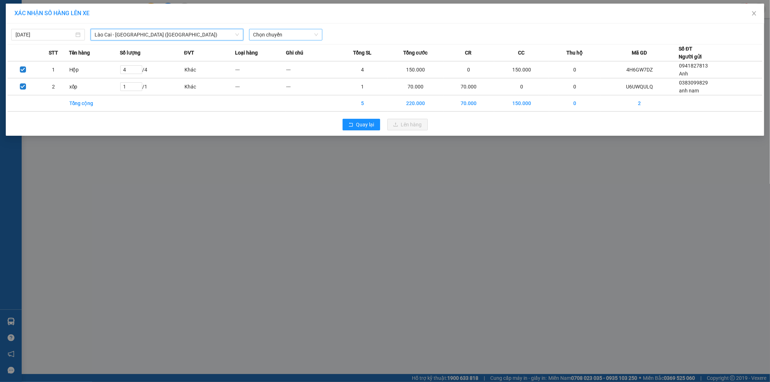
click at [292, 35] on span "Chọn chuyến" at bounding box center [285, 34] width 65 height 11
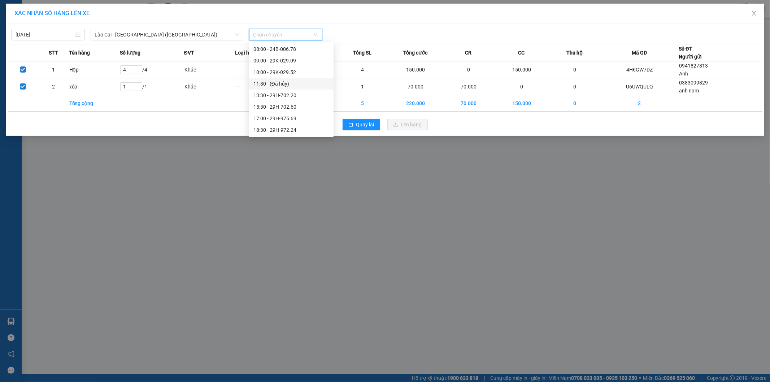
scroll to position [80, 0]
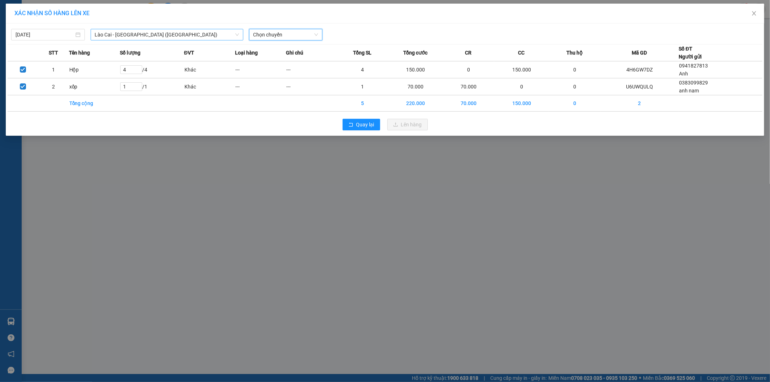
click at [183, 38] on span "Lào Cai - [GEOGRAPHIC_DATA] ([GEOGRAPHIC_DATA])" at bounding box center [167, 34] width 144 height 11
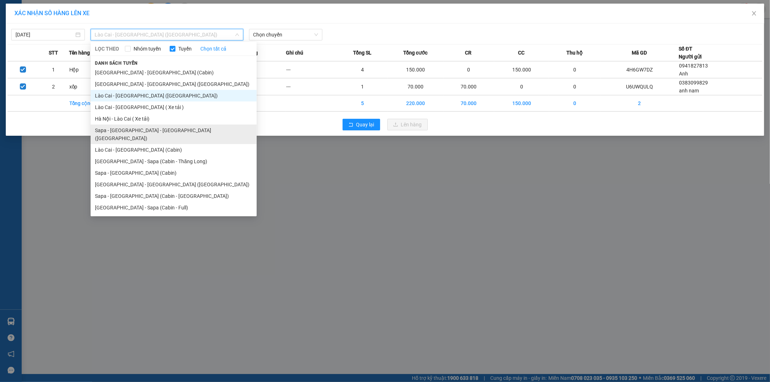
click at [153, 129] on li "Sapa - [GEOGRAPHIC_DATA] - [GEOGRAPHIC_DATA] ([GEOGRAPHIC_DATA])" at bounding box center [174, 134] width 166 height 19
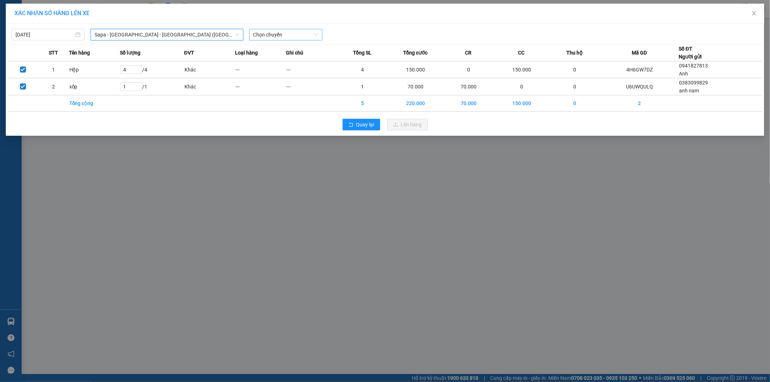
click at [282, 30] on span "Chọn chuyến" at bounding box center [285, 34] width 65 height 11
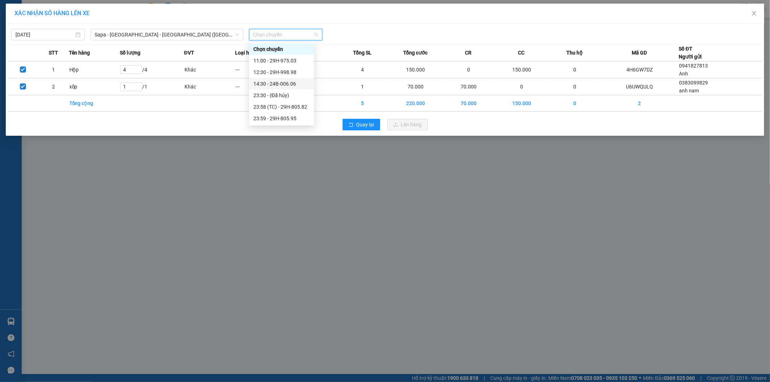
click at [293, 83] on div "14:30 - 24B-006.06" at bounding box center [281, 84] width 56 height 8
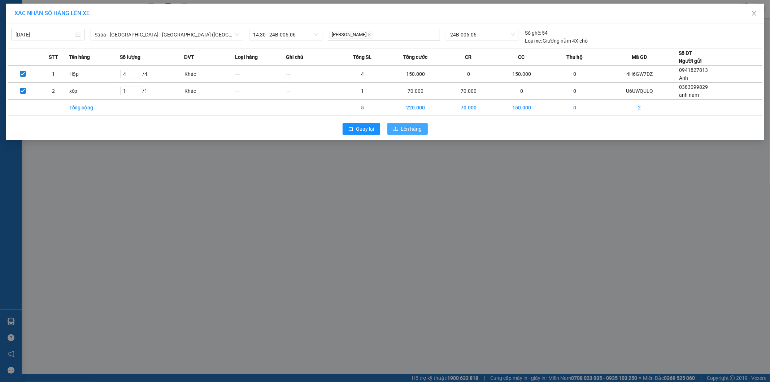
click at [408, 126] on span "Lên hàng" at bounding box center [411, 129] width 21 height 8
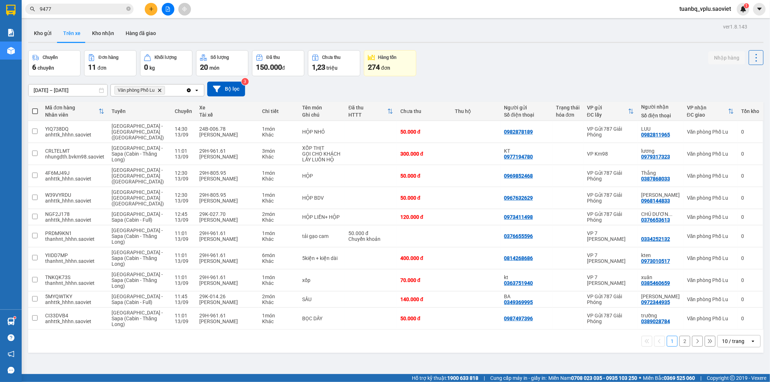
click at [106, 11] on input "9477" at bounding box center [82, 9] width 85 height 8
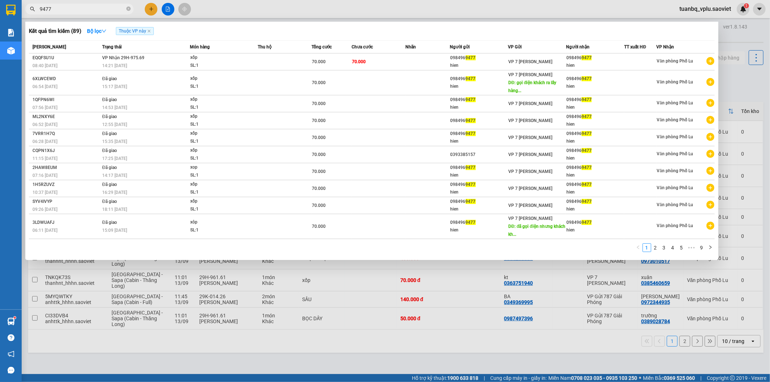
click at [106, 11] on input "9477" at bounding box center [82, 9] width 85 height 8
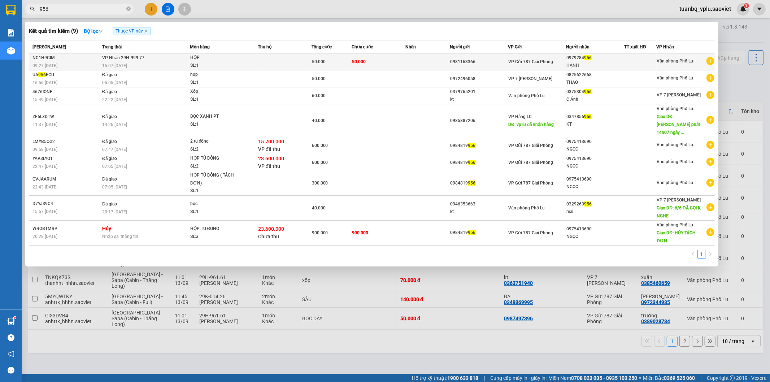
type input "956"
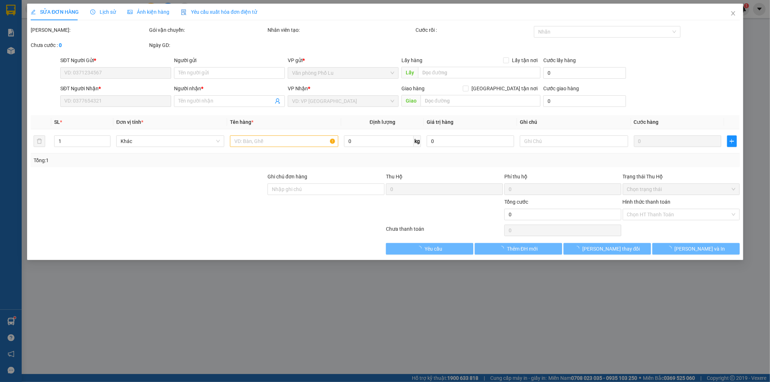
type input "0981163366"
type input "0979284956"
type input "HẠNH"
type input "50.000"
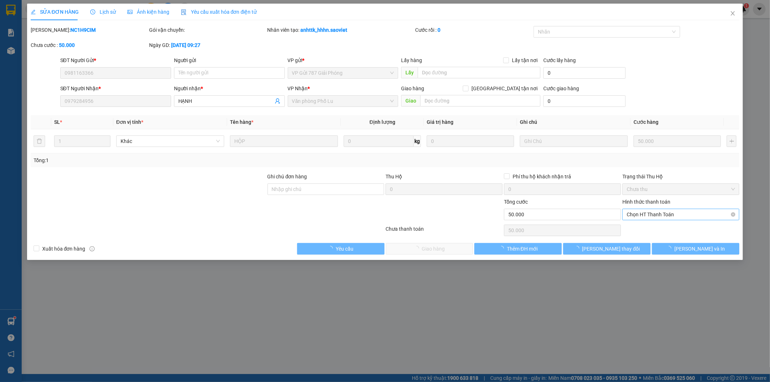
click at [655, 212] on span "Chọn HT Thanh Toán" at bounding box center [681, 214] width 108 height 11
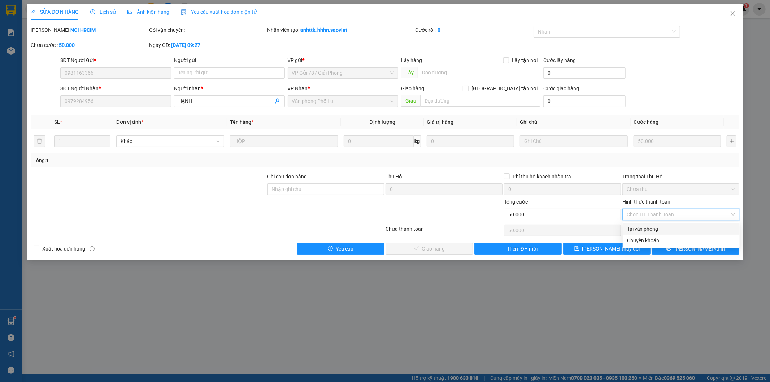
click at [649, 228] on div "Tại văn phòng" at bounding box center [681, 229] width 108 height 8
type input "0"
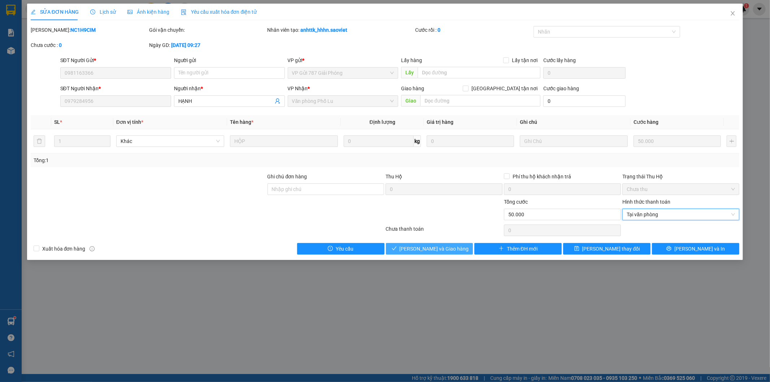
click at [397, 249] on icon "check" at bounding box center [394, 248] width 5 height 5
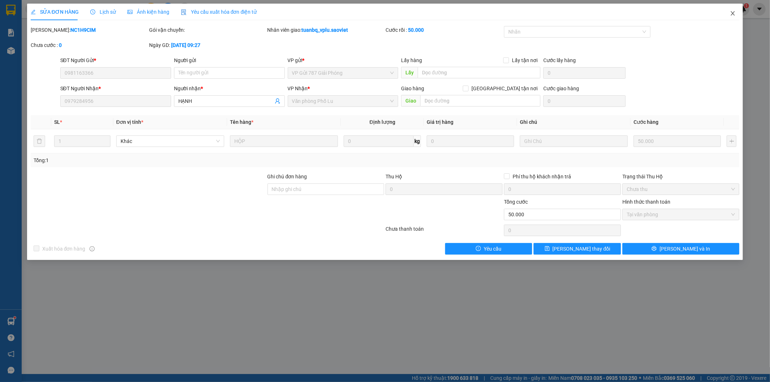
click at [733, 12] on icon "close" at bounding box center [733, 13] width 6 height 6
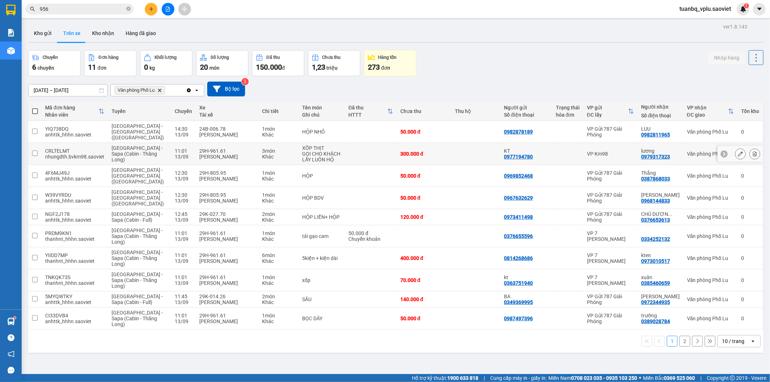
click at [238, 154] on div "[PERSON_NAME]" at bounding box center [227, 157] width 56 height 6
checkbox input "true"
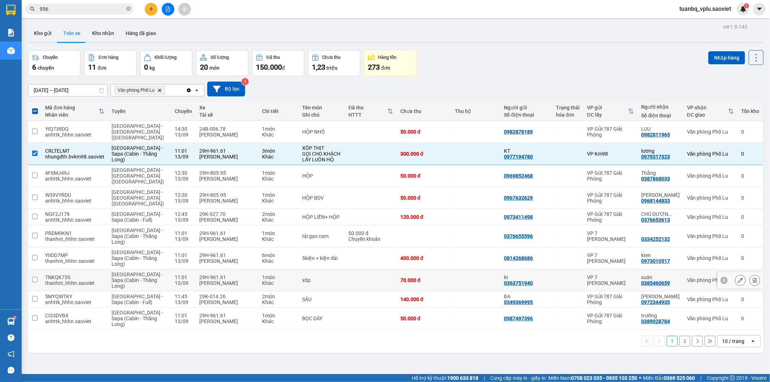
click at [286, 269] on td "1 món Khác" at bounding box center [278, 280] width 40 height 22
checkbox input "true"
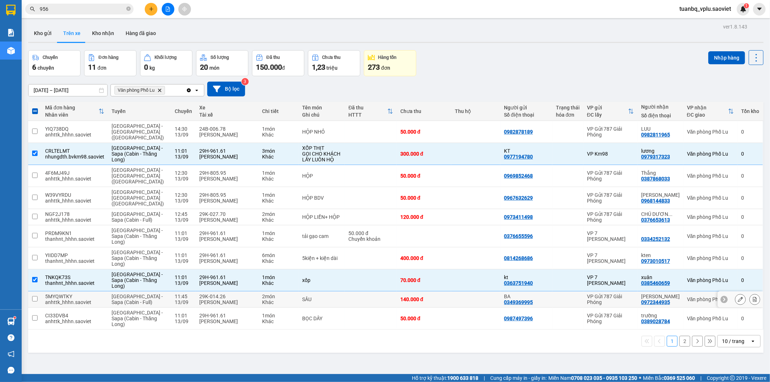
click at [283, 291] on td "2 món Khác" at bounding box center [278, 299] width 40 height 16
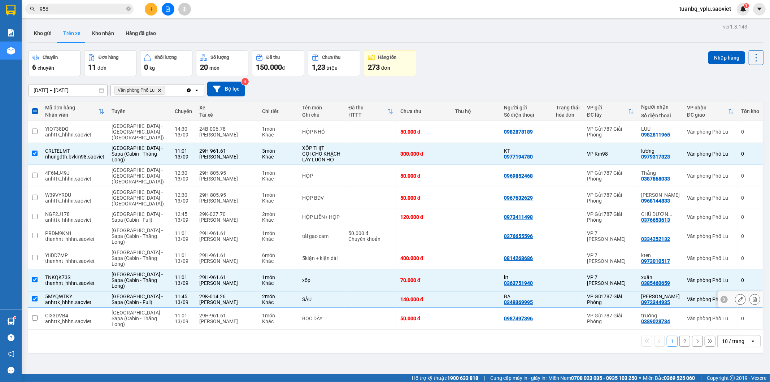
click at [278, 299] on div "Khác" at bounding box center [278, 302] width 33 height 6
checkbox input "false"
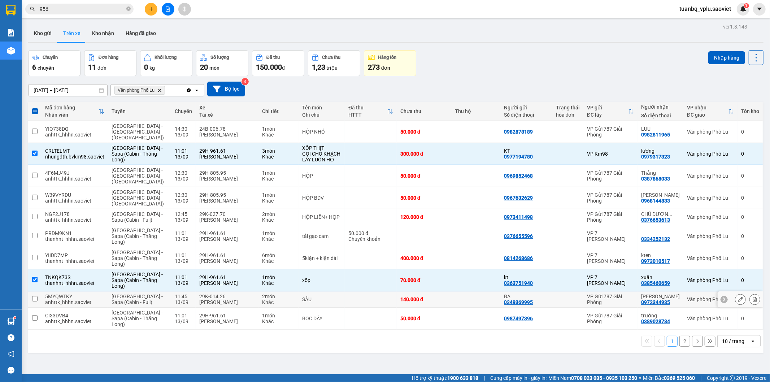
click at [270, 318] on div "Khác" at bounding box center [278, 321] width 33 height 6
checkbox input "true"
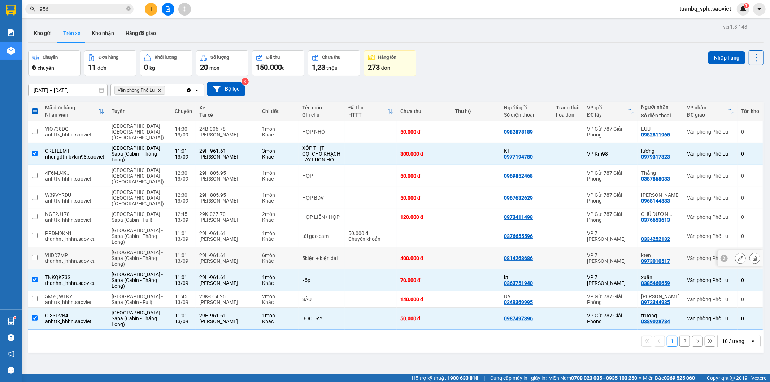
click at [266, 247] on td "6 món Khác" at bounding box center [278, 258] width 40 height 22
checkbox input "true"
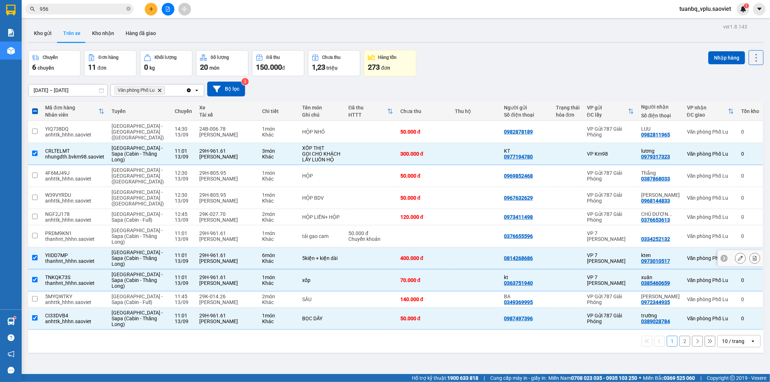
click at [280, 230] on div "1 món" at bounding box center [278, 233] width 33 height 6
checkbox input "true"
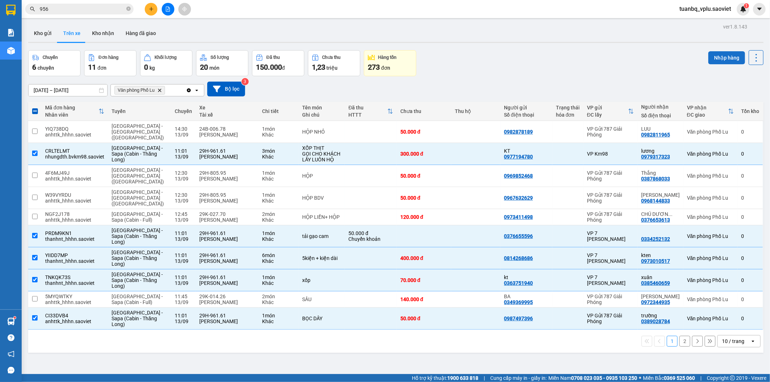
click at [725, 58] on button "Nhập hàng" at bounding box center [726, 57] width 37 height 13
checkbox input "false"
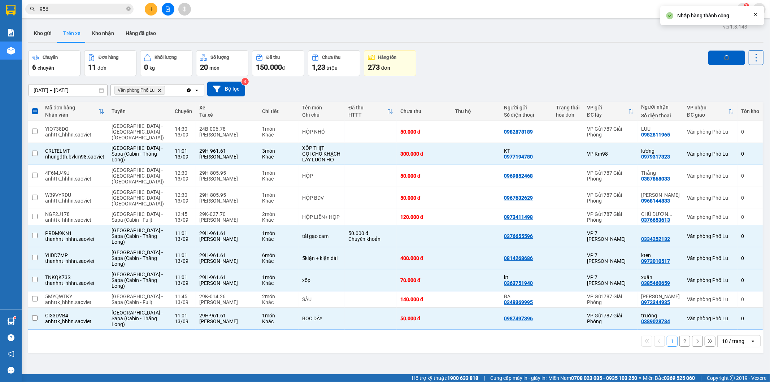
checkbox input "false"
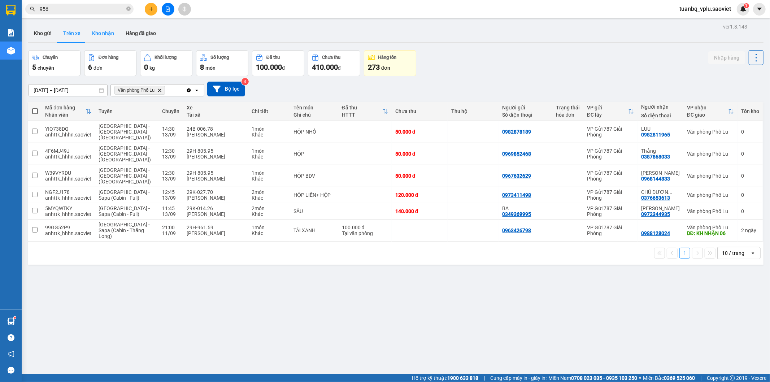
click at [107, 37] on button "Kho nhận" at bounding box center [103, 33] width 34 height 17
type input "[DATE] – [DATE]"
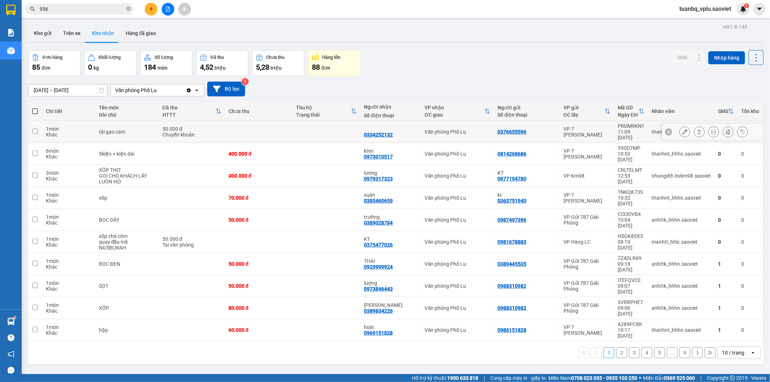
click at [119, 131] on div "tải gạo cam" at bounding box center [127, 132] width 56 height 6
checkbox input "true"
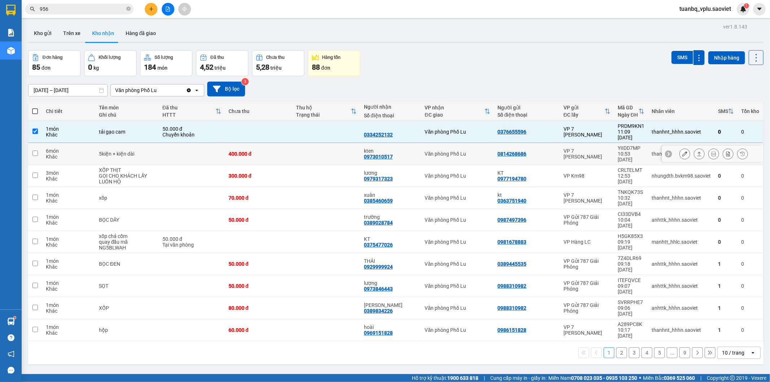
click at [120, 151] on div "5kiện + kiện dài" at bounding box center [127, 154] width 56 height 6
checkbox input "true"
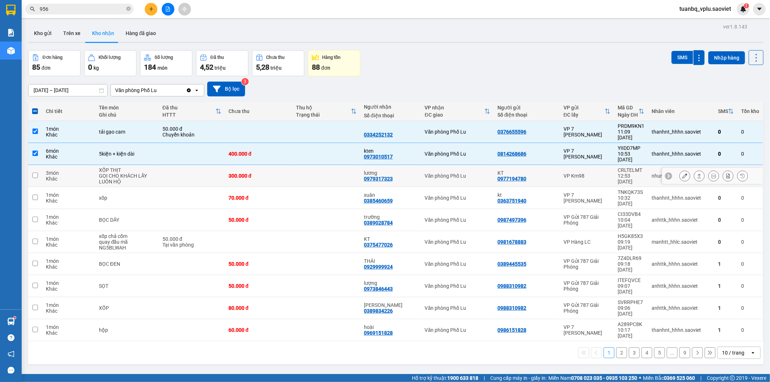
click at [118, 167] on div "XỐP THỊT" at bounding box center [127, 170] width 56 height 6
checkbox input "true"
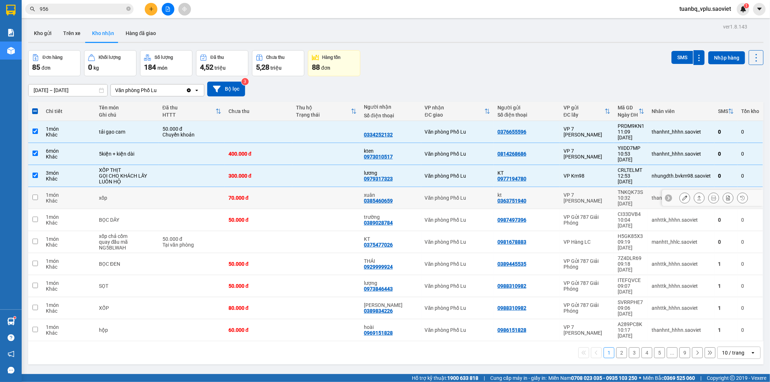
click at [111, 195] on div "xốp" at bounding box center [127, 198] width 56 height 6
checkbox input "true"
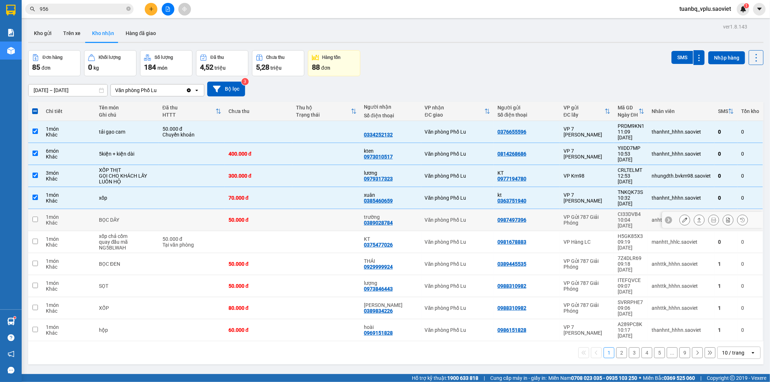
click at [205, 209] on td at bounding box center [192, 220] width 66 height 22
checkbox input "true"
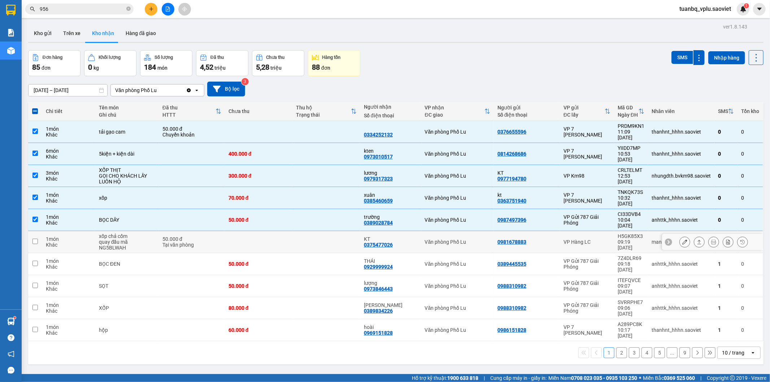
click at [197, 242] on div "Tại văn phòng" at bounding box center [191, 245] width 59 height 6
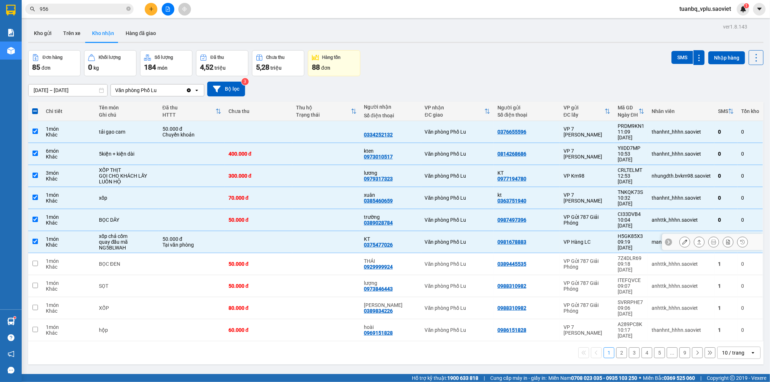
click at [234, 231] on td at bounding box center [259, 242] width 68 height 22
checkbox input "false"
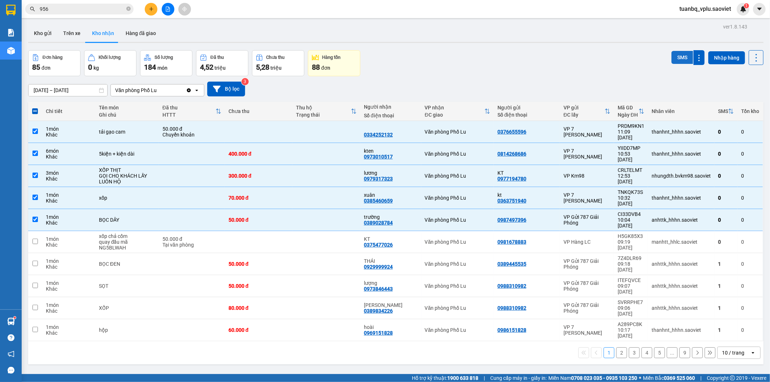
click at [674, 58] on button "SMS" at bounding box center [682, 57] width 22 height 13
click at [399, 192] on div "xuân 0385460659" at bounding box center [391, 198] width 54 height 12
checkbox input "false"
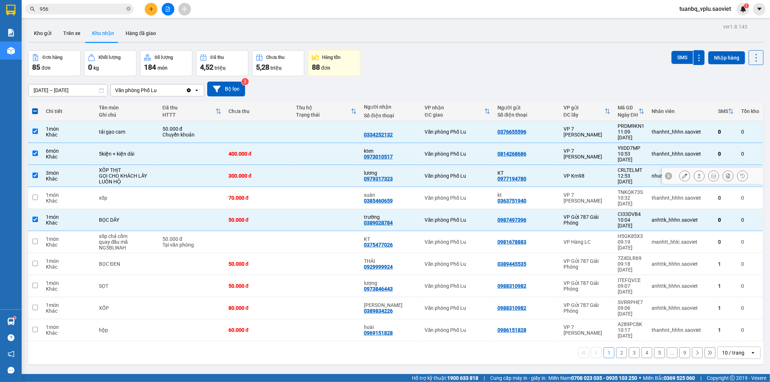
click at [178, 165] on td at bounding box center [192, 176] width 66 height 22
checkbox input "false"
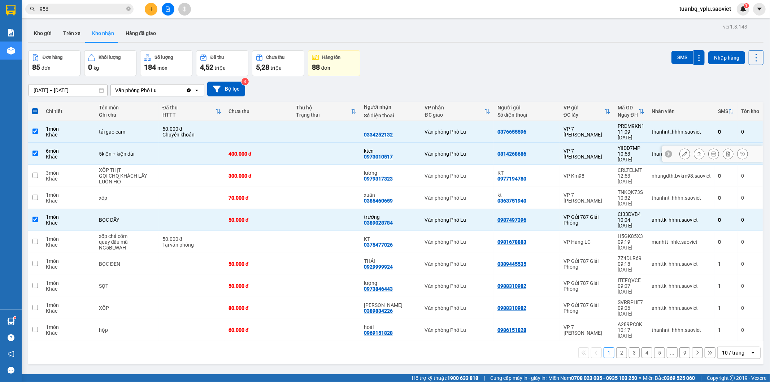
click at [207, 147] on td at bounding box center [192, 154] width 66 height 22
checkbox input "false"
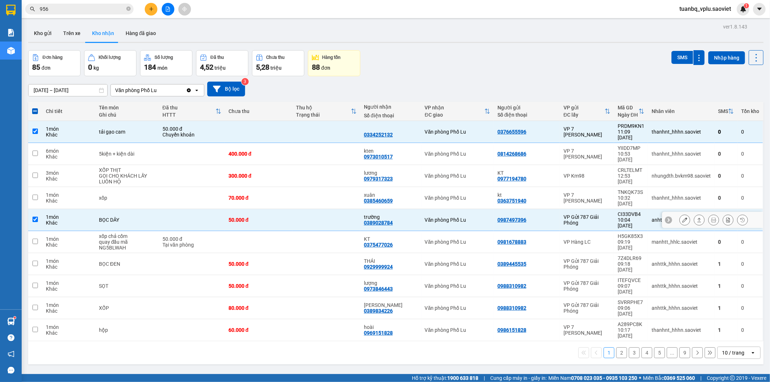
drag, startPoint x: 181, startPoint y: 203, endPoint x: 186, endPoint y: 199, distance: 6.9
click at [181, 209] on td at bounding box center [192, 220] width 66 height 22
checkbox input "false"
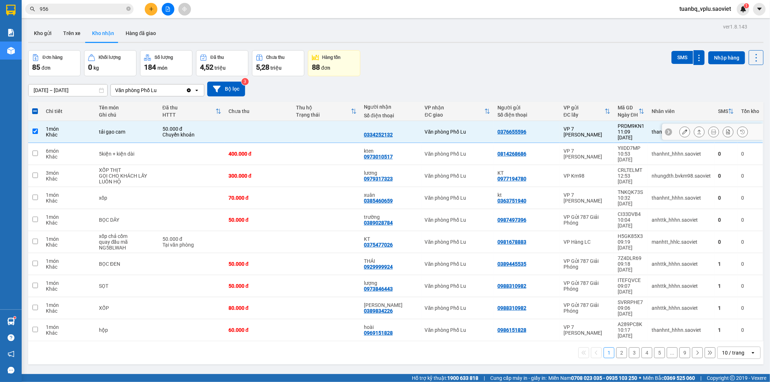
click at [274, 129] on td at bounding box center [259, 132] width 68 height 22
checkbox input "false"
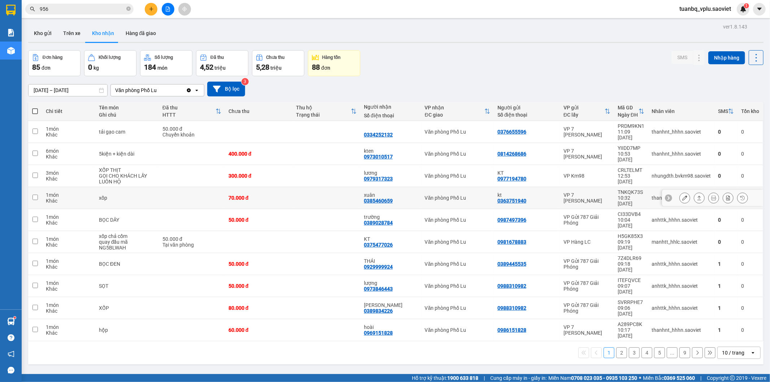
click at [682, 195] on icon at bounding box center [684, 197] width 5 height 5
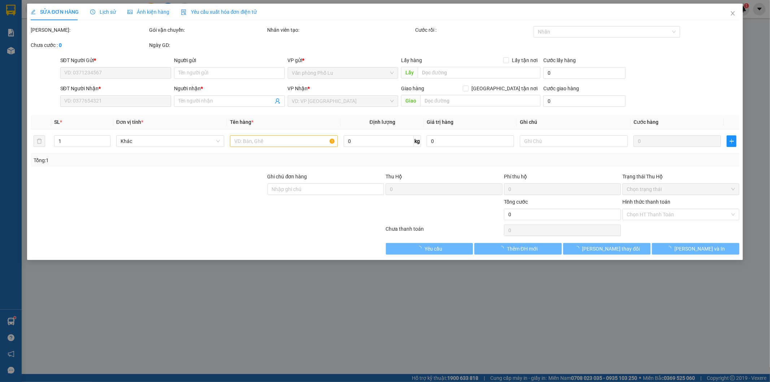
type input "0363751940"
type input "kt"
type input "0385460659"
type input "xuân"
type input "70.000"
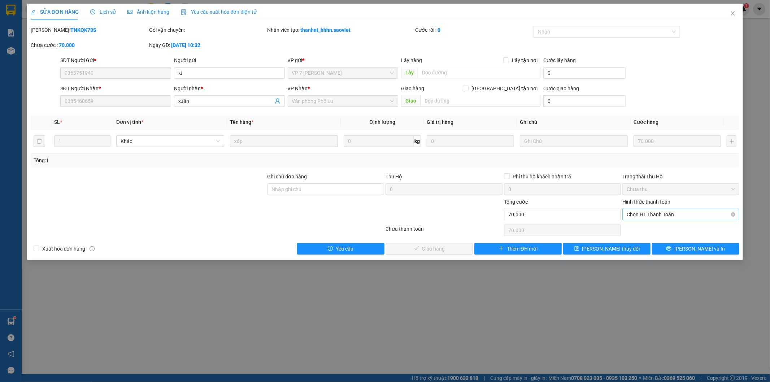
click at [650, 215] on span "Chọn HT Thanh Toán" at bounding box center [681, 214] width 108 height 11
click at [633, 227] on div "Tại văn phòng" at bounding box center [681, 229] width 108 height 8
type input "0"
click at [446, 245] on span "[PERSON_NAME] và Giao hàng" at bounding box center [434, 249] width 69 height 8
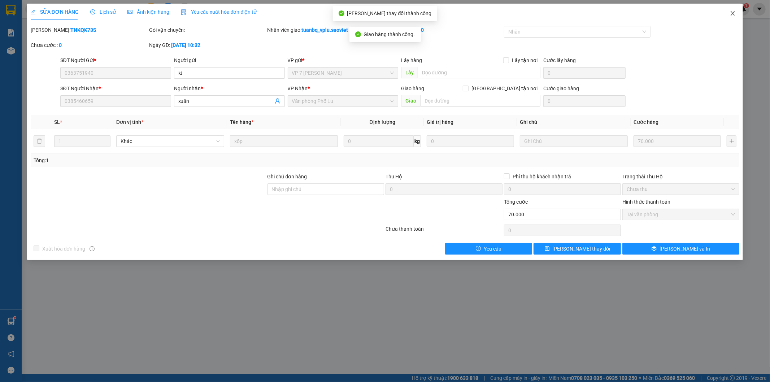
click at [731, 12] on icon "close" at bounding box center [733, 13] width 6 height 6
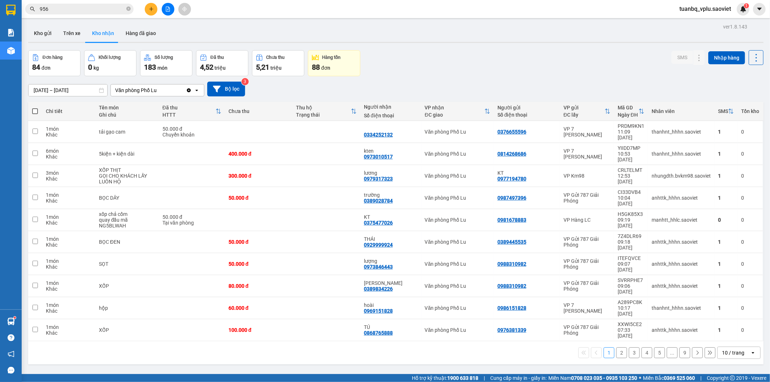
click at [59, 8] on input "956" at bounding box center [82, 9] width 85 height 8
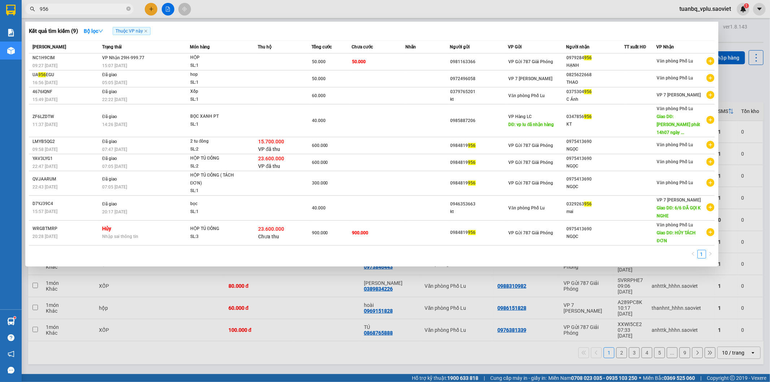
click at [59, 8] on input "956" at bounding box center [82, 9] width 85 height 8
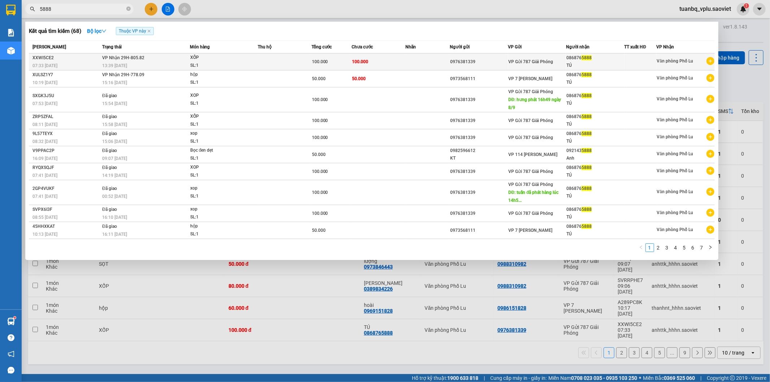
type input "5888"
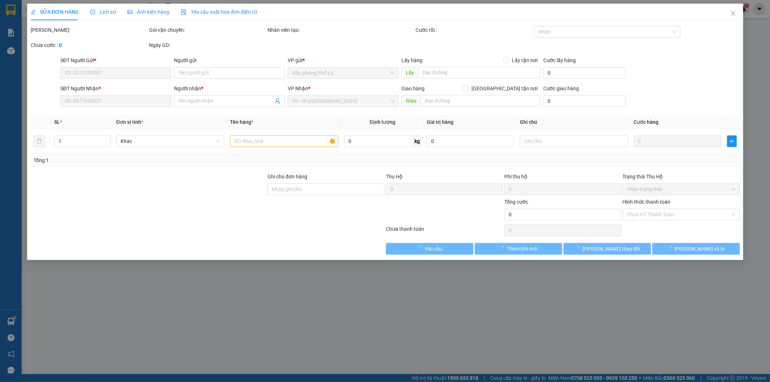
type input "0976381339"
type input "0868765888"
type input "TÚ"
type input "100.000"
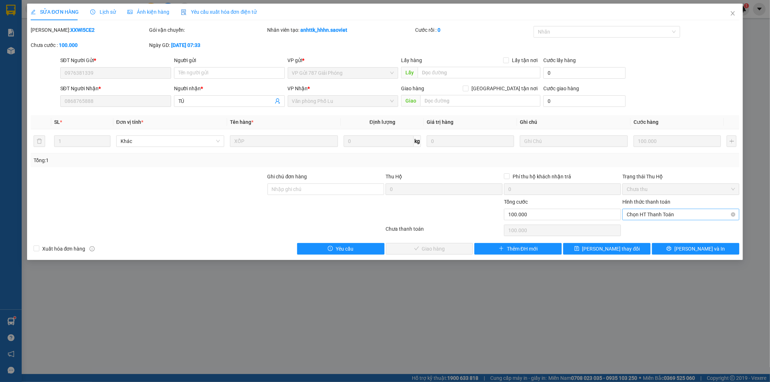
click at [635, 217] on span "Chọn HT Thanh Toán" at bounding box center [681, 214] width 108 height 11
click at [638, 229] on div "Tại văn phòng" at bounding box center [681, 229] width 108 height 8
type input "0"
click at [441, 243] on button "[PERSON_NAME] và Giao hàng" at bounding box center [429, 249] width 87 height 12
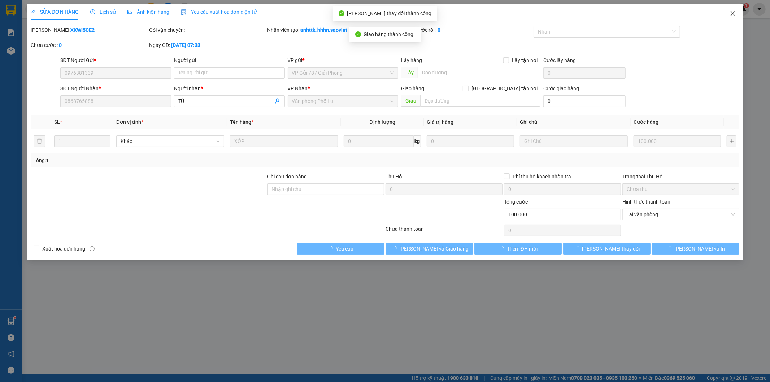
click at [734, 13] on icon "close" at bounding box center [733, 13] width 6 height 6
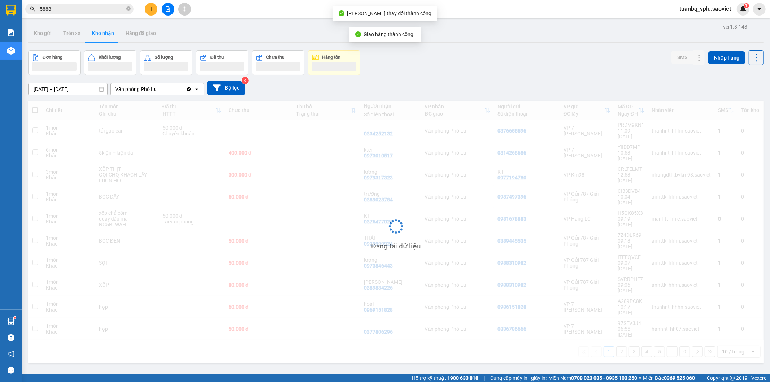
click at [79, 6] on input "5888" at bounding box center [82, 9] width 85 height 8
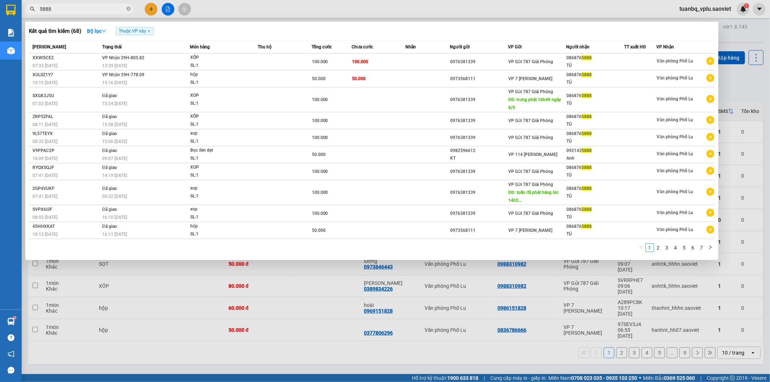
click at [307, 6] on div at bounding box center [385, 191] width 770 height 382
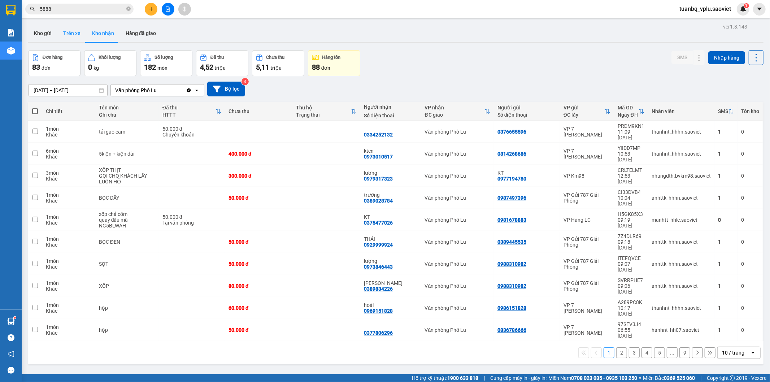
click at [71, 26] on button "Trên xe" at bounding box center [71, 33] width 29 height 17
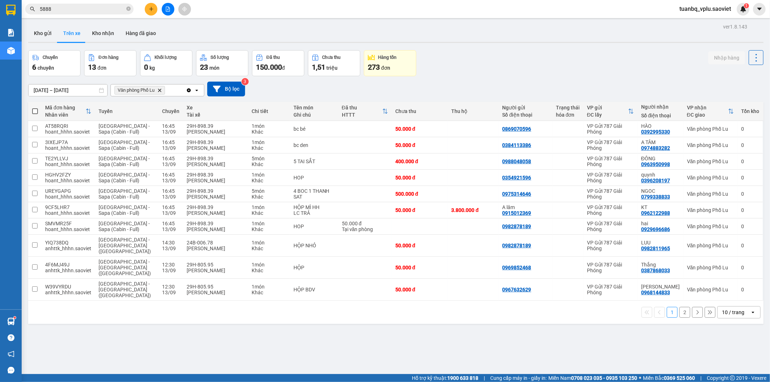
click at [680, 307] on button "2" at bounding box center [684, 312] width 11 height 11
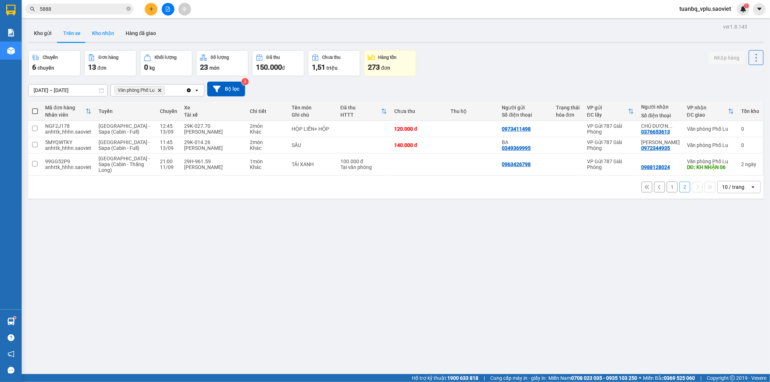
click at [114, 35] on button "Kho nhận" at bounding box center [103, 33] width 34 height 17
type input "[DATE] – [DATE]"
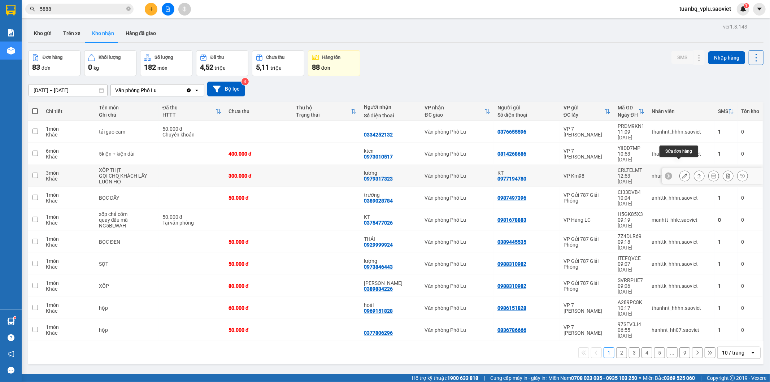
click at [682, 173] on icon at bounding box center [684, 175] width 5 height 5
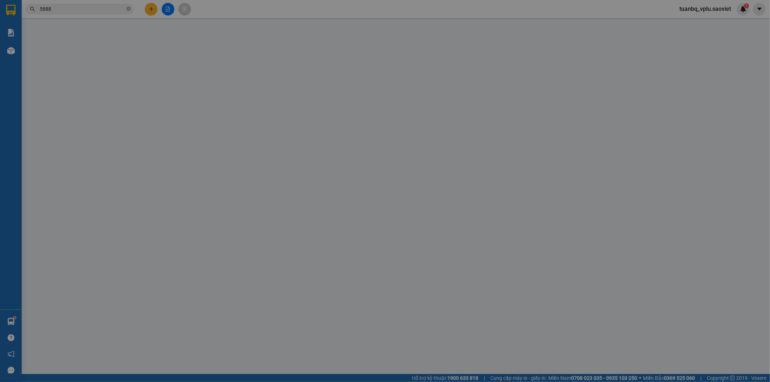
type input "0977194780"
type input "KT"
type input "0979317323"
type input "lương"
type input "300.000"
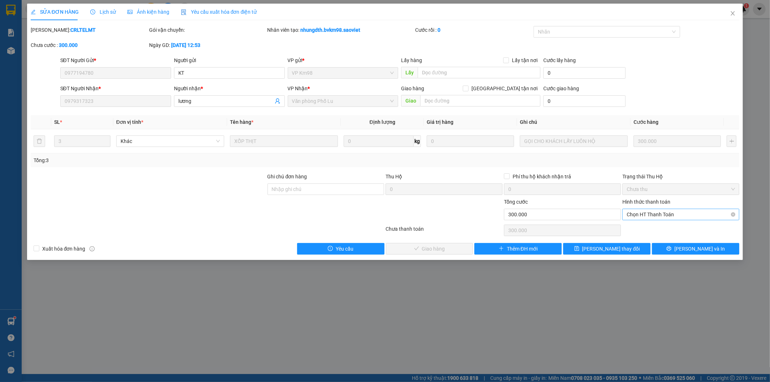
click at [651, 217] on span "Chọn HT Thanh Toán" at bounding box center [681, 214] width 108 height 11
click at [644, 225] on div "Tại văn phòng" at bounding box center [681, 229] width 108 height 8
type input "0"
click at [443, 247] on span "[PERSON_NAME] và Giao hàng" at bounding box center [434, 249] width 69 height 8
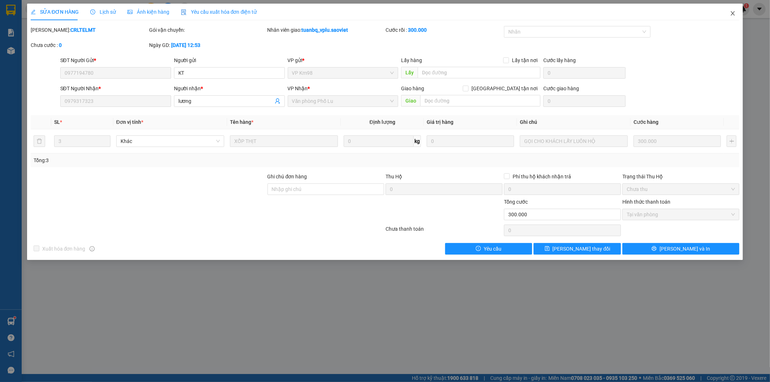
click at [734, 12] on icon "close" at bounding box center [733, 13] width 6 height 6
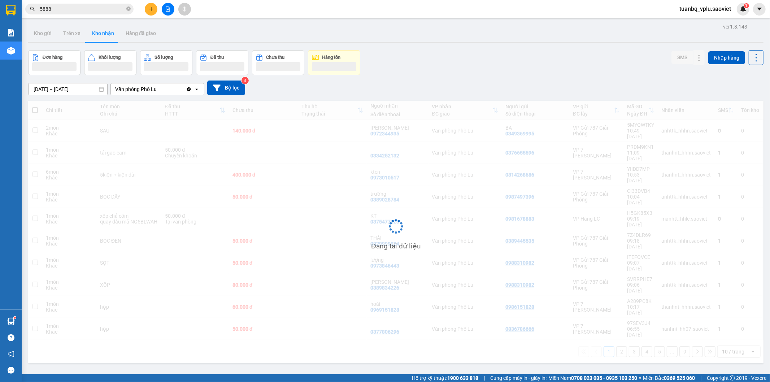
click at [66, 8] on input "5888" at bounding box center [82, 9] width 85 height 8
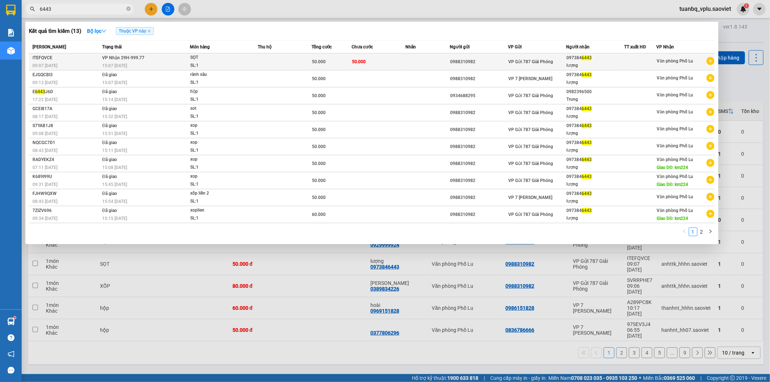
type input "6443"
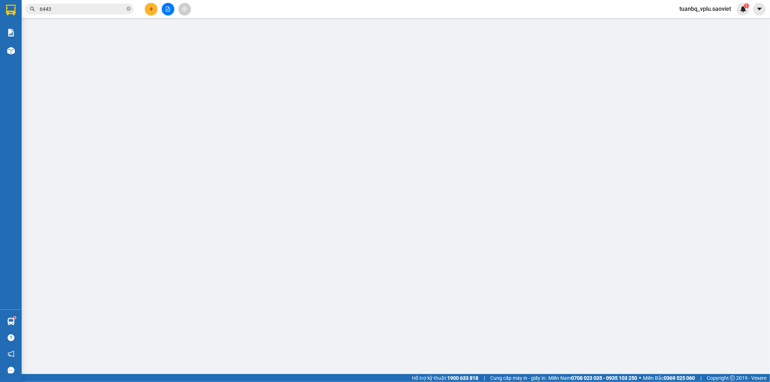
type input "0988310982"
type input "0973846443"
type input "lượng"
type input "50.000"
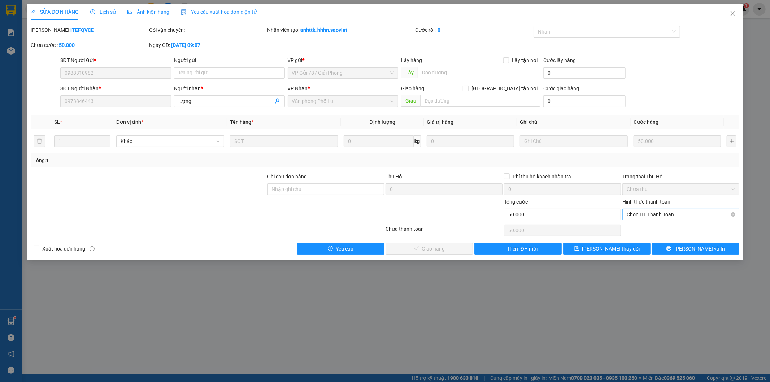
click at [644, 214] on span "Chọn HT Thanh Toán" at bounding box center [681, 214] width 108 height 11
click at [641, 227] on div "Tại văn phòng" at bounding box center [681, 229] width 108 height 8
type input "0"
click at [397, 248] on icon "check" at bounding box center [394, 248] width 5 height 5
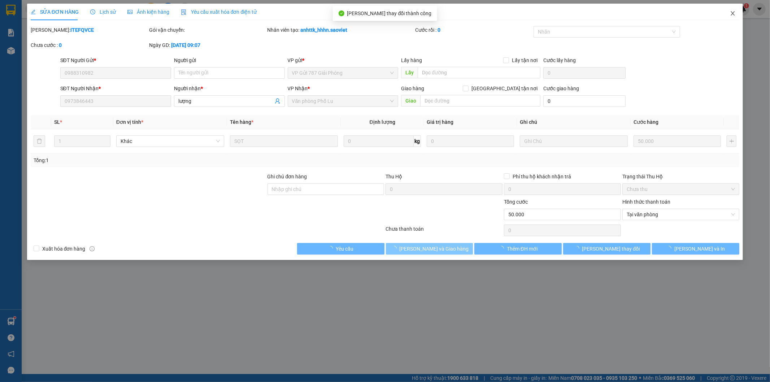
click at [732, 13] on icon "close" at bounding box center [733, 13] width 4 height 4
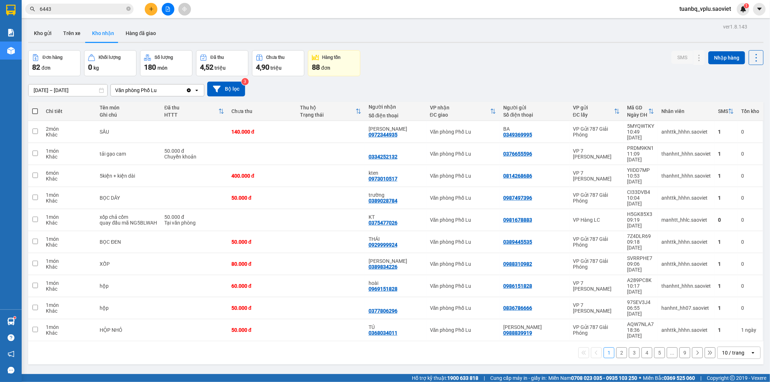
click at [58, 10] on input "6443" at bounding box center [82, 9] width 85 height 8
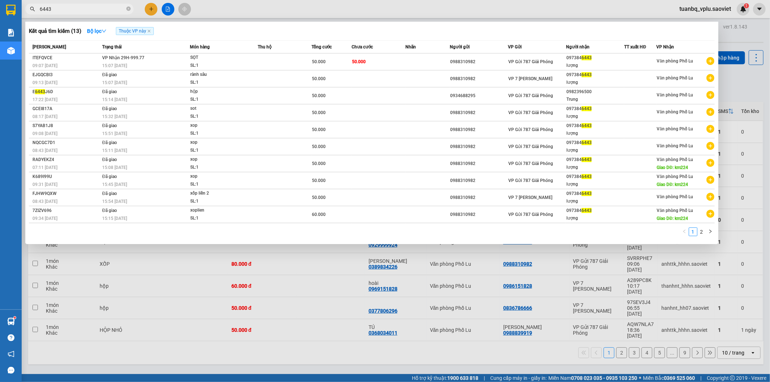
click at [58, 10] on input "6443" at bounding box center [82, 9] width 85 height 8
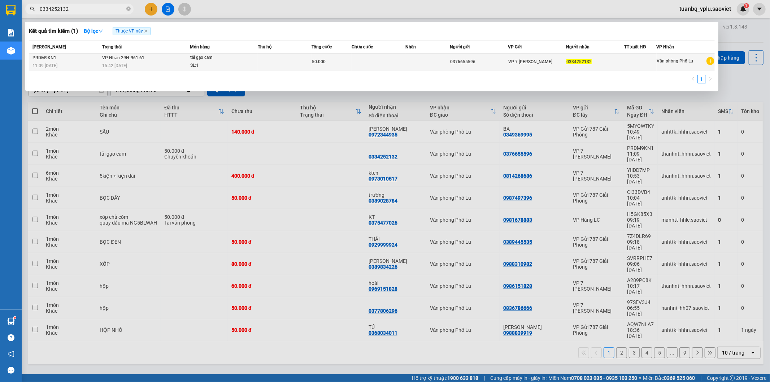
type input "0334252132"
click at [195, 61] on span "tải gạo cam SL: 1" at bounding box center [223, 62] width 67 height 16
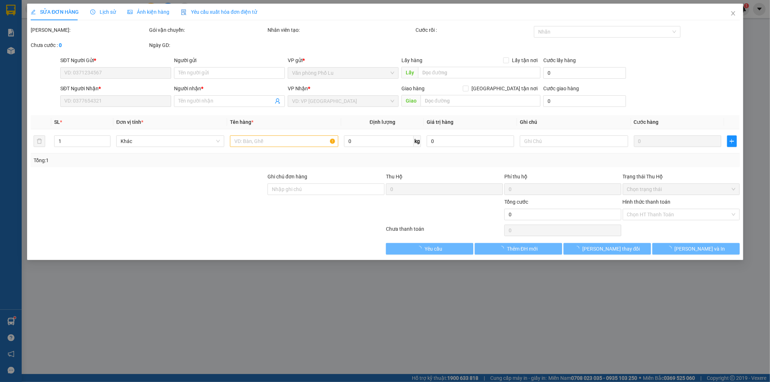
type input "0376655596"
type input "0334252132"
type input "50.000"
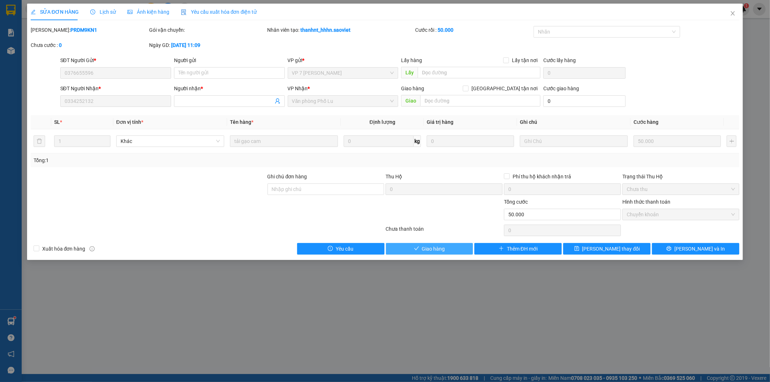
click at [431, 253] on button "Giao hàng" at bounding box center [429, 249] width 87 height 12
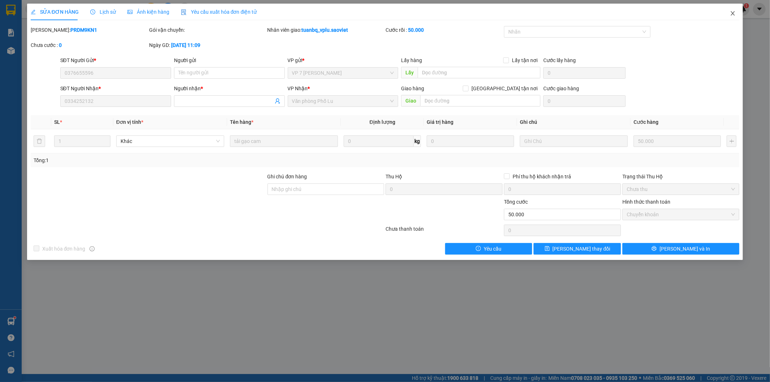
click at [733, 12] on icon "close" at bounding box center [733, 13] width 6 height 6
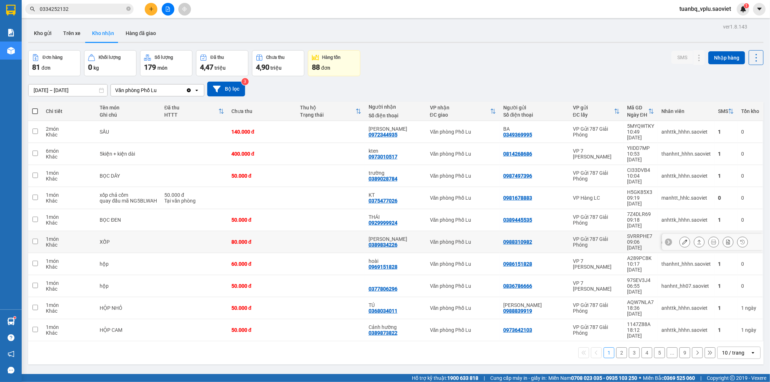
click at [263, 239] on div "80.000 đ" at bounding box center [261, 242] width 61 height 6
checkbox input "true"
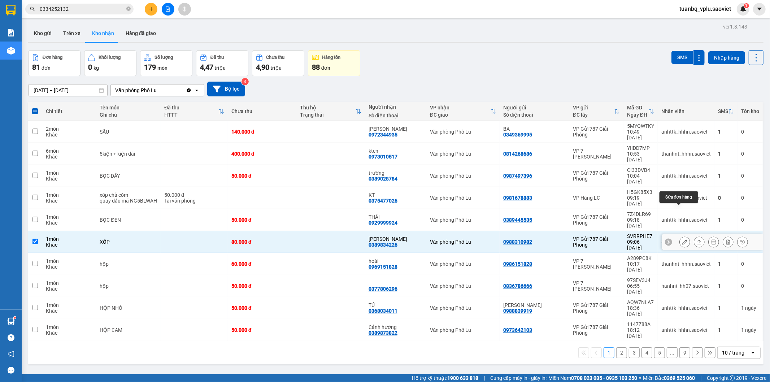
click at [680, 236] on button at bounding box center [685, 242] width 10 height 13
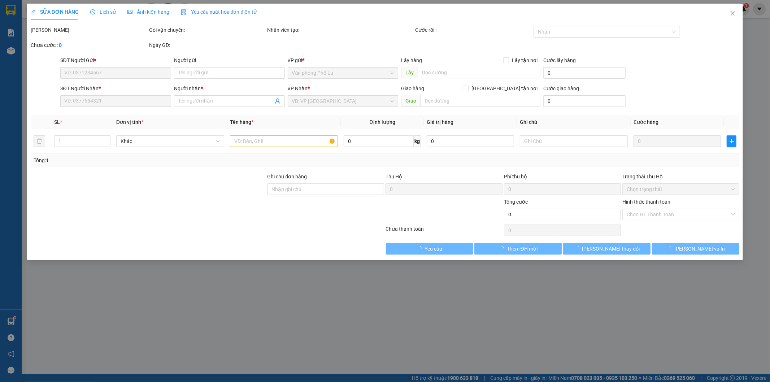
type input "0988310982"
type input "0389834226"
type input "[PERSON_NAME]"
type input "80.000"
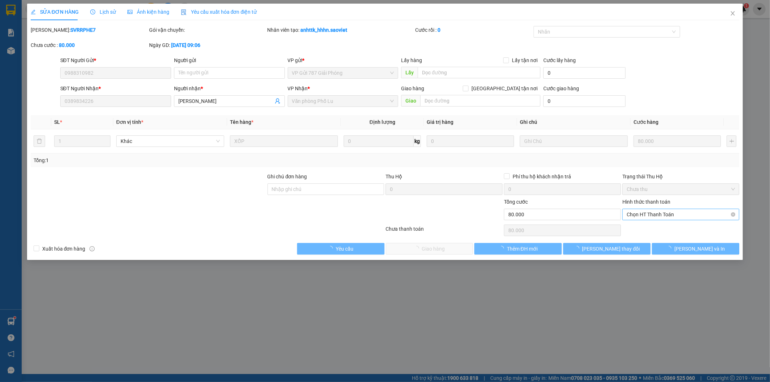
click at [643, 215] on span "Chọn HT Thanh Toán" at bounding box center [681, 214] width 108 height 11
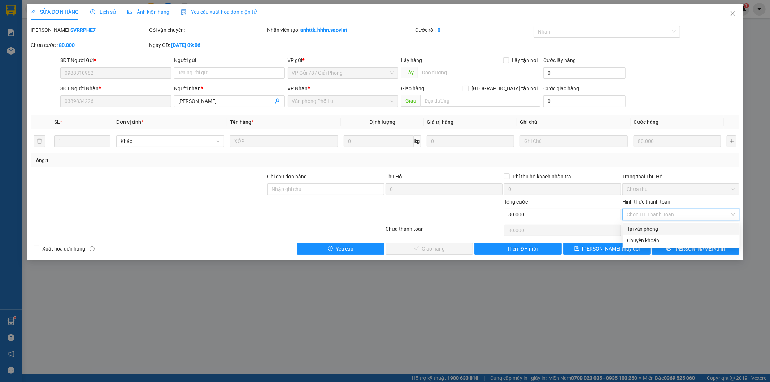
click at [638, 225] on div "Tại văn phòng" at bounding box center [681, 229] width 108 height 8
type input "0"
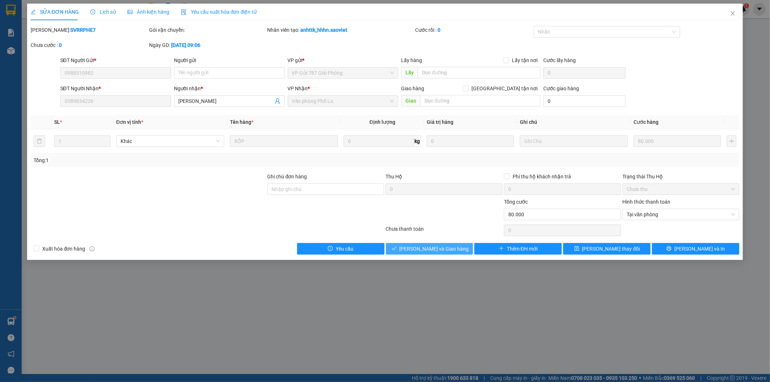
click at [455, 246] on button "[PERSON_NAME] và Giao hàng" at bounding box center [429, 249] width 87 height 12
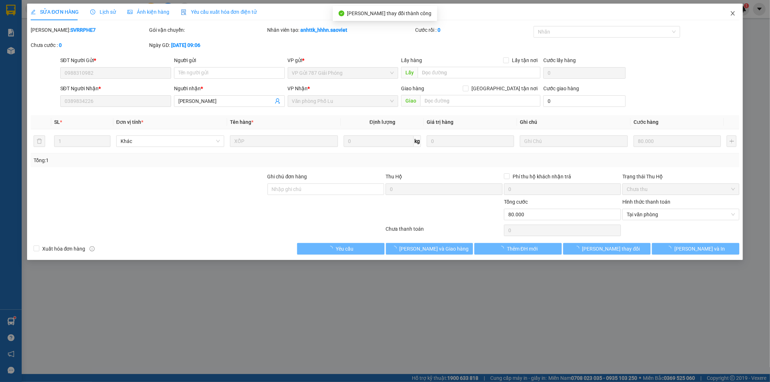
click at [731, 15] on icon "close" at bounding box center [733, 13] width 6 height 6
